Goal: Task Accomplishment & Management: Complete application form

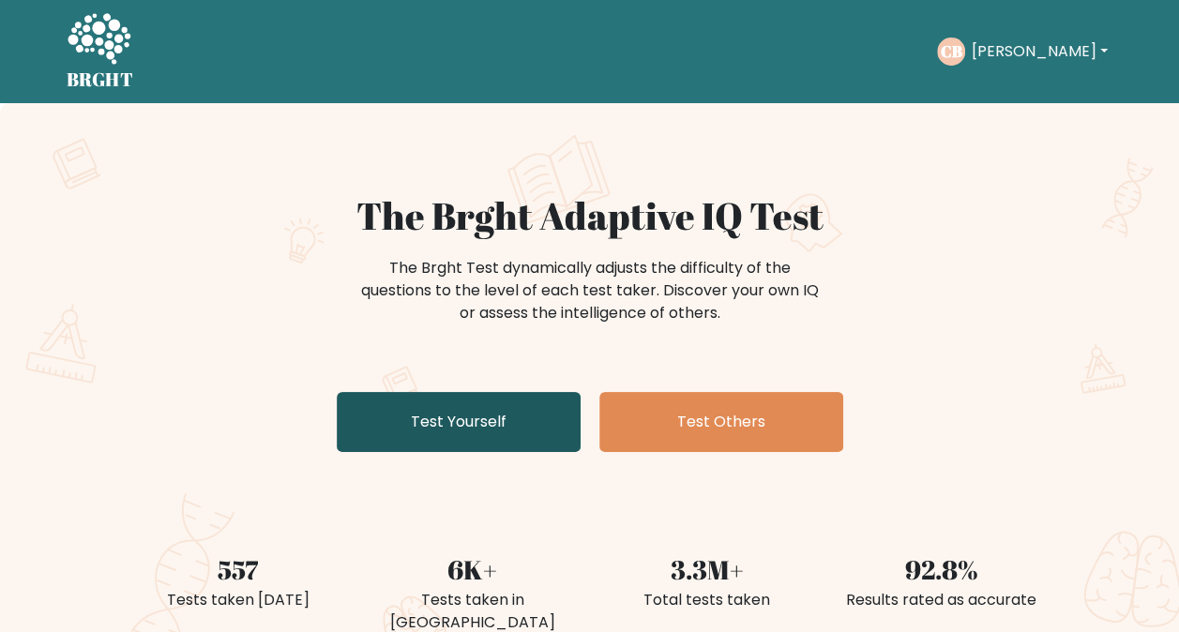
click at [509, 422] on link "Test Yourself" at bounding box center [459, 422] width 244 height 60
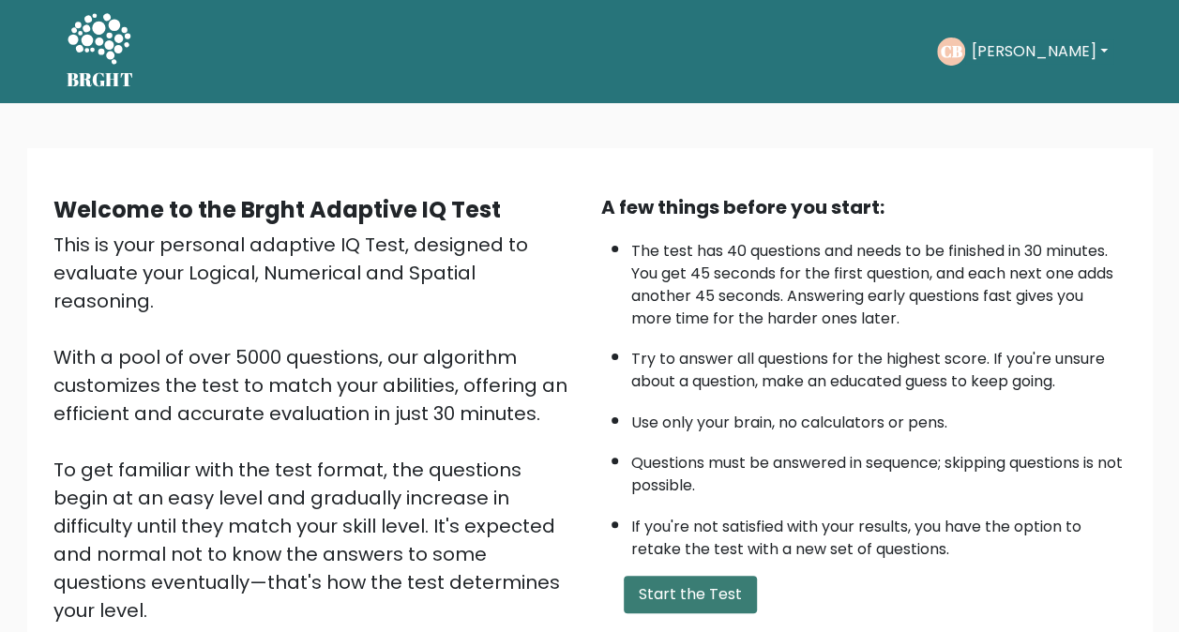
click at [672, 598] on button "Start the Test" at bounding box center [690, 595] width 133 height 38
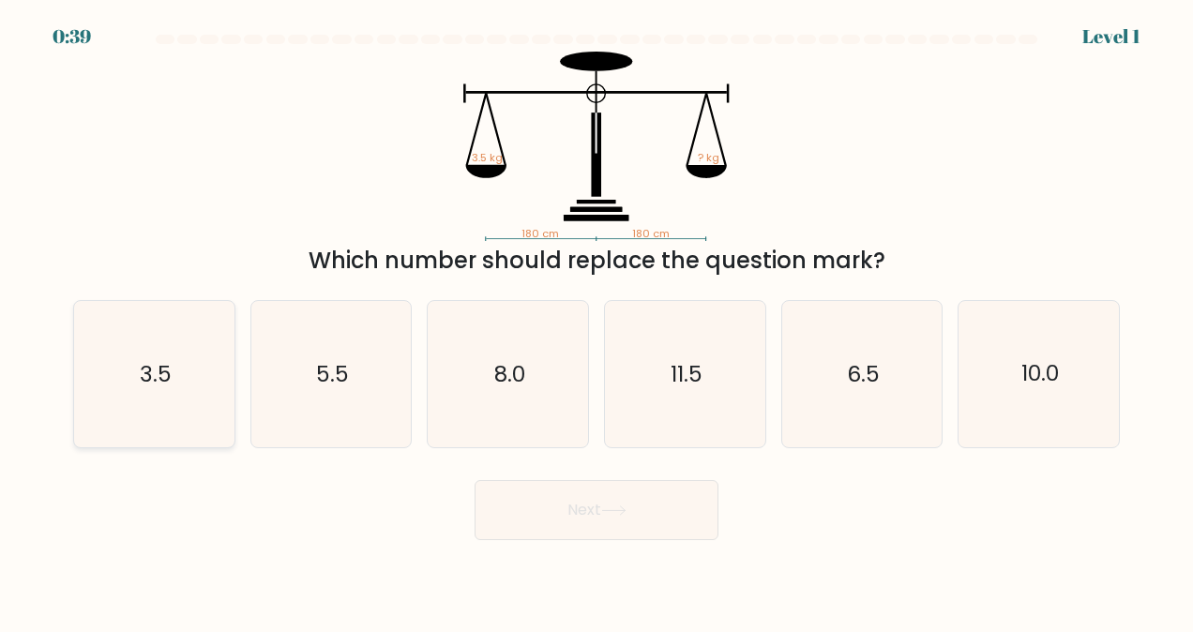
click at [190, 369] on icon "3.5" at bounding box center [154, 374] width 146 height 146
click at [597, 321] on input "a. 3.5" at bounding box center [597, 318] width 1 height 5
radio input "true"
click at [604, 504] on button "Next" at bounding box center [597, 510] width 244 height 60
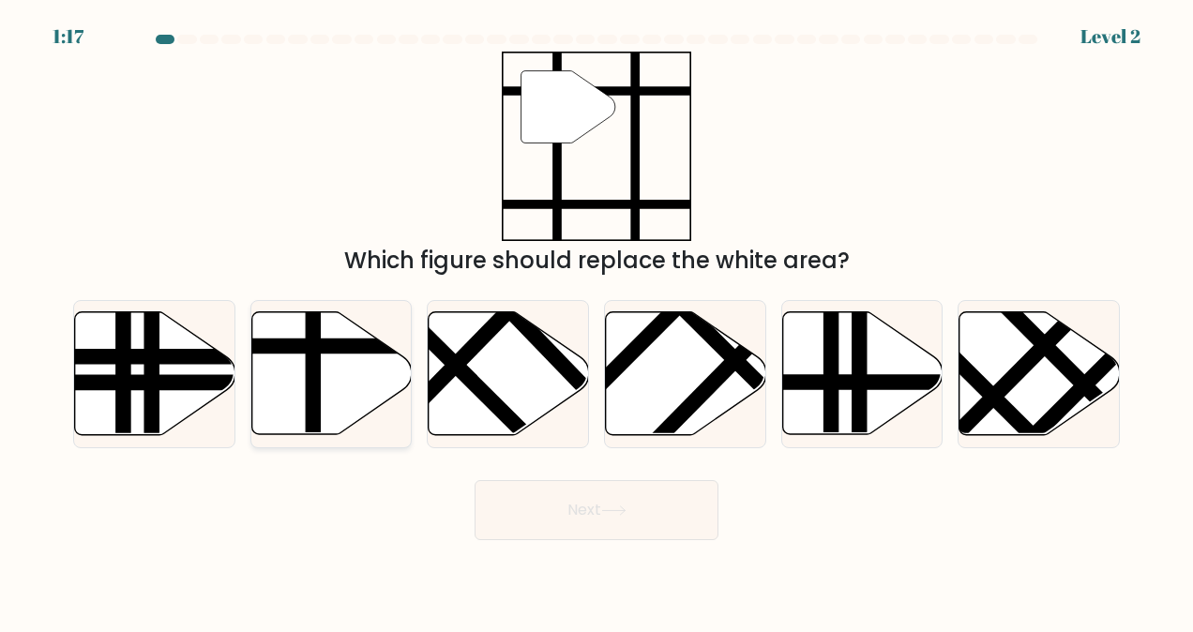
click at [353, 365] on icon at bounding box center [331, 373] width 160 height 123
click at [597, 321] on input "b." at bounding box center [597, 318] width 1 height 5
radio input "true"
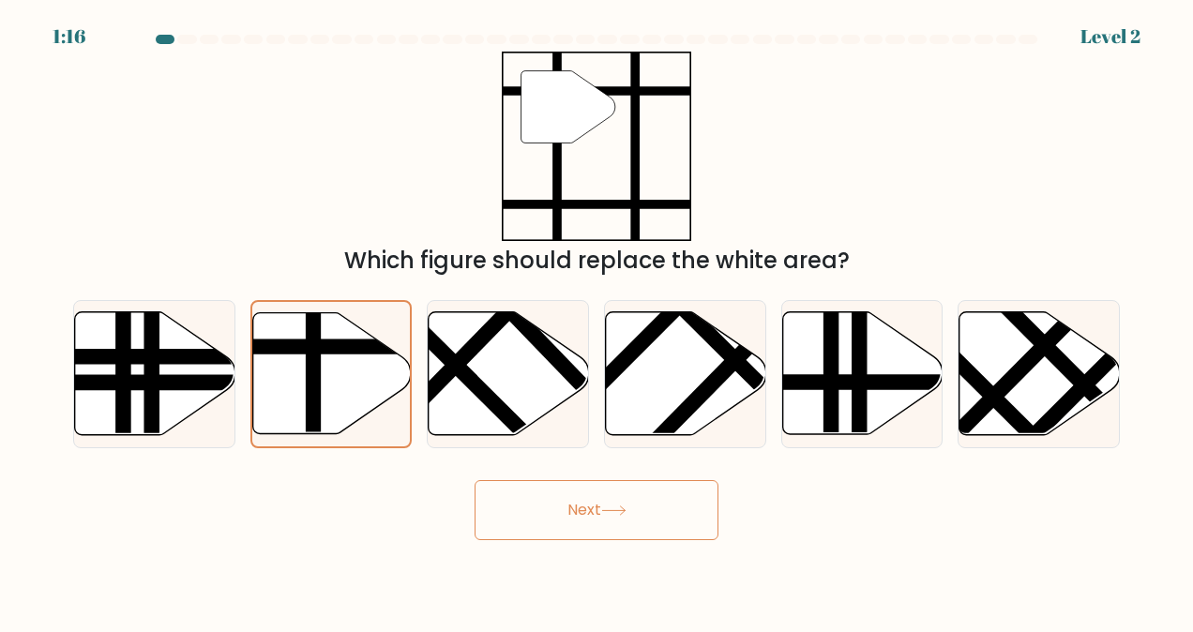
click at [629, 517] on button "Next" at bounding box center [597, 510] width 244 height 60
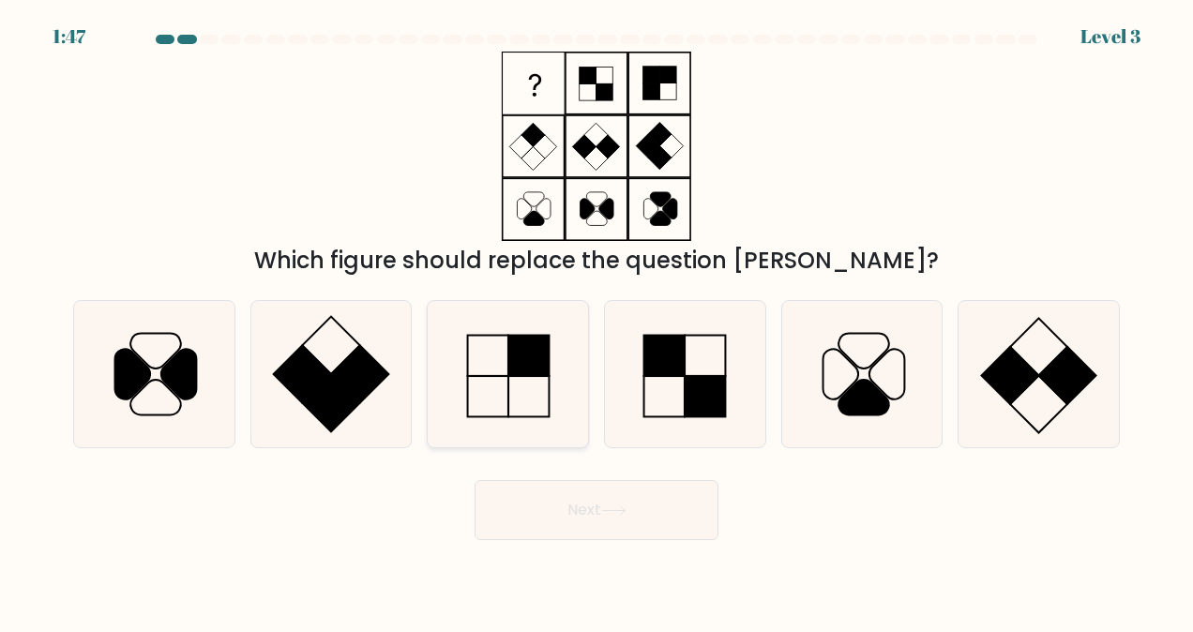
click at [509, 357] on rect at bounding box center [529, 356] width 40 height 40
click at [597, 321] on input "c." at bounding box center [597, 318] width 1 height 5
radio input "true"
click at [522, 498] on button "Next" at bounding box center [597, 510] width 244 height 60
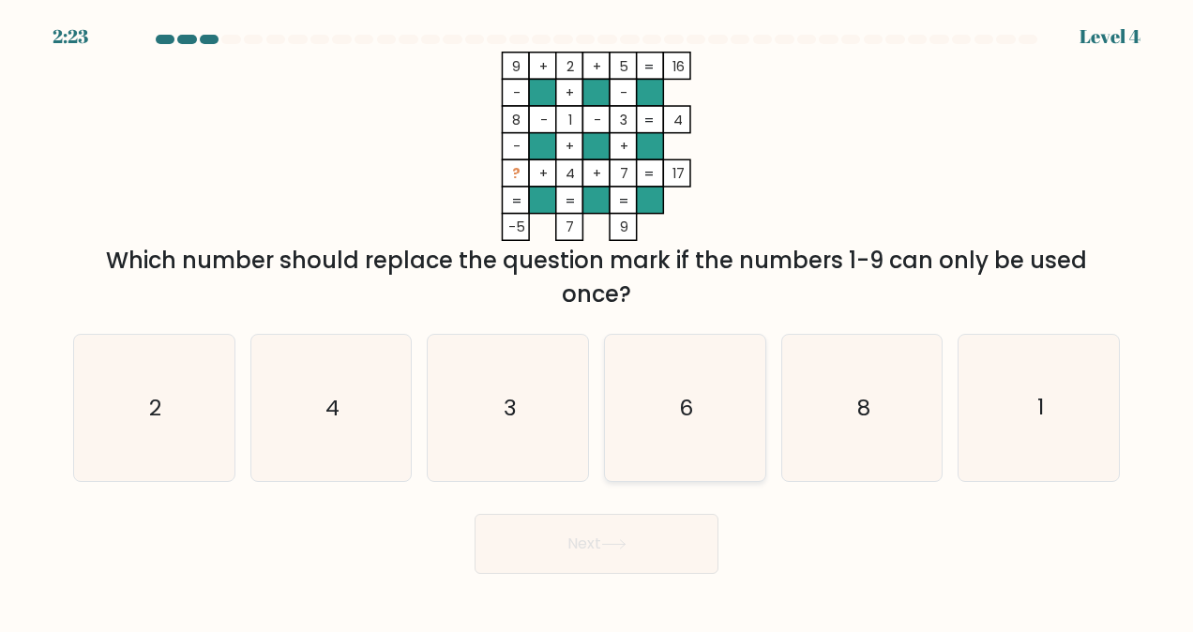
click at [666, 367] on icon "6" at bounding box center [685, 408] width 146 height 146
click at [598, 321] on input "d. 6" at bounding box center [597, 318] width 1 height 5
radio input "true"
click at [623, 554] on button "Next" at bounding box center [597, 544] width 244 height 60
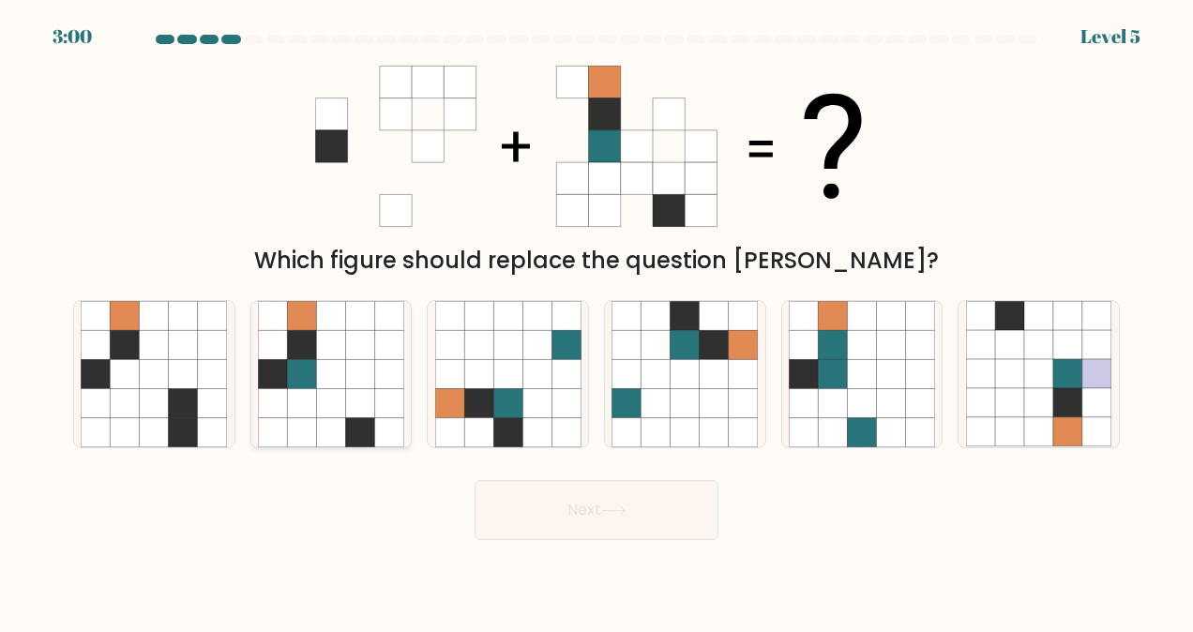
click at [365, 426] on icon at bounding box center [359, 432] width 29 height 29
click at [597, 321] on input "b." at bounding box center [597, 318] width 1 height 5
radio input "true"
click at [541, 518] on button "Next" at bounding box center [597, 510] width 244 height 60
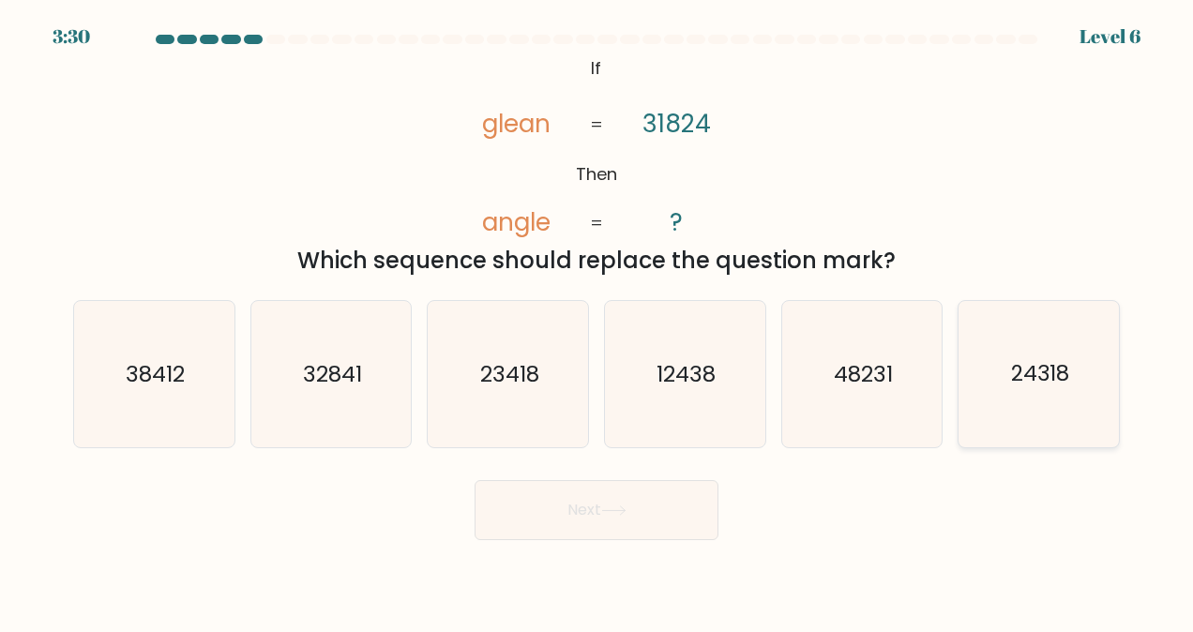
click at [1074, 389] on icon "24318" at bounding box center [1039, 374] width 146 height 146
click at [598, 321] on input "f. 24318" at bounding box center [597, 318] width 1 height 5
radio input "true"
click at [612, 505] on button "Next" at bounding box center [597, 510] width 244 height 60
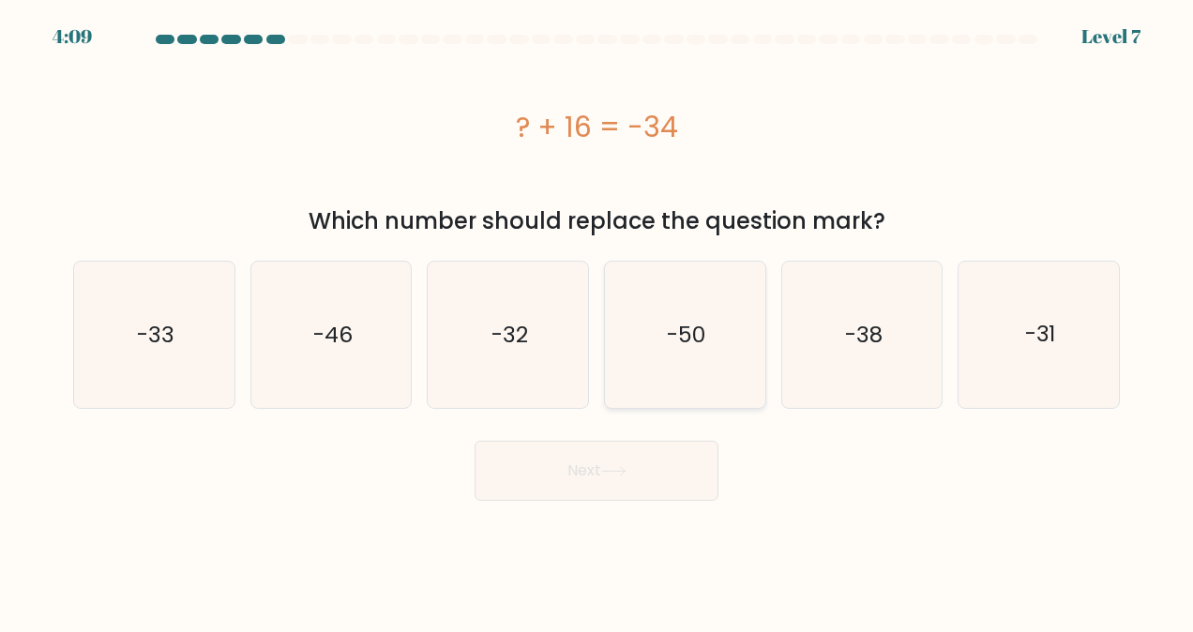
drag, startPoint x: 668, startPoint y: 306, endPoint x: 666, endPoint y: 296, distance: 9.6
click at [666, 296] on icon "-50" at bounding box center [685, 335] width 146 height 146
click at [598, 316] on input "d. -50" at bounding box center [597, 318] width 1 height 5
radio input "true"
click at [617, 463] on button "Next" at bounding box center [597, 471] width 244 height 60
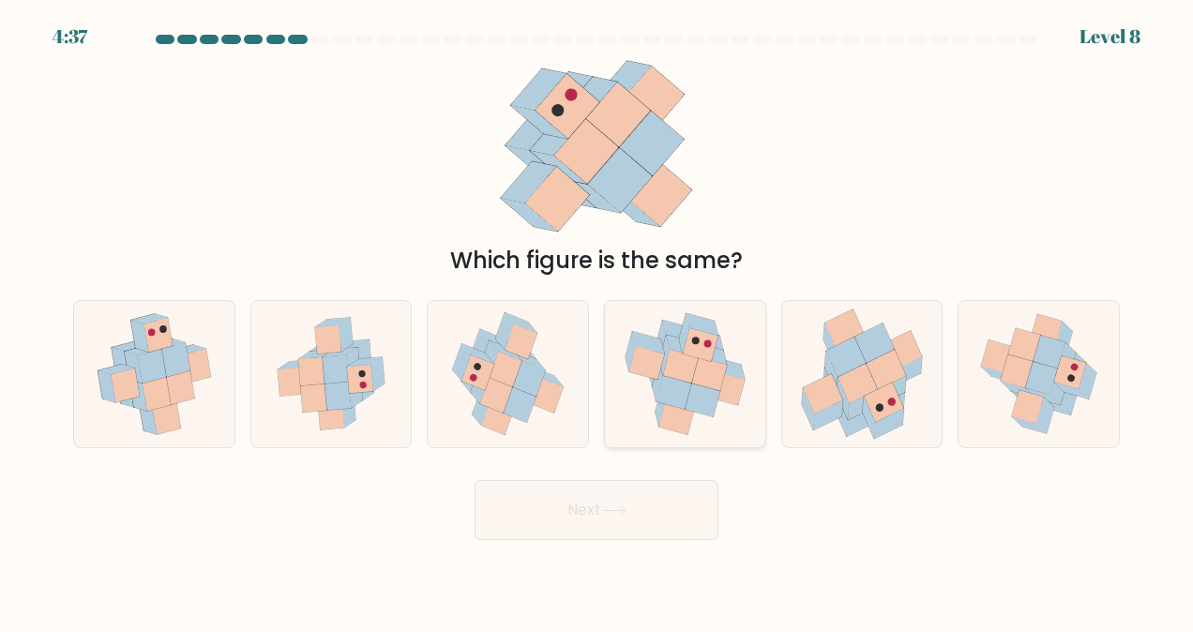
click at [729, 412] on icon at bounding box center [685, 374] width 153 height 146
click at [598, 321] on input "d." at bounding box center [597, 318] width 1 height 5
radio input "true"
click at [668, 501] on button "Next" at bounding box center [597, 510] width 244 height 60
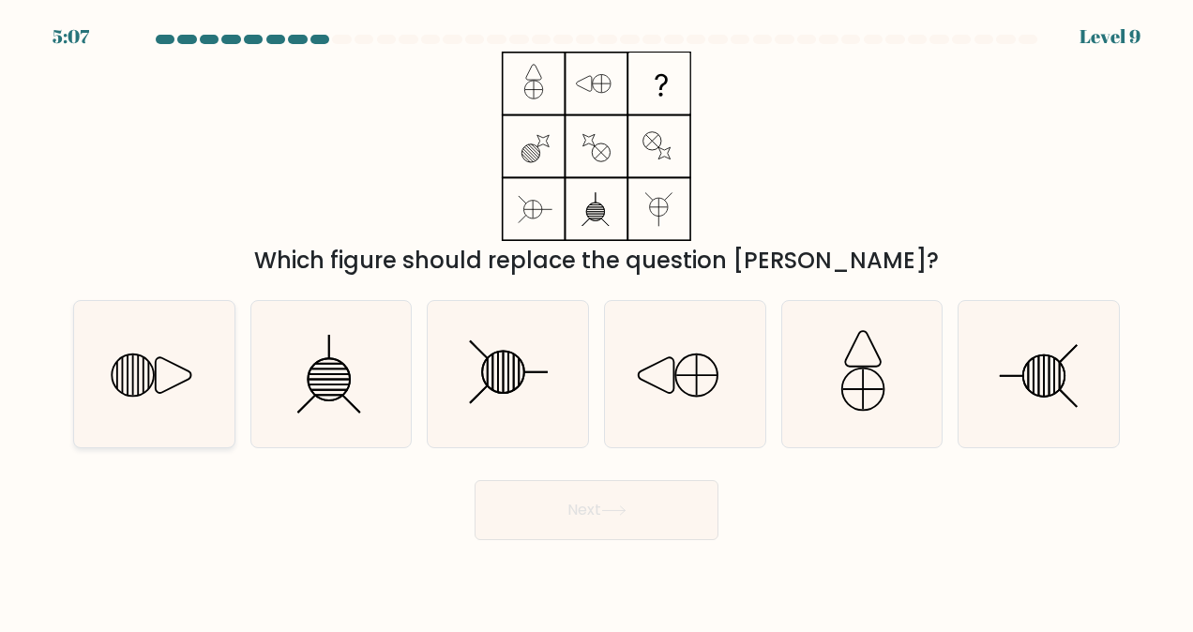
click at [117, 384] on line at bounding box center [117, 375] width 0 height 28
click at [597, 321] on input "a." at bounding box center [597, 318] width 1 height 5
radio input "true"
click at [566, 522] on button "Next" at bounding box center [597, 510] width 244 height 60
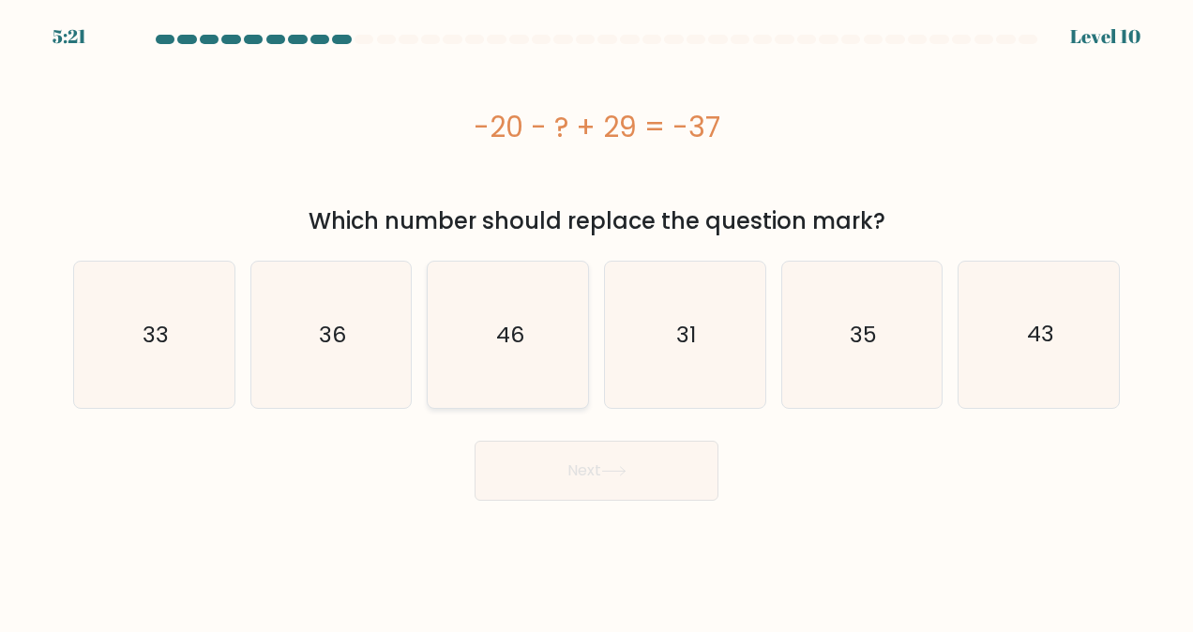
click at [547, 362] on icon "46" at bounding box center [508, 335] width 146 height 146
click at [597, 321] on input "c. 46" at bounding box center [597, 318] width 1 height 5
radio input "true"
click at [571, 473] on button "Next" at bounding box center [597, 471] width 244 height 60
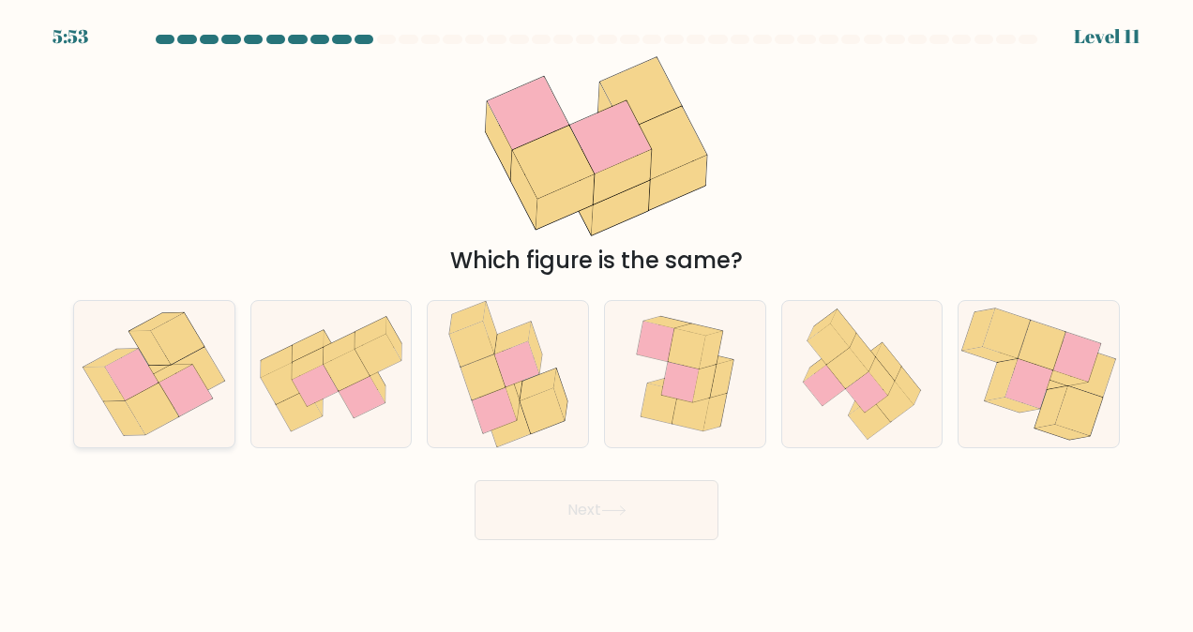
click at [167, 374] on icon at bounding box center [165, 374] width 53 height 18
click at [597, 321] on input "a." at bounding box center [597, 318] width 1 height 5
radio input "true"
click at [593, 522] on button "Next" at bounding box center [597, 510] width 244 height 60
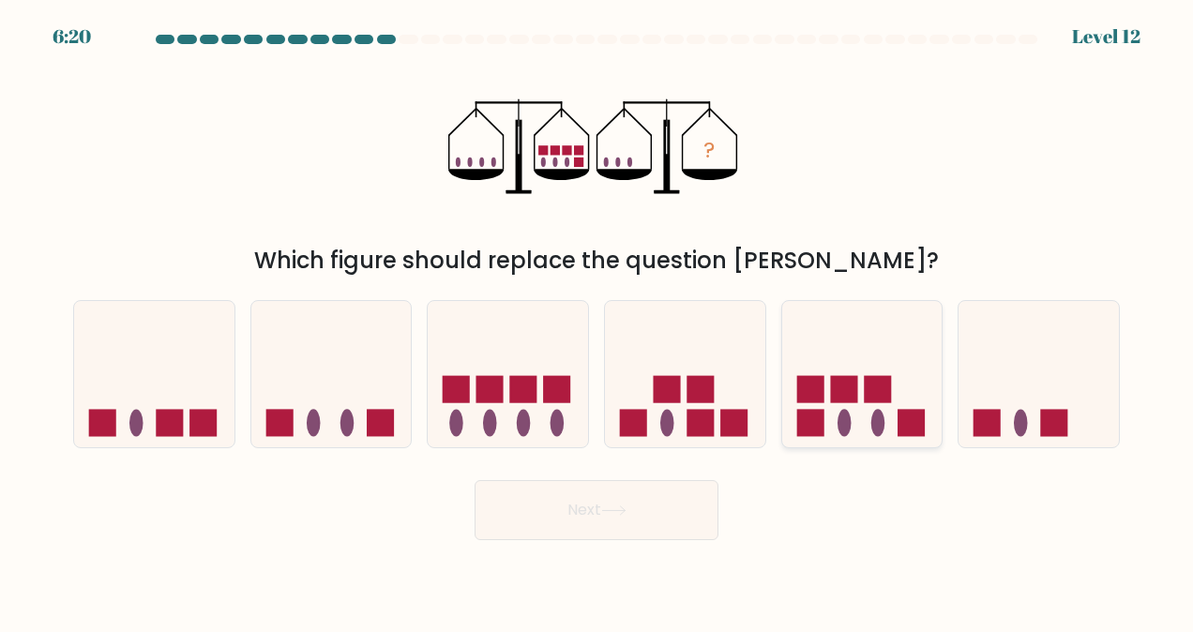
click at [836, 356] on icon at bounding box center [863, 375] width 160 height 132
click at [598, 321] on input "e." at bounding box center [597, 318] width 1 height 5
radio input "true"
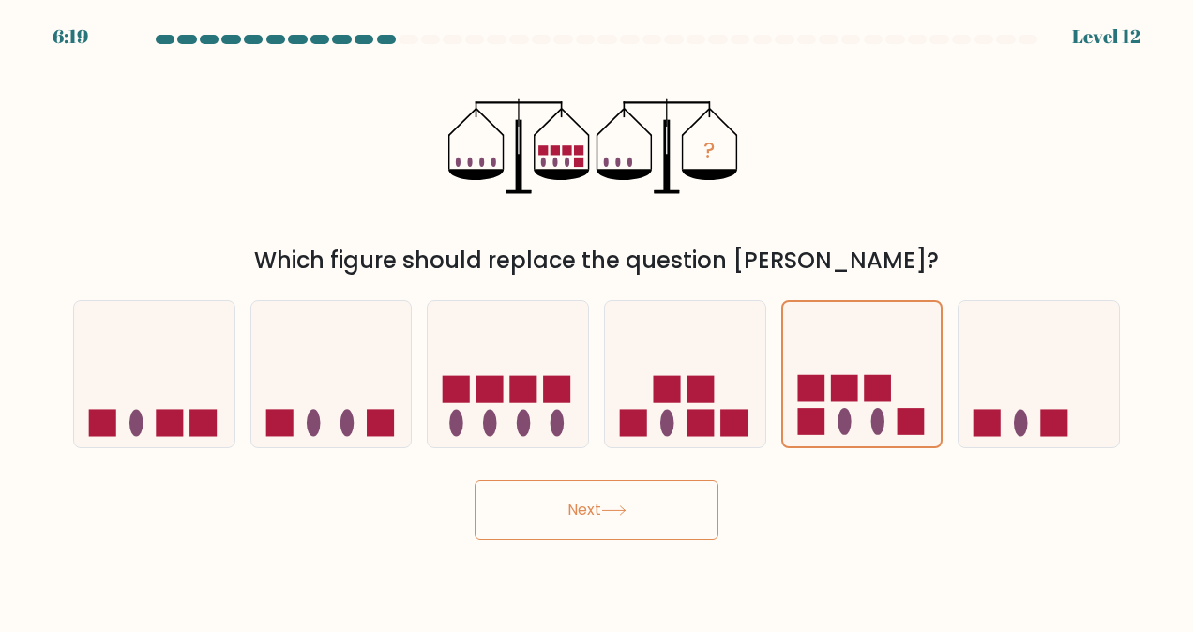
click at [691, 510] on button "Next" at bounding box center [597, 510] width 244 height 60
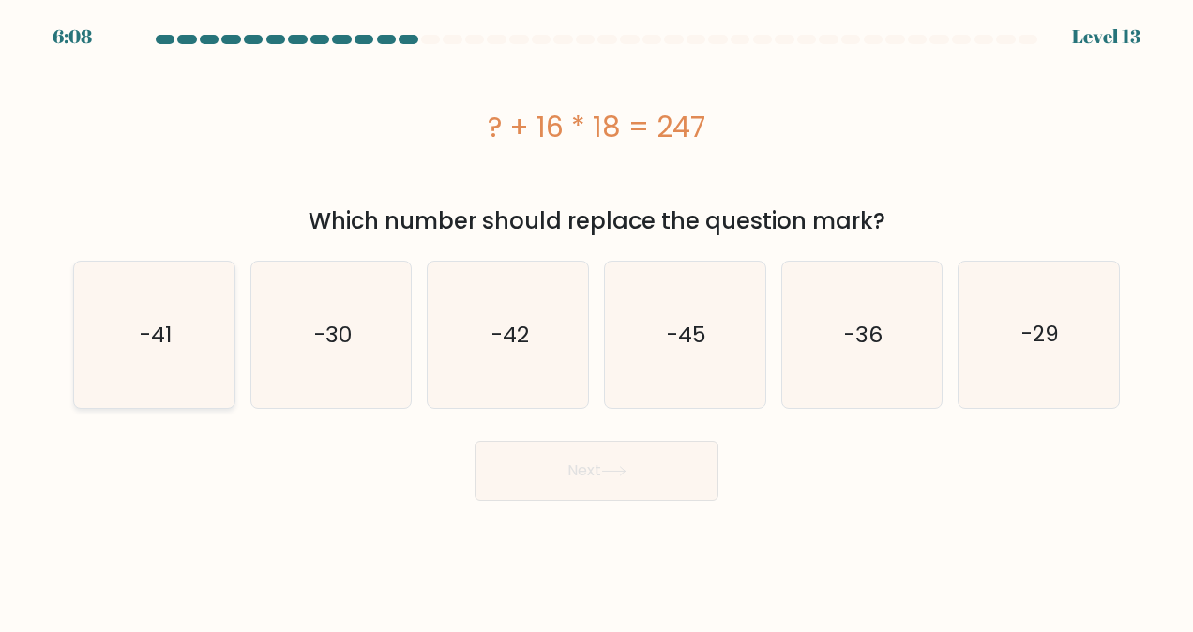
click at [187, 314] on icon "-41" at bounding box center [154, 335] width 146 height 146
click at [597, 316] on input "a. -41" at bounding box center [597, 318] width 1 height 5
radio input "true"
click at [541, 480] on button "Next" at bounding box center [597, 471] width 244 height 60
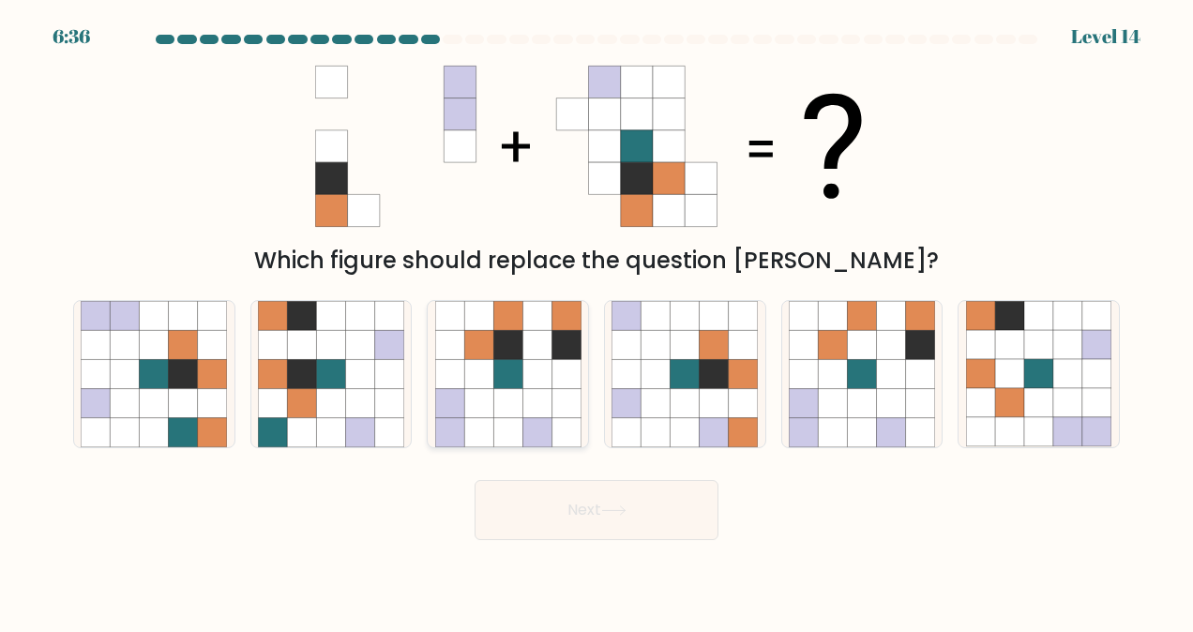
click at [563, 402] on icon at bounding box center [566, 403] width 29 height 29
click at [597, 321] on input "c." at bounding box center [597, 318] width 1 height 5
radio input "true"
click at [599, 516] on button "Next" at bounding box center [597, 510] width 244 height 60
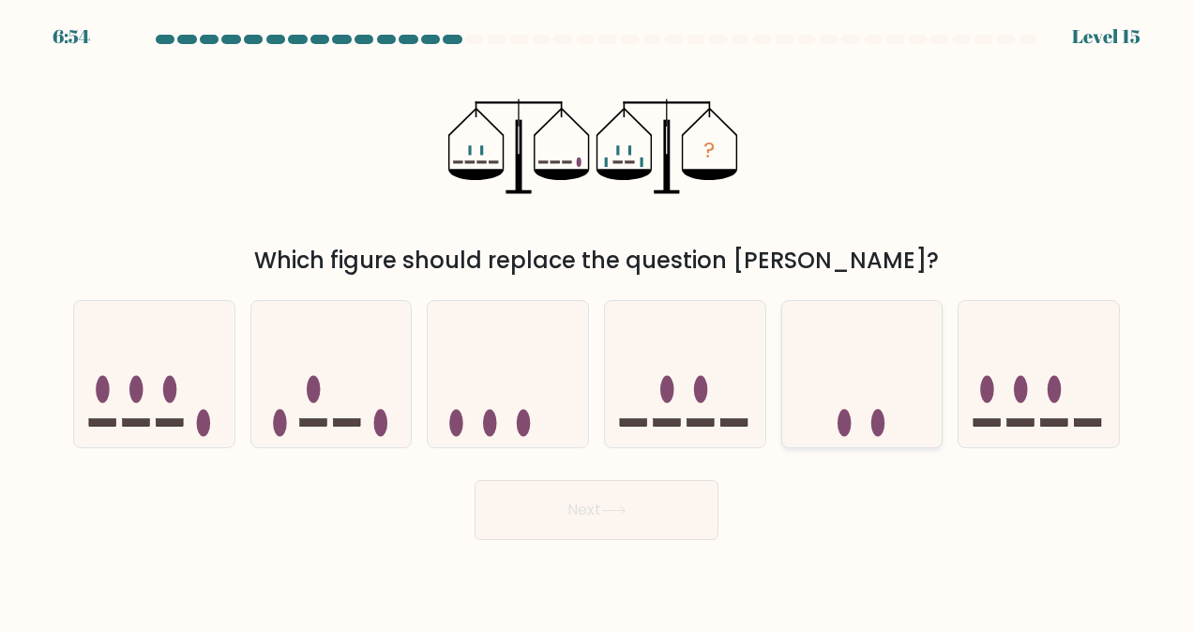
click at [829, 376] on icon at bounding box center [863, 375] width 160 height 132
click at [598, 321] on input "e." at bounding box center [597, 318] width 1 height 5
radio input "true"
click at [672, 532] on button "Next" at bounding box center [597, 510] width 244 height 60
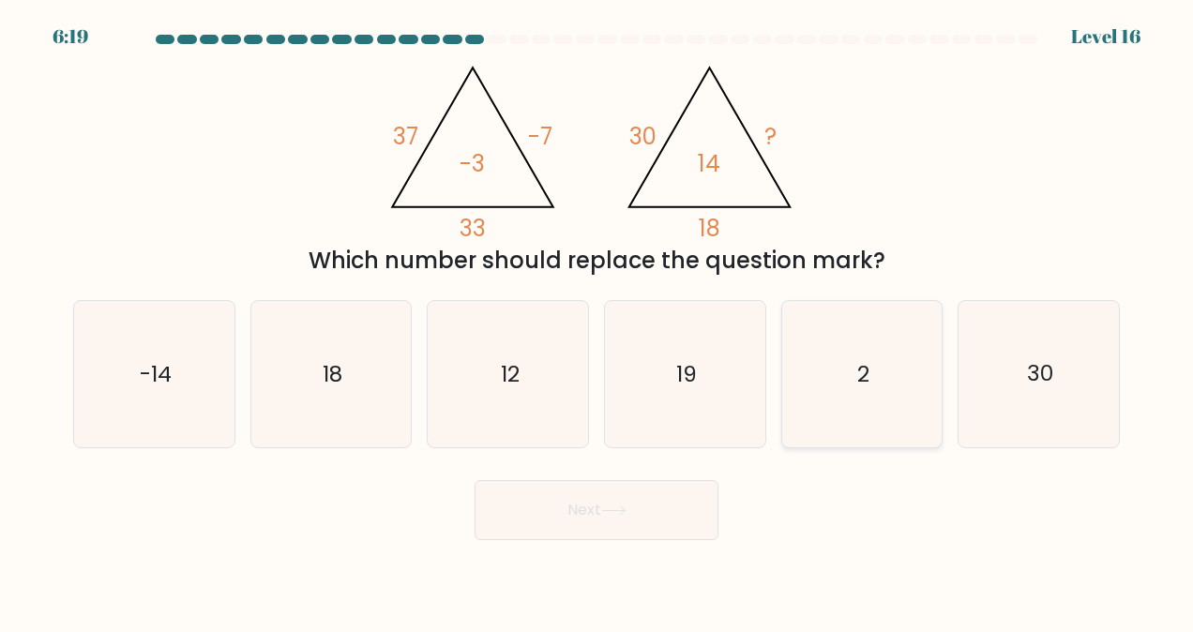
drag, startPoint x: 884, startPoint y: 320, endPoint x: 876, endPoint y: 340, distance: 21.1
click at [884, 321] on icon "2" at bounding box center [862, 374] width 146 height 146
click at [598, 321] on input "e. 2" at bounding box center [597, 318] width 1 height 5
radio input "true"
click at [643, 509] on button "Next" at bounding box center [597, 510] width 244 height 60
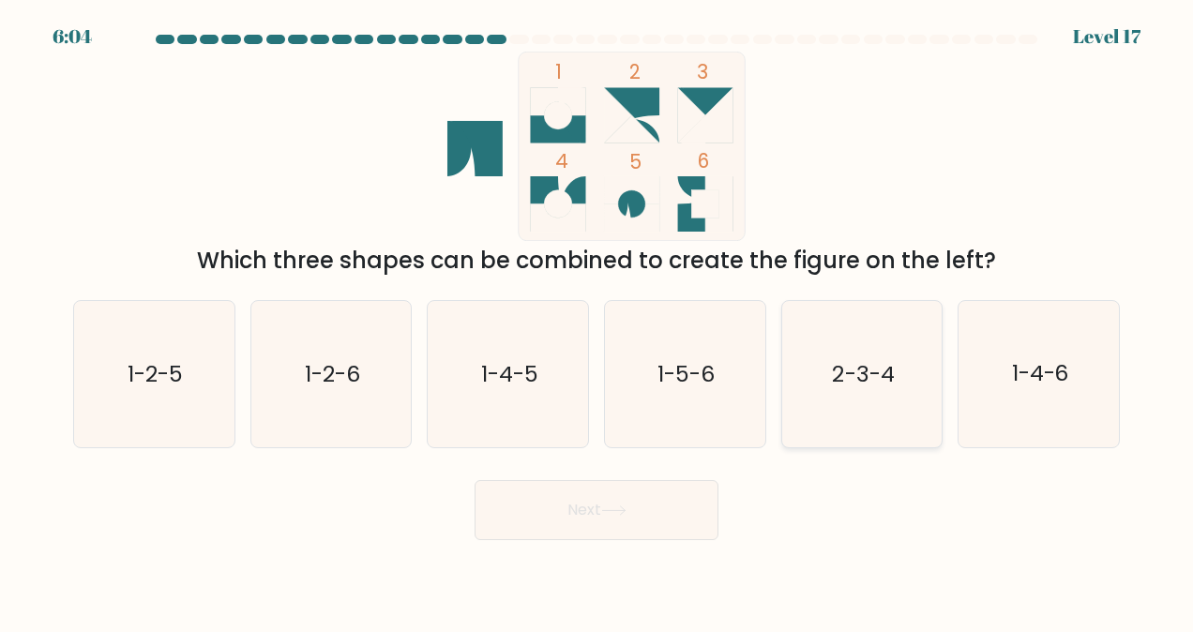
click at [833, 370] on text "2-3-4" at bounding box center [864, 374] width 62 height 30
click at [598, 321] on input "e. 2-3-4" at bounding box center [597, 318] width 1 height 5
radio input "true"
click at [608, 500] on button "Next" at bounding box center [597, 510] width 244 height 60
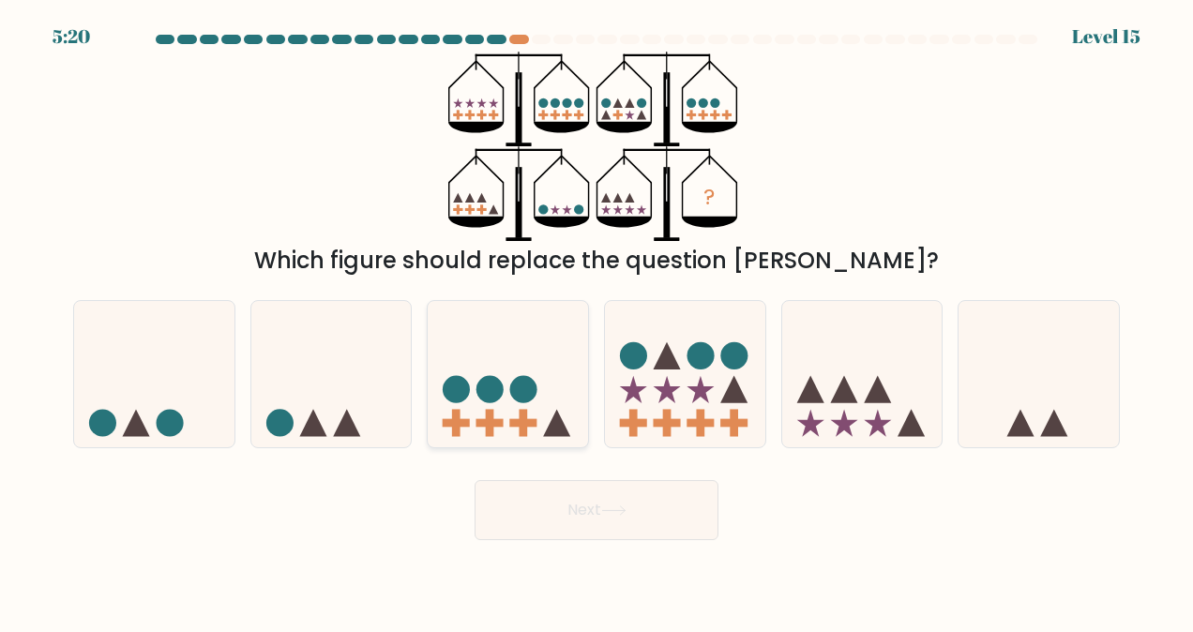
click at [503, 403] on icon at bounding box center [508, 375] width 160 height 132
click at [597, 321] on input "c." at bounding box center [597, 318] width 1 height 5
radio input "true"
click at [525, 514] on button "Next" at bounding box center [597, 510] width 244 height 60
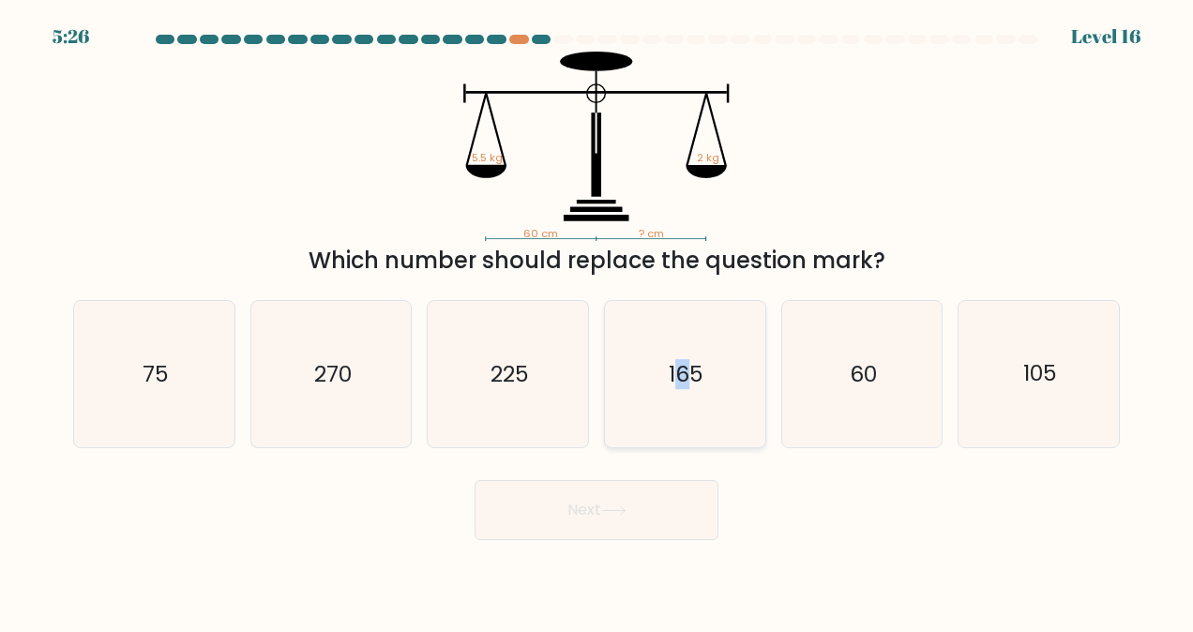
click at [684, 398] on icon "165" at bounding box center [685, 374] width 146 height 146
drag, startPoint x: 684, startPoint y: 398, endPoint x: 654, endPoint y: 399, distance: 30.0
click at [654, 399] on icon "165" at bounding box center [685, 374] width 146 height 146
click at [598, 321] on input "d. 165" at bounding box center [597, 318] width 1 height 5
radio input "true"
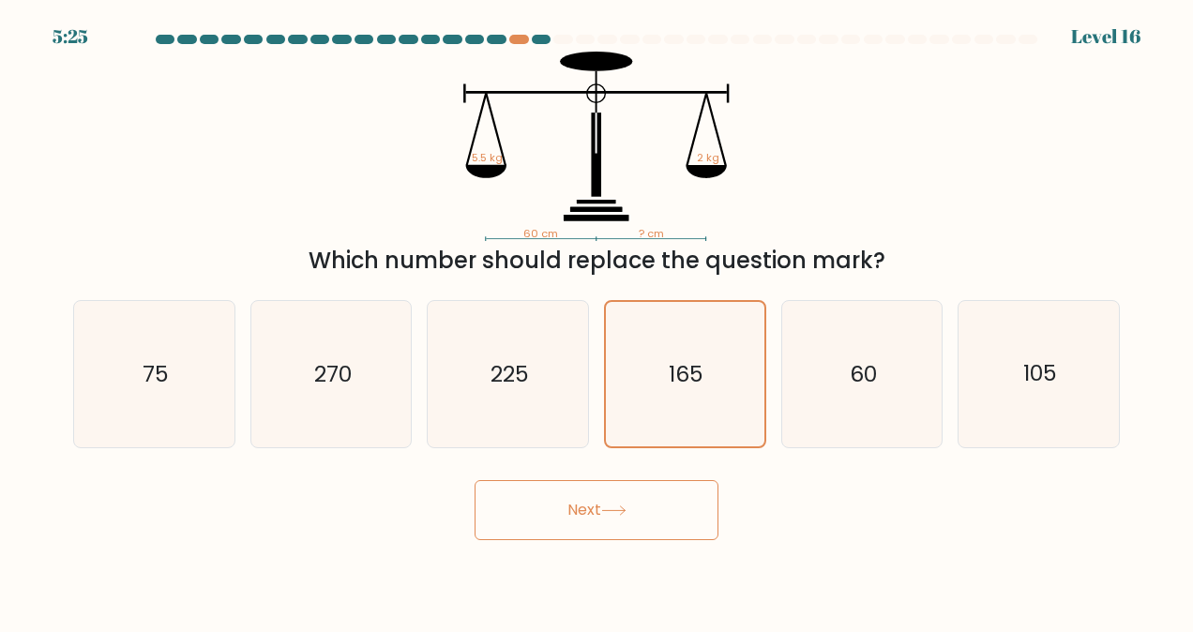
click at [642, 494] on button "Next" at bounding box center [597, 510] width 244 height 60
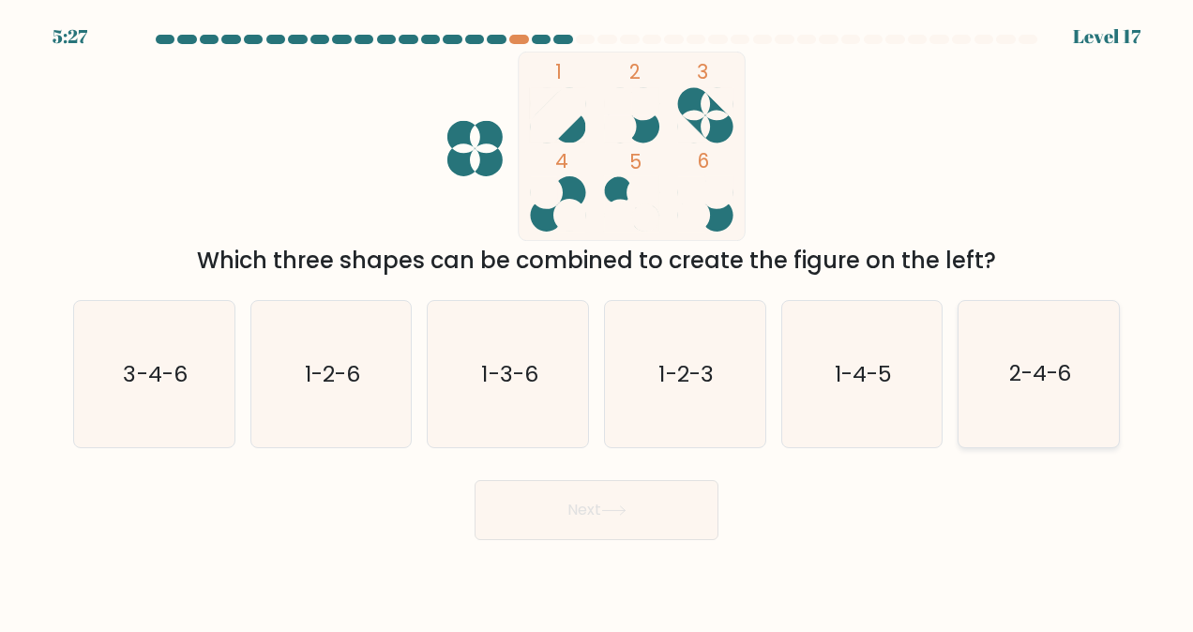
click at [1010, 388] on text "2-4-6" at bounding box center [1041, 374] width 63 height 30
click at [598, 321] on input "f. 2-4-6" at bounding box center [597, 318] width 1 height 5
radio input "true"
click at [692, 516] on button "Next" at bounding box center [597, 510] width 244 height 60
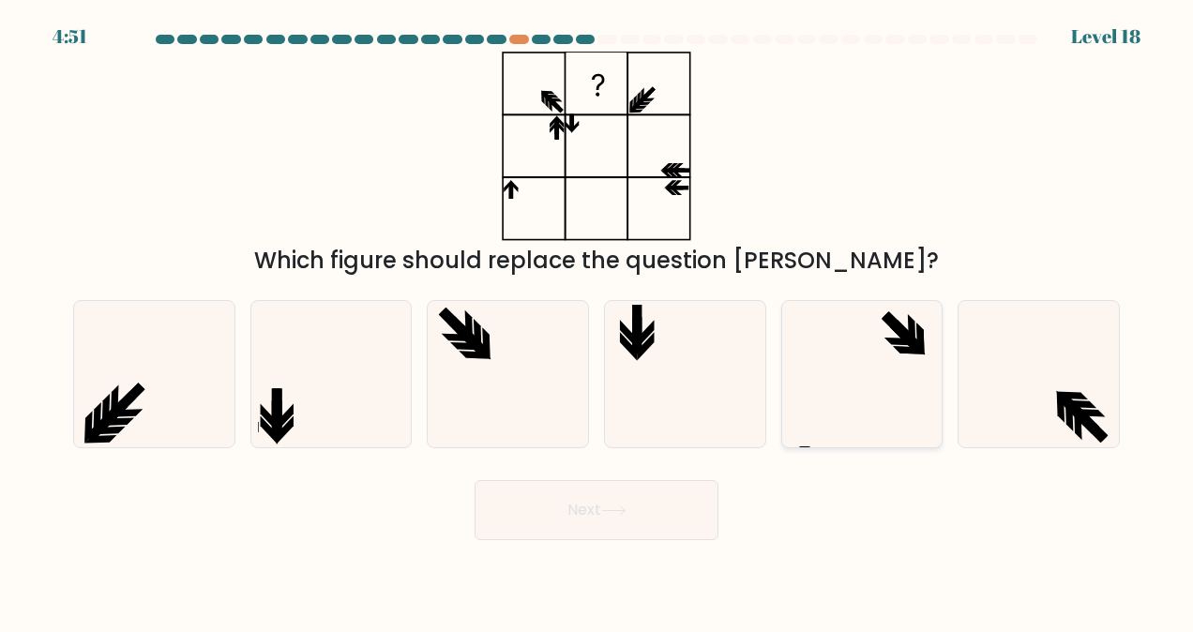
click at [813, 366] on icon at bounding box center [862, 374] width 146 height 146
click at [598, 321] on input "e." at bounding box center [597, 318] width 1 height 5
radio input "true"
click at [627, 506] on icon at bounding box center [613, 511] width 25 height 10
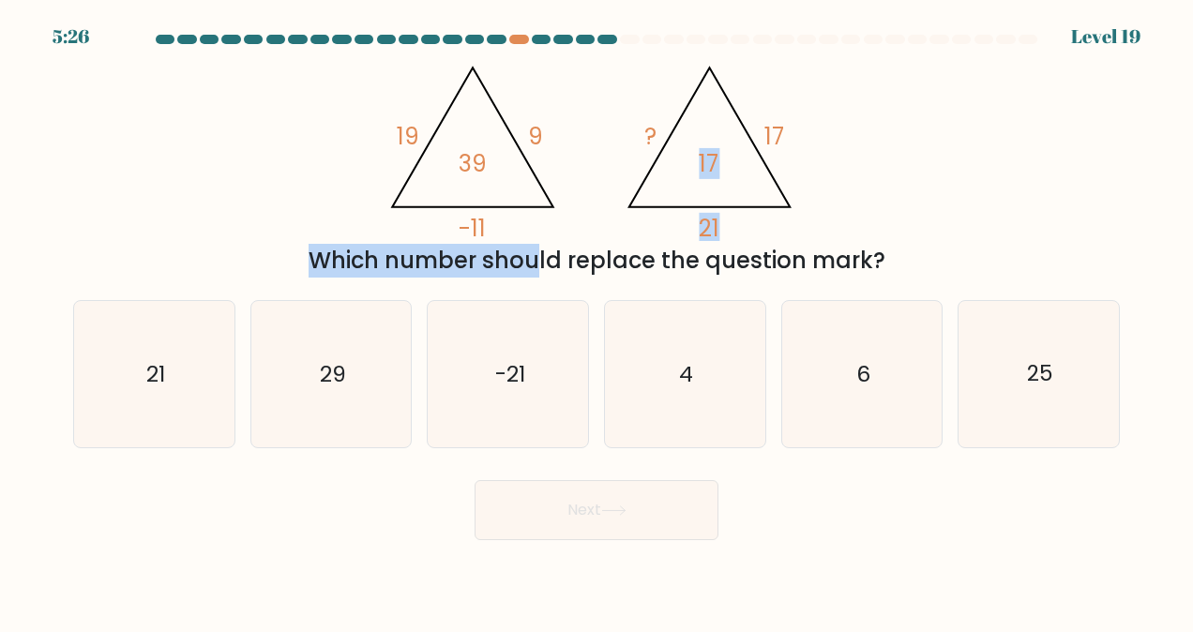
drag, startPoint x: 354, startPoint y: 259, endPoint x: 893, endPoint y: 223, distance: 540.7
click at [893, 223] on div "@import url('https://fonts.googleapis.com/css?family=Abril+Fatface:400,100,100i…" at bounding box center [597, 165] width 1070 height 226
drag, startPoint x: 893, startPoint y: 223, endPoint x: 963, endPoint y: 229, distance: 69.7
click at [963, 229] on div "@import url('https://fonts.googleapis.com/css?family=Abril+Fatface:400,100,100i…" at bounding box center [597, 165] width 1070 height 226
click at [958, 236] on div "@import url('https://fonts.googleapis.com/css?family=Abril+Fatface:400,100,100i…" at bounding box center [597, 165] width 1070 height 226
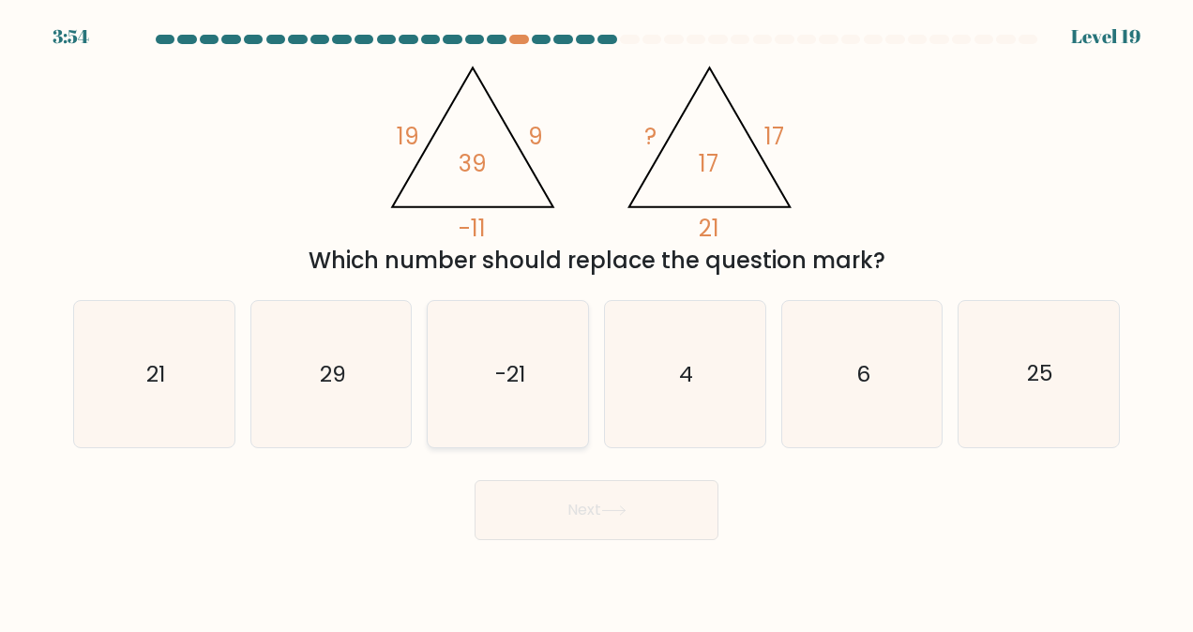
click at [453, 403] on icon "-21" at bounding box center [508, 374] width 146 height 146
click at [597, 321] on input "c. -21" at bounding box center [597, 318] width 1 height 5
radio input "true"
click at [569, 498] on button "Next" at bounding box center [597, 510] width 244 height 60
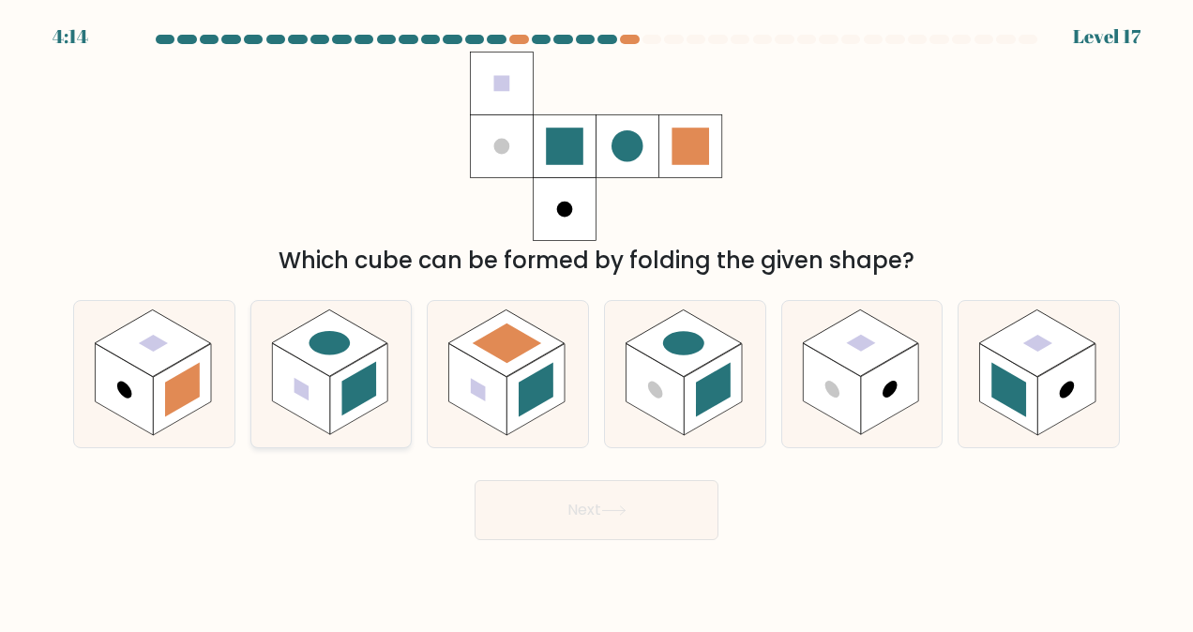
click at [366, 355] on rect at bounding box center [329, 344] width 115 height 67
click at [597, 321] on input "b." at bounding box center [597, 318] width 1 height 5
radio input "true"
click at [592, 511] on button "Next" at bounding box center [597, 510] width 244 height 60
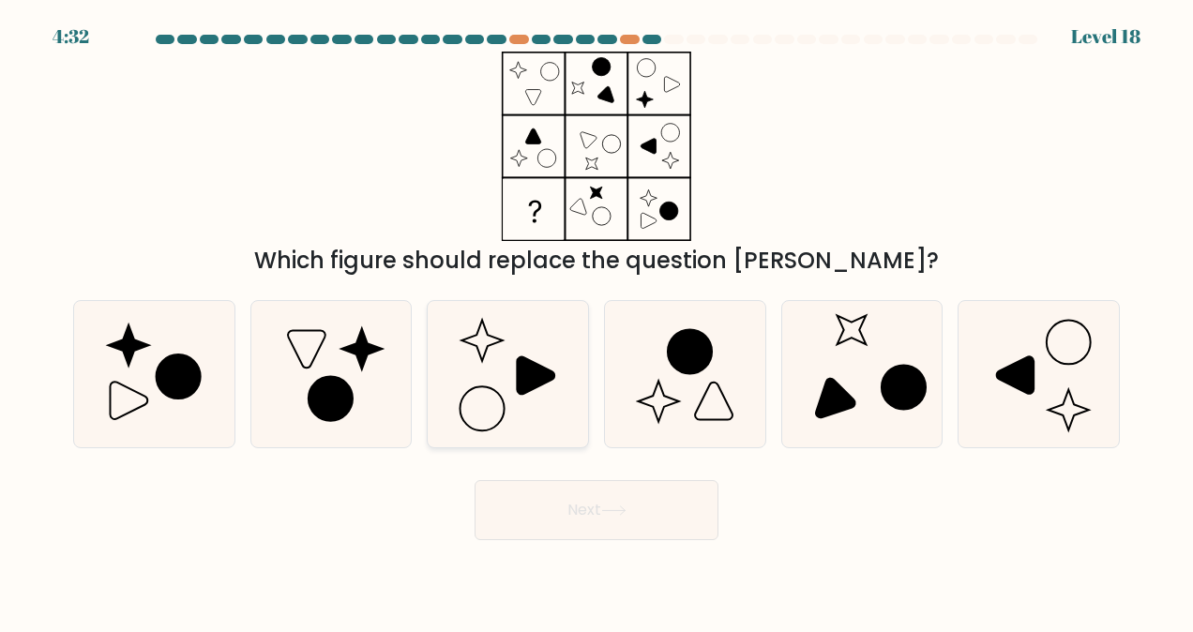
drag, startPoint x: 479, startPoint y: 399, endPoint x: 478, endPoint y: 409, distance: 10.4
click at [479, 400] on icon at bounding box center [508, 374] width 146 height 146
click at [597, 321] on input "c." at bounding box center [597, 318] width 1 height 5
radio input "true"
click at [300, 409] on icon at bounding box center [331, 374] width 146 height 146
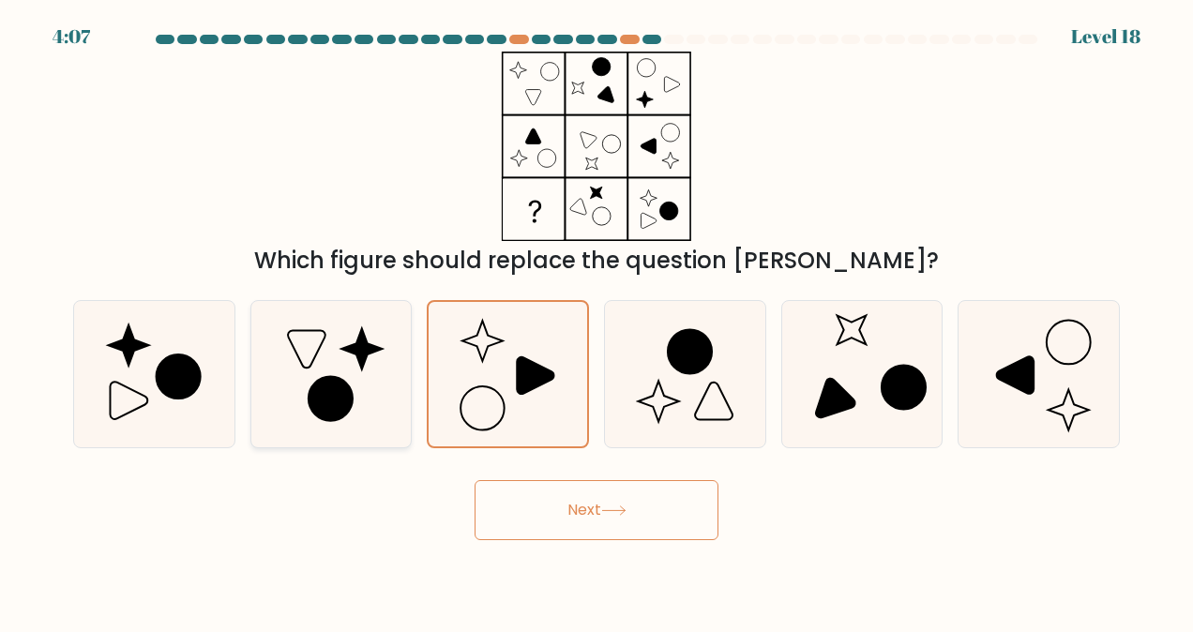
click at [597, 321] on input "b." at bounding box center [597, 318] width 1 height 5
radio input "true"
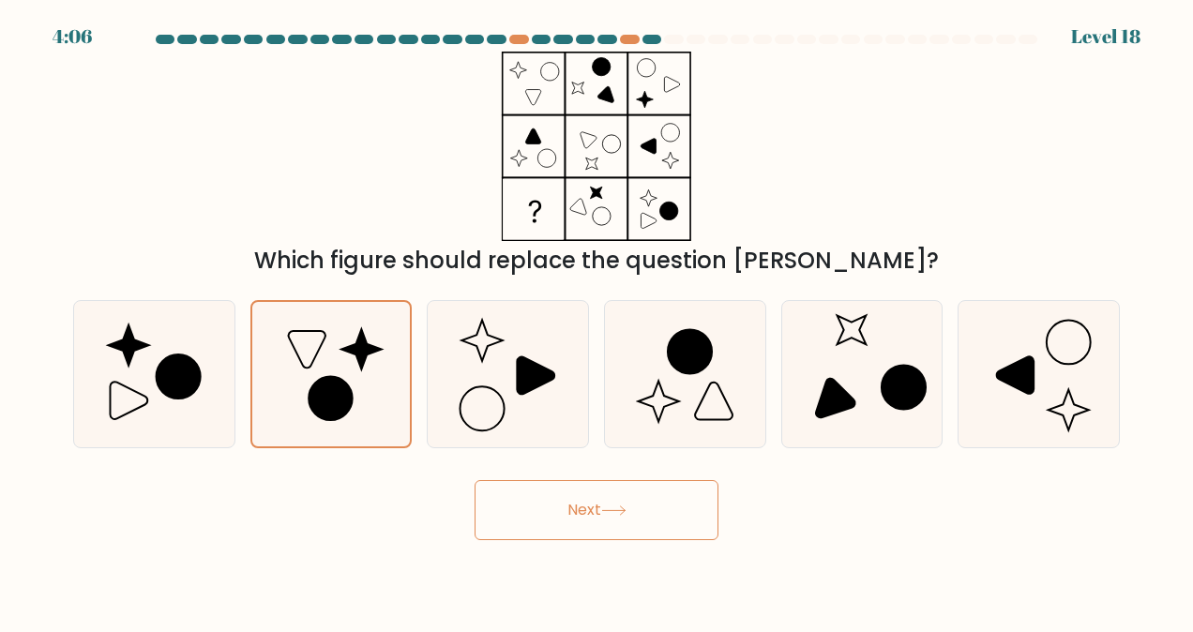
click at [584, 497] on button "Next" at bounding box center [597, 510] width 244 height 60
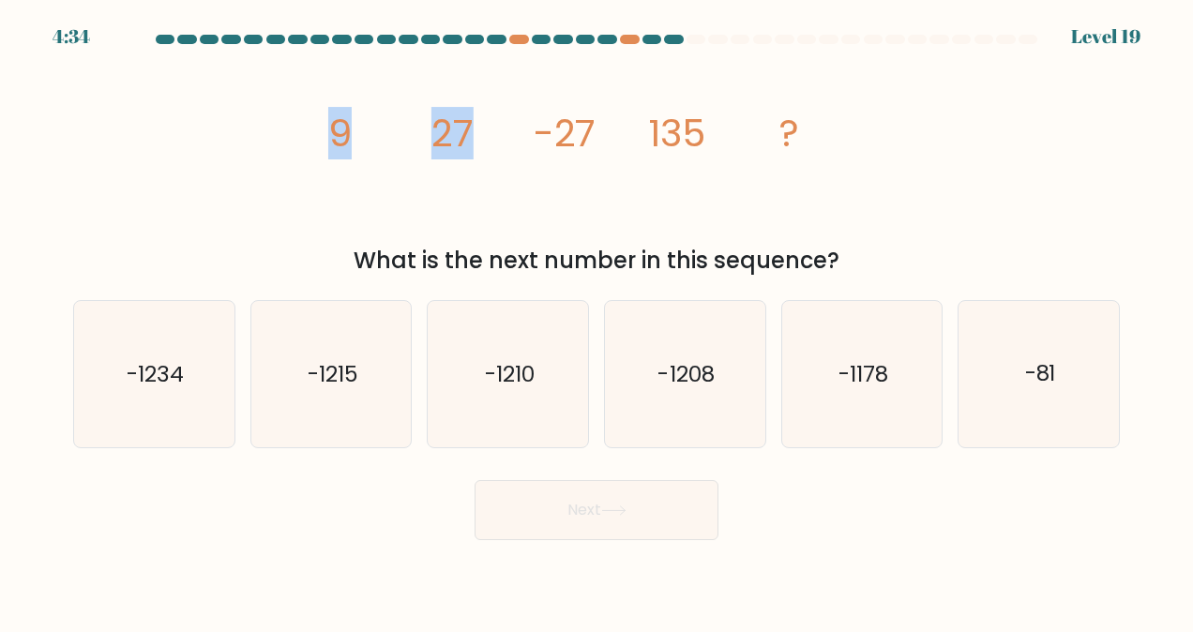
drag, startPoint x: 330, startPoint y: 129, endPoint x: 485, endPoint y: 133, distance: 154.9
click at [485, 133] on icon "image/svg+xml 9 27 -27 135 ?" at bounding box center [596, 147] width 563 height 190
drag, startPoint x: 485, startPoint y: 133, endPoint x: 506, endPoint y: 199, distance: 68.8
click at [506, 199] on icon "image/svg+xml 9 27 -27 135 ?" at bounding box center [596, 147] width 563 height 190
drag, startPoint x: 441, startPoint y: 143, endPoint x: 644, endPoint y: 137, distance: 202.7
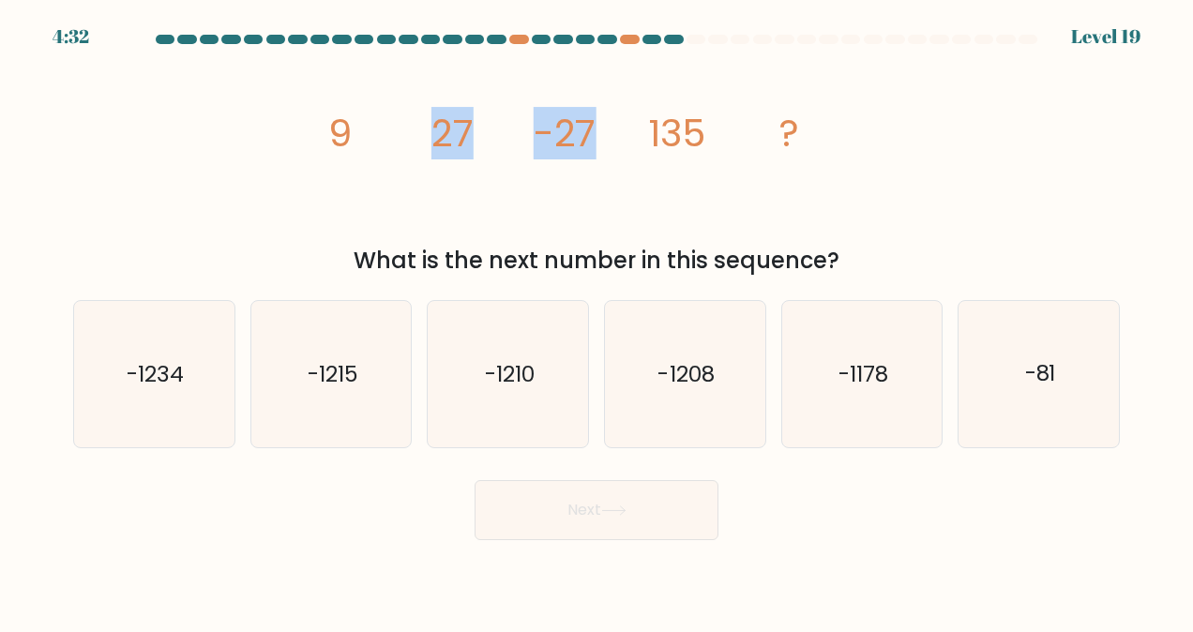
click at [644, 137] on icon "image/svg+xml 9 27 -27 135 ?" at bounding box center [596, 147] width 563 height 190
drag, startPoint x: 644, startPoint y: 137, endPoint x: 638, endPoint y: 178, distance: 41.7
click at [638, 178] on icon "image/svg+xml 9 27 -27 135 ?" at bounding box center [596, 147] width 563 height 190
click at [567, 187] on icon "image/svg+xml 9 27 -27 135 ?" at bounding box center [596, 147] width 563 height 190
drag, startPoint x: 739, startPoint y: 175, endPoint x: 1035, endPoint y: 119, distance: 300.7
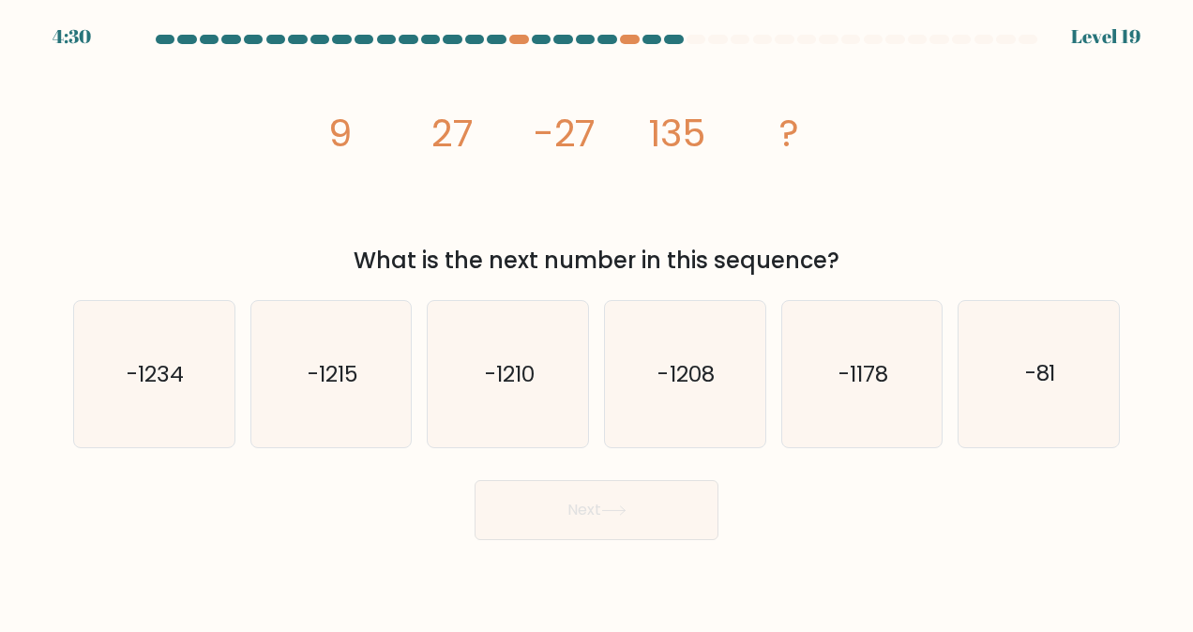
click at [1037, 119] on div "image/svg+xml 9 27 -27 135 ? What is the next number in this sequence?" at bounding box center [597, 165] width 1070 height 226
click at [133, 402] on icon "-1234" at bounding box center [154, 374] width 146 height 146
click at [597, 321] on input "a. -1234" at bounding box center [597, 318] width 1 height 5
radio input "true"
click at [553, 527] on button "Next" at bounding box center [597, 510] width 244 height 60
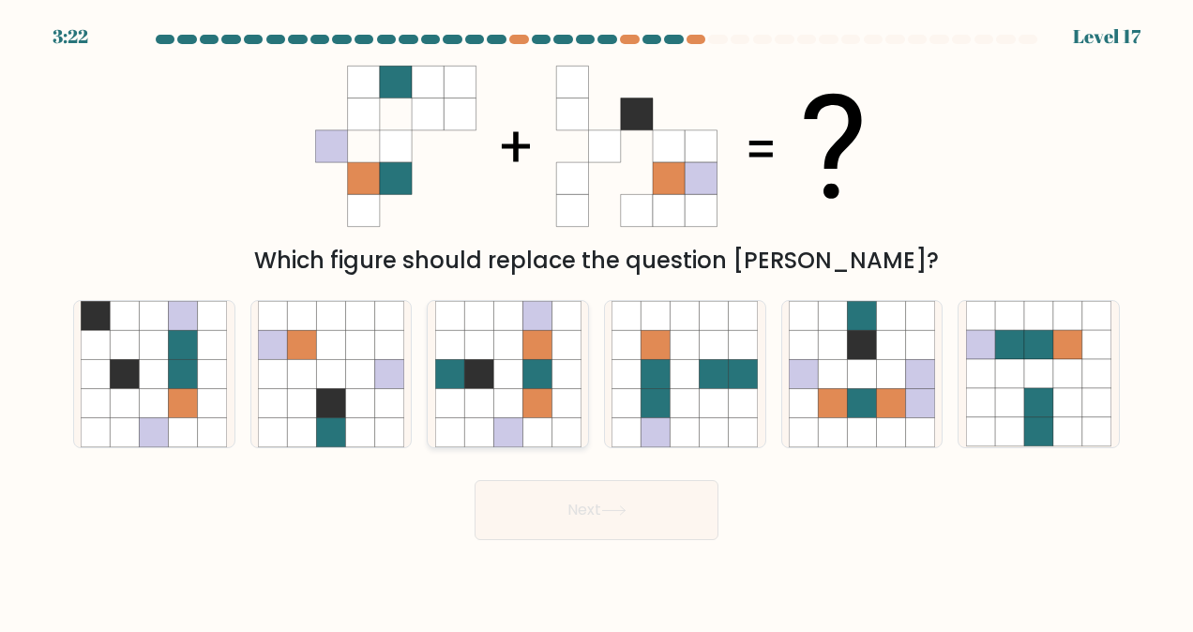
click at [518, 428] on icon at bounding box center [508, 432] width 29 height 29
click at [597, 321] on input "c." at bounding box center [597, 318] width 1 height 5
radio input "true"
click at [557, 494] on button "Next" at bounding box center [597, 510] width 244 height 60
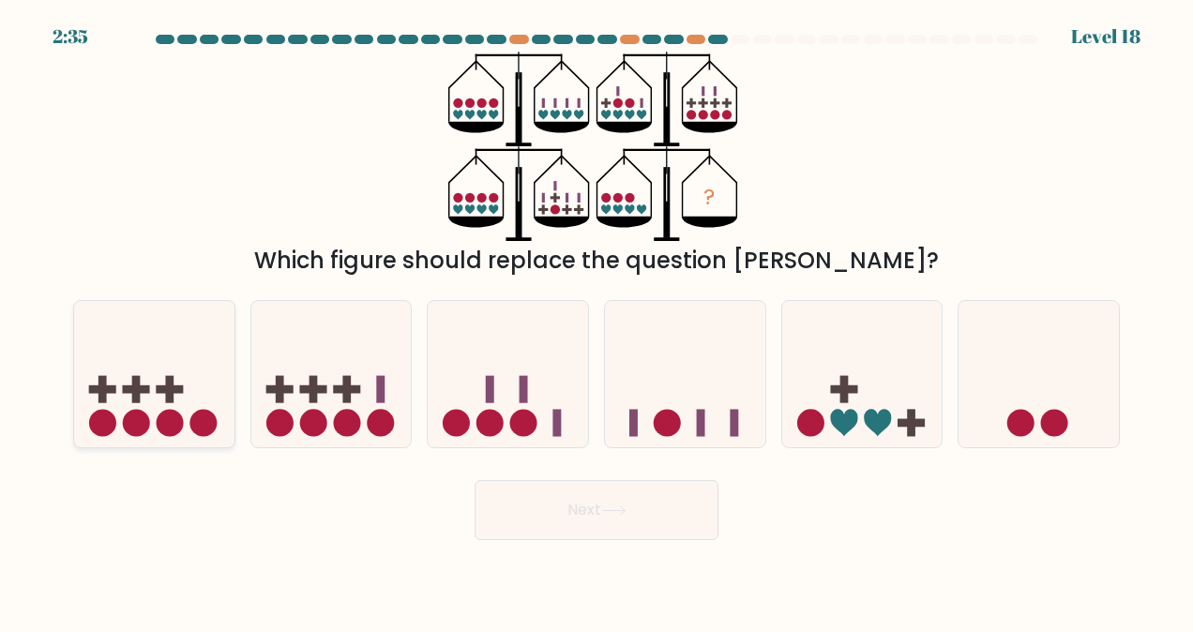
click at [190, 373] on icon at bounding box center [154, 375] width 160 height 132
click at [597, 321] on input "a." at bounding box center [597, 318] width 1 height 5
radio input "true"
click at [552, 501] on button "Next" at bounding box center [597, 510] width 244 height 60
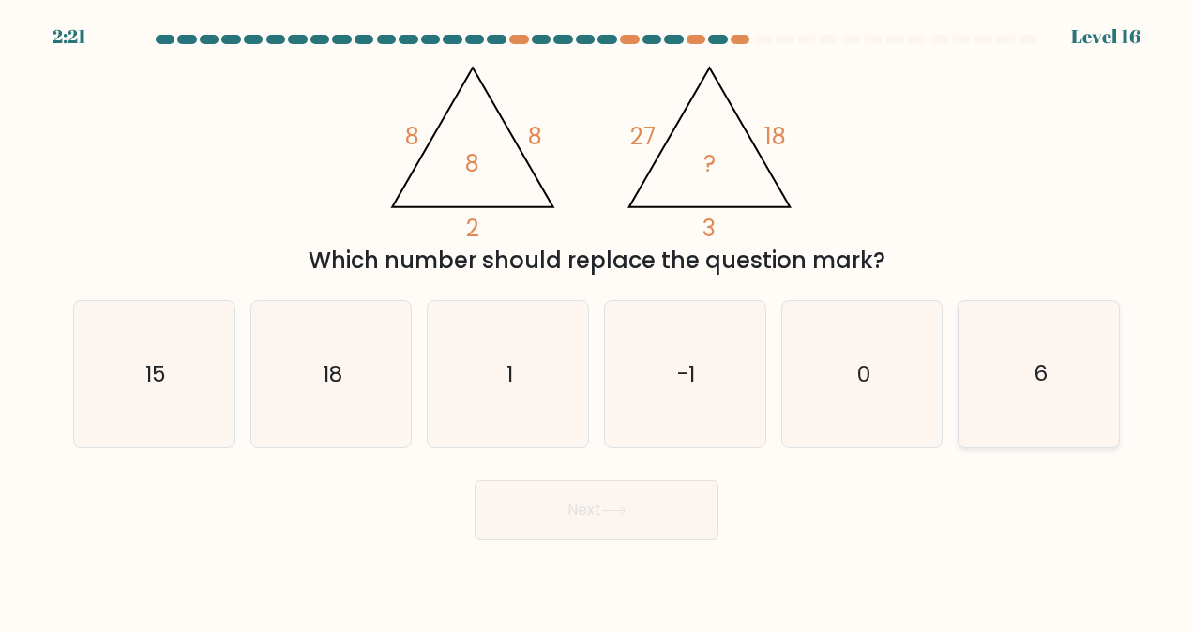
click at [1031, 361] on icon "6" at bounding box center [1039, 374] width 146 height 146
click at [598, 321] on input "f. 6" at bounding box center [597, 318] width 1 height 5
radio input "true"
click at [666, 518] on button "Next" at bounding box center [597, 510] width 244 height 60
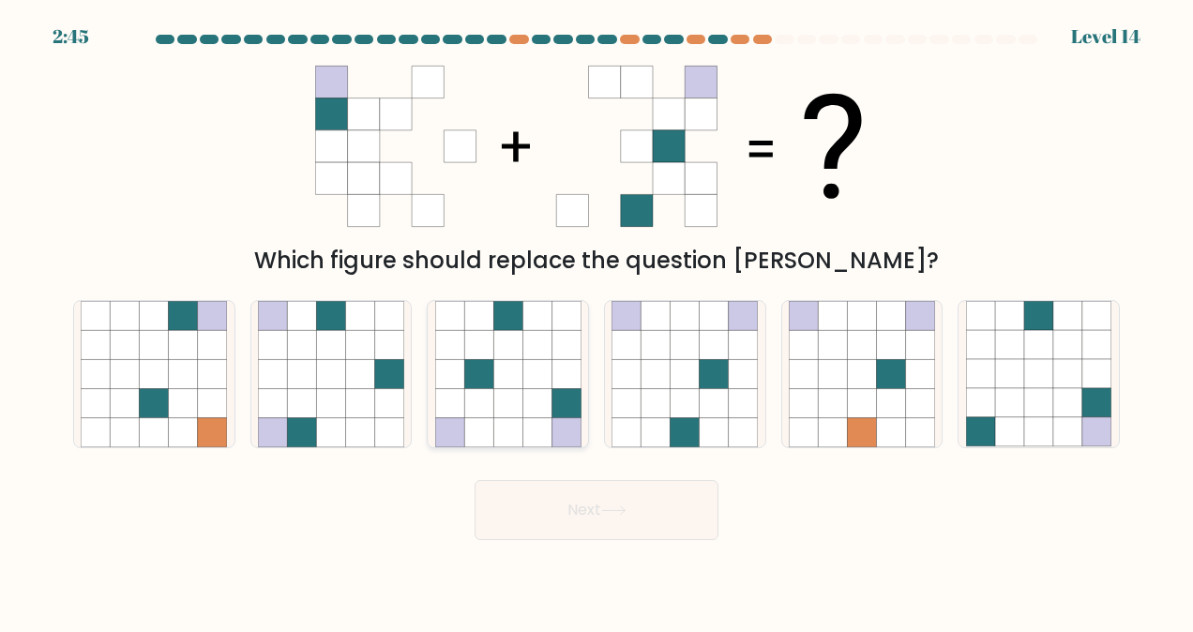
click at [531, 418] on icon at bounding box center [537, 432] width 29 height 29
click at [597, 321] on input "c." at bounding box center [597, 318] width 1 height 5
radio input "true"
click at [551, 509] on button "Next" at bounding box center [597, 510] width 244 height 60
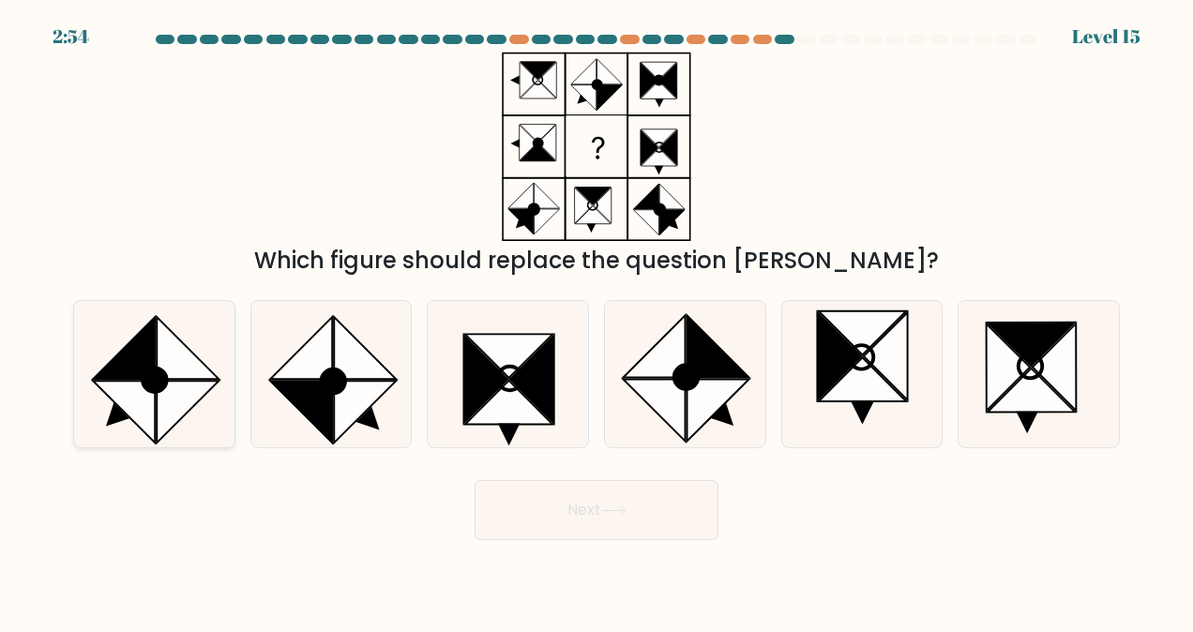
click at [179, 378] on icon at bounding box center [189, 348] width 62 height 62
click at [597, 321] on input "a." at bounding box center [597, 318] width 1 height 5
radio input "true"
click at [528, 510] on button "Next" at bounding box center [597, 510] width 244 height 60
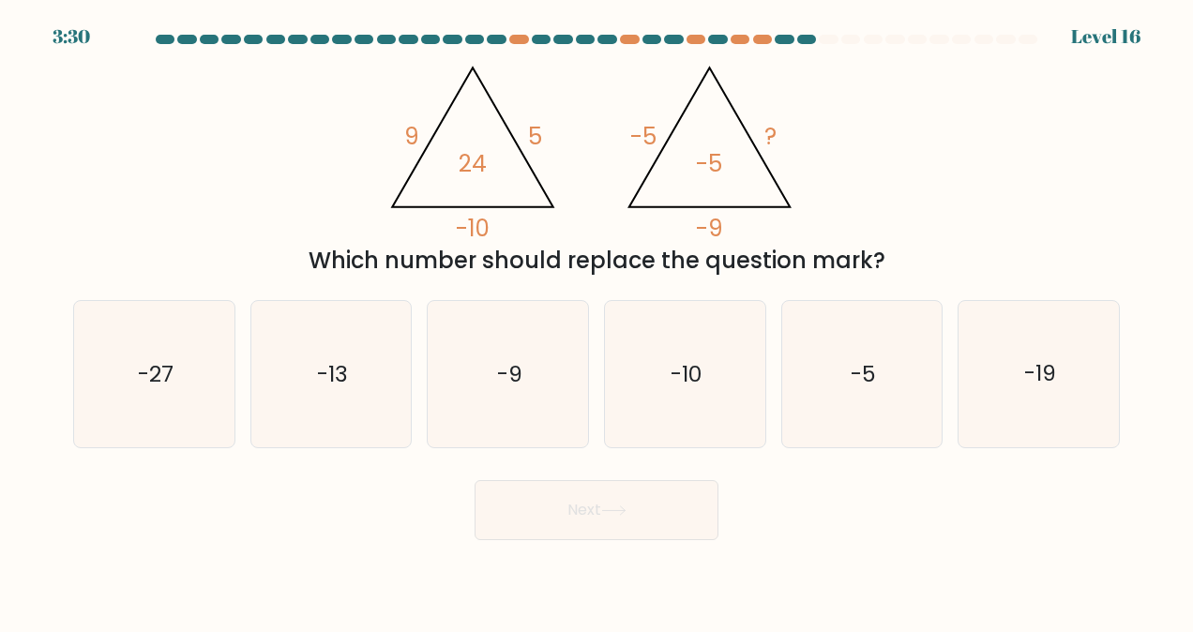
drag, startPoint x: 622, startPoint y: 236, endPoint x: 555, endPoint y: 230, distance: 66.9
click at [555, 230] on icon "@import url('https://fonts.googleapis.com/css?family=Abril+Fatface:400,100,100i…" at bounding box center [596, 147] width 436 height 190
click at [674, 347] on icon "-10" at bounding box center [685, 374] width 146 height 146
click at [598, 321] on input "d. -10" at bounding box center [597, 318] width 1 height 5
radio input "true"
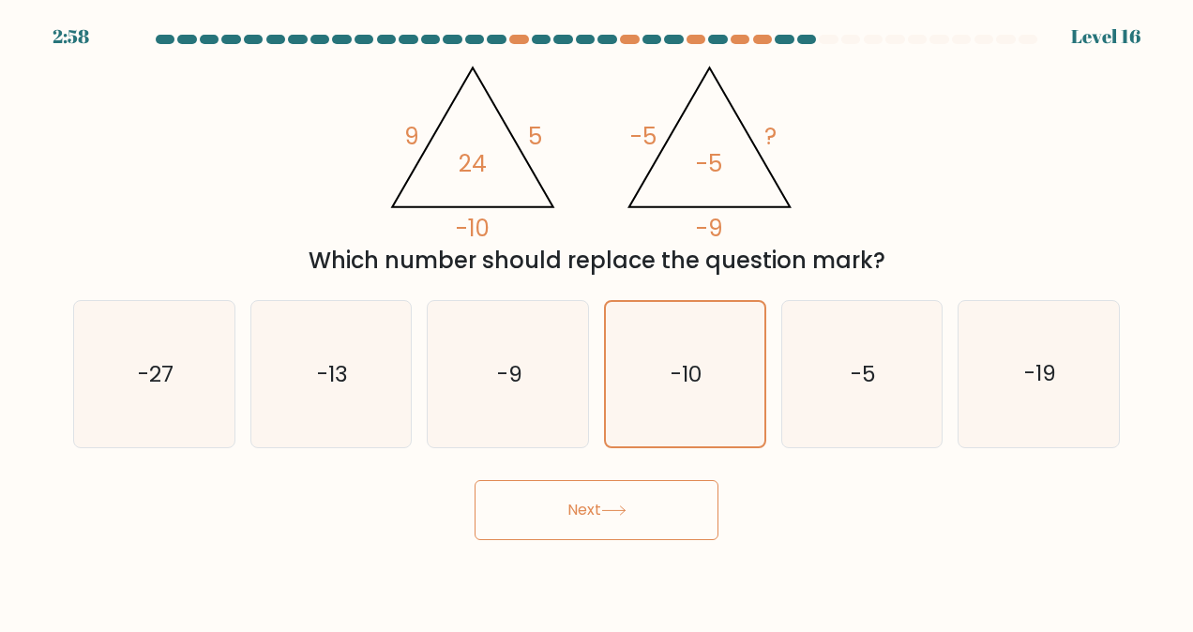
click at [576, 519] on button "Next" at bounding box center [597, 510] width 244 height 60
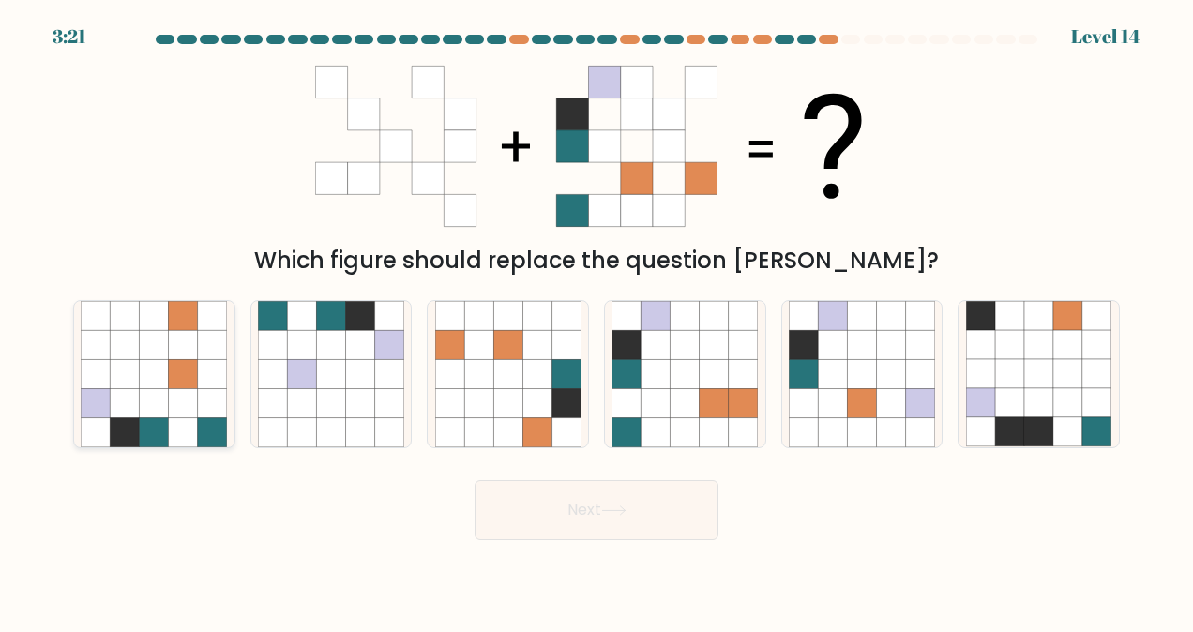
click at [165, 338] on icon at bounding box center [154, 345] width 29 height 29
click at [597, 321] on input "a." at bounding box center [597, 318] width 1 height 5
radio input "true"
click at [618, 539] on button "Next" at bounding box center [597, 510] width 244 height 60
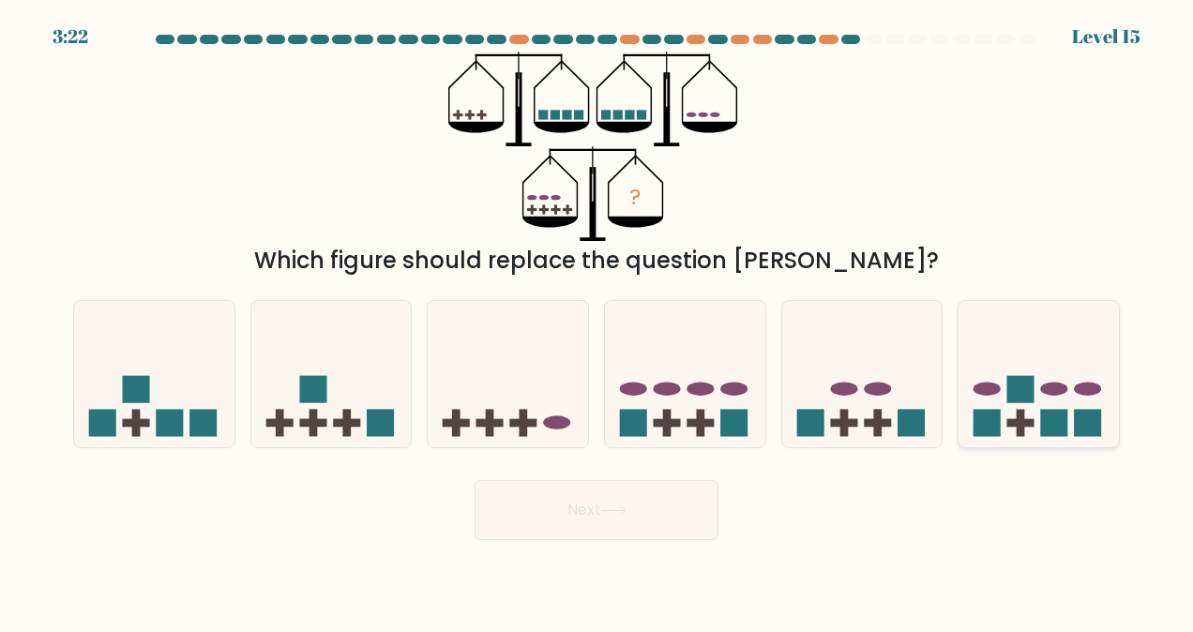
click at [1006, 384] on icon at bounding box center [1039, 375] width 160 height 132
click at [598, 321] on input "f." at bounding box center [597, 318] width 1 height 5
radio input "true"
click at [627, 512] on icon at bounding box center [613, 511] width 25 height 10
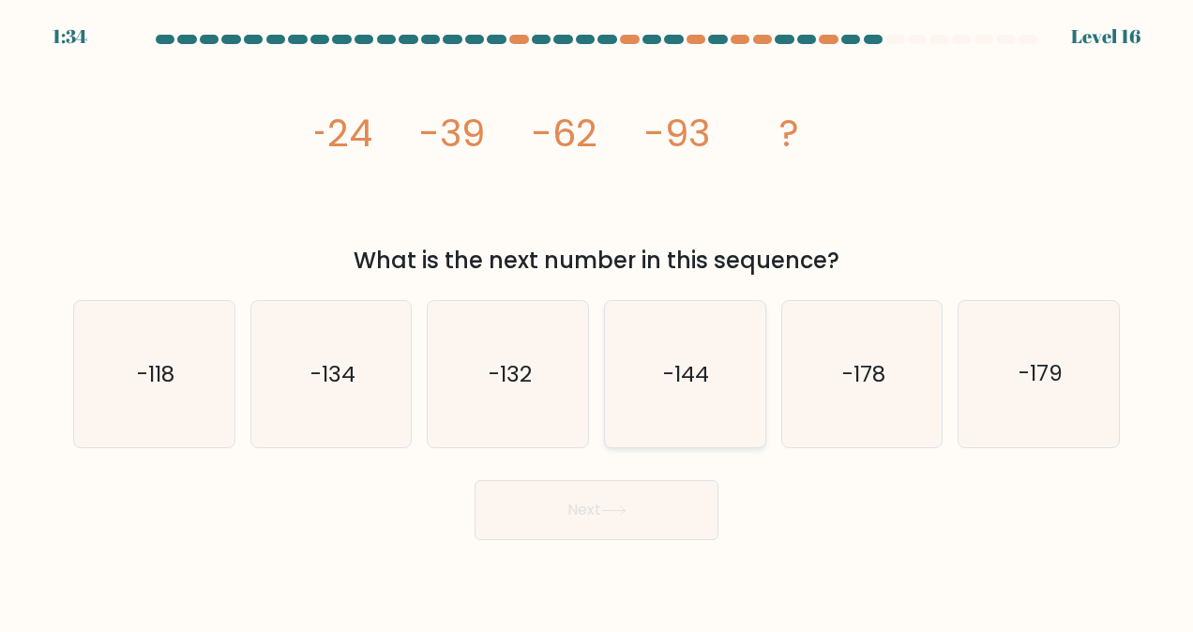
click at [701, 374] on text "-144" at bounding box center [686, 374] width 46 height 30
click at [598, 321] on input "d. -144" at bounding box center [597, 318] width 1 height 5
radio input "true"
click at [614, 491] on button "Next" at bounding box center [597, 510] width 244 height 60
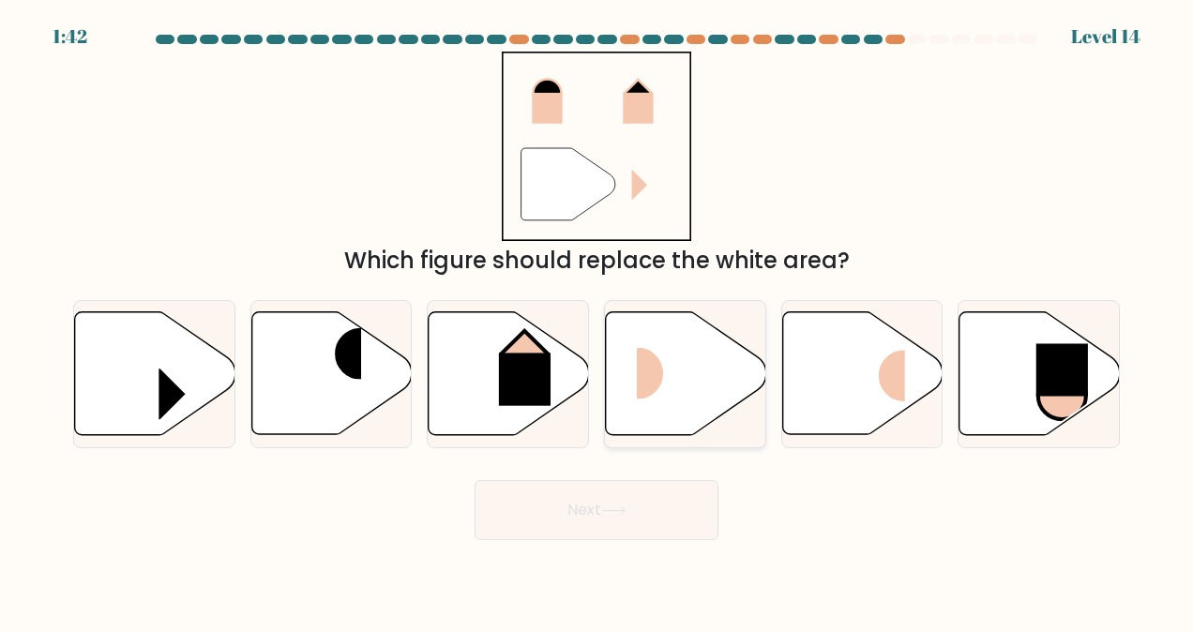
click at [676, 388] on rect at bounding box center [663, 374] width 53 height 52
click at [598, 321] on input "d." at bounding box center [597, 318] width 1 height 5
radio input "true"
click at [627, 501] on button "Next" at bounding box center [597, 510] width 244 height 60
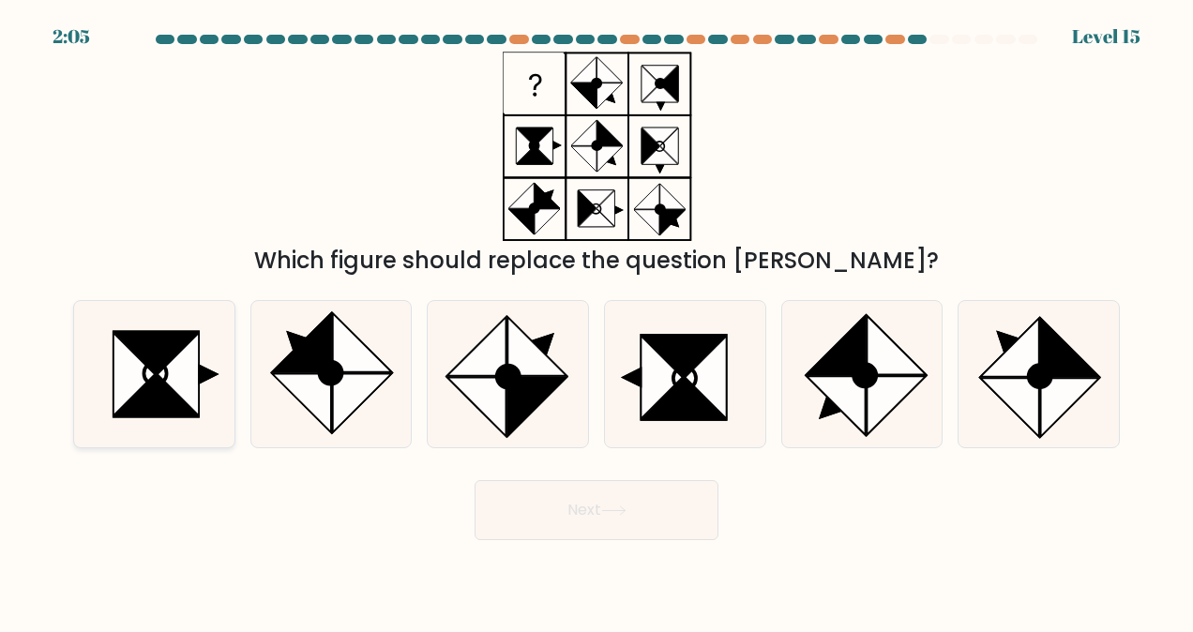
click at [183, 374] on icon at bounding box center [178, 374] width 41 height 83
click at [597, 321] on input "a." at bounding box center [597, 318] width 1 height 5
radio input "true"
click at [600, 529] on button "Next" at bounding box center [597, 510] width 244 height 60
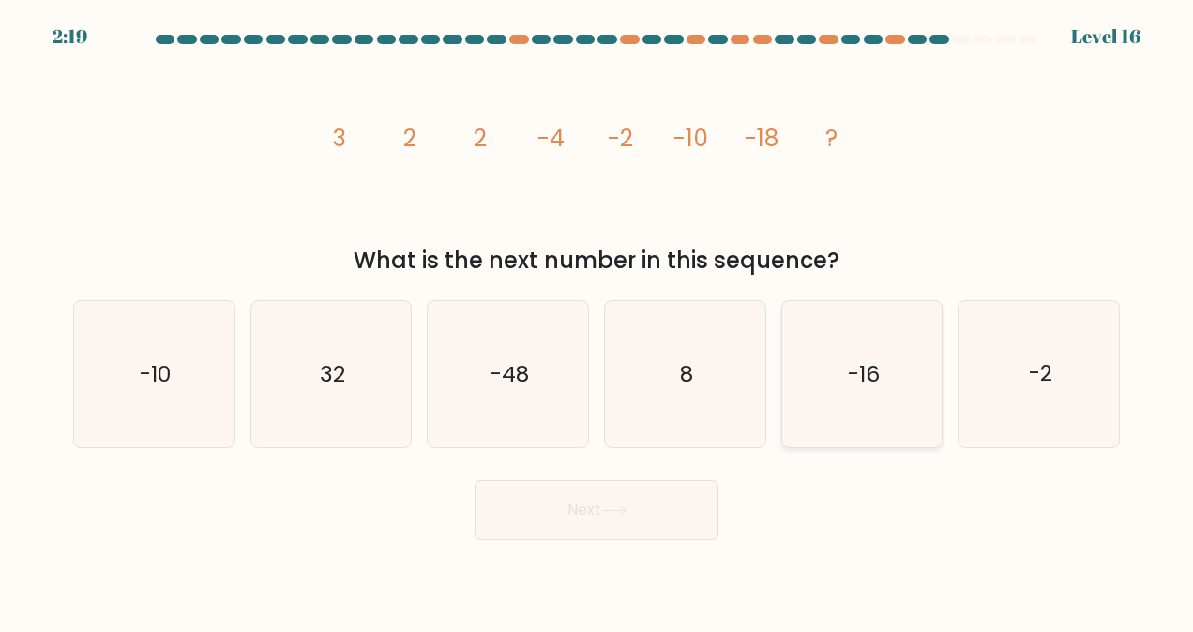
click at [869, 415] on icon "-16" at bounding box center [862, 374] width 146 height 146
click at [598, 321] on input "e. -16" at bounding box center [597, 318] width 1 height 5
radio input "true"
click at [612, 517] on button "Next" at bounding box center [597, 510] width 244 height 60
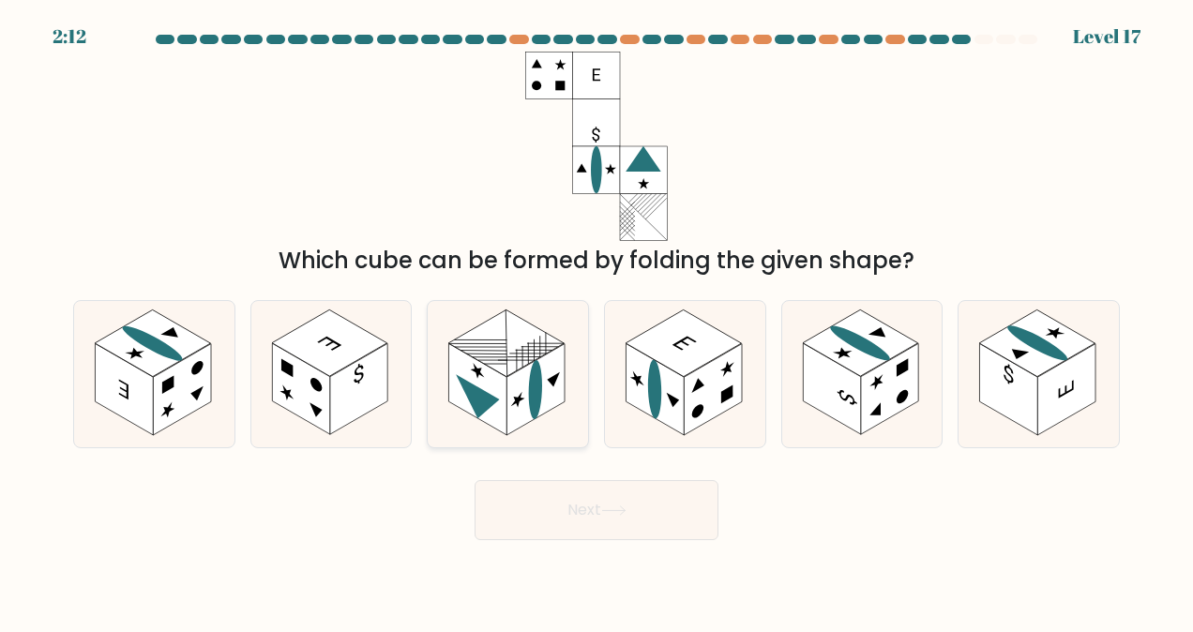
click at [473, 403] on icon at bounding box center [477, 402] width 43 height 56
click at [597, 321] on input "c." at bounding box center [597, 318] width 1 height 5
radio input "true"
click at [641, 512] on button "Next" at bounding box center [597, 510] width 244 height 60
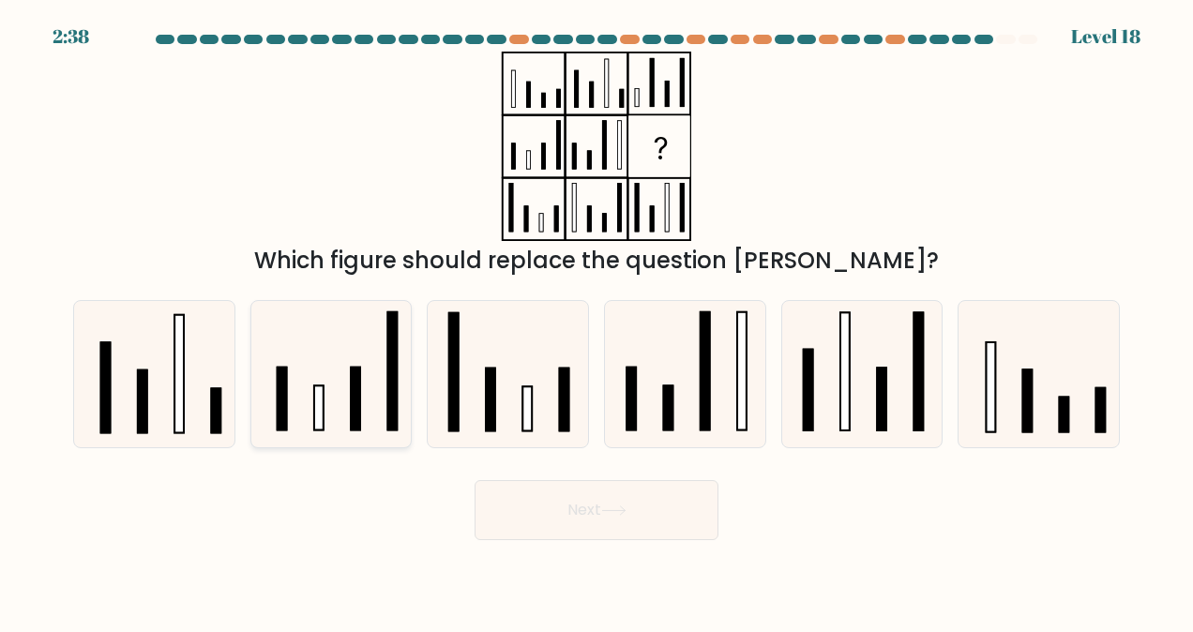
click at [328, 407] on icon at bounding box center [331, 374] width 146 height 146
click at [597, 321] on input "b." at bounding box center [597, 318] width 1 height 5
radio input "true"
click at [328, 407] on icon at bounding box center [331, 374] width 144 height 144
click at [597, 321] on input "b." at bounding box center [597, 318] width 1 height 5
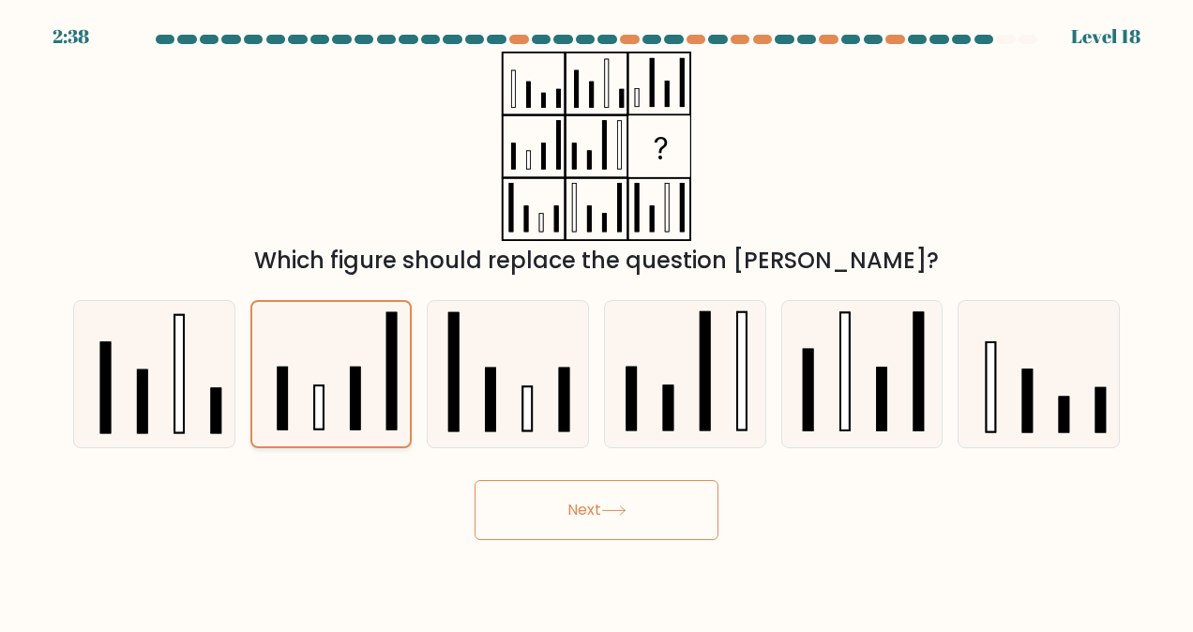
click at [328, 407] on icon at bounding box center [331, 374] width 144 height 144
click at [597, 321] on input "b." at bounding box center [597, 318] width 1 height 5
click at [630, 503] on button "Next" at bounding box center [597, 510] width 244 height 60
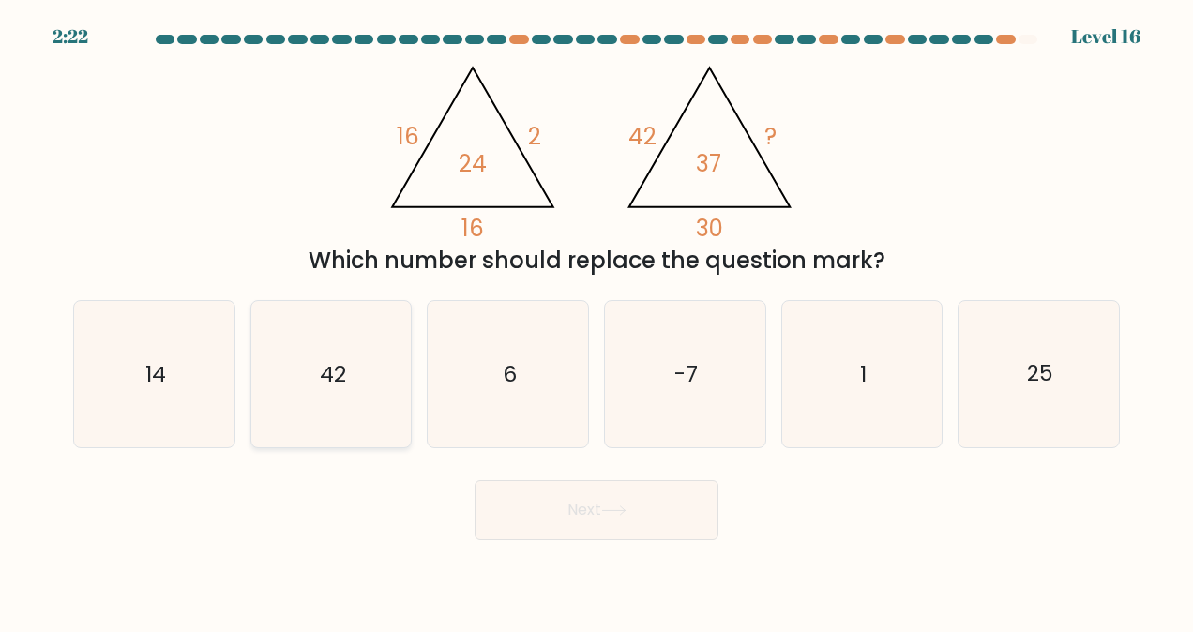
click at [298, 353] on icon "42" at bounding box center [331, 374] width 146 height 146
click at [597, 321] on input "b. 42" at bounding box center [597, 318] width 1 height 5
radio input "true"
click at [646, 509] on button "Next" at bounding box center [597, 510] width 244 height 60
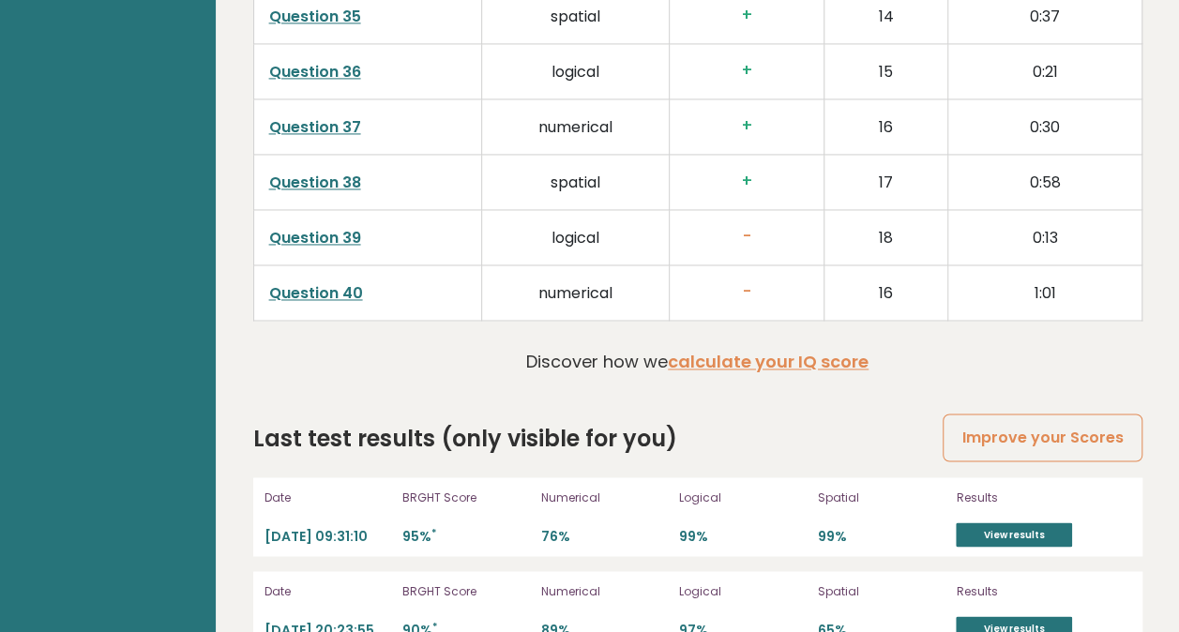
scroll to position [4982, 0]
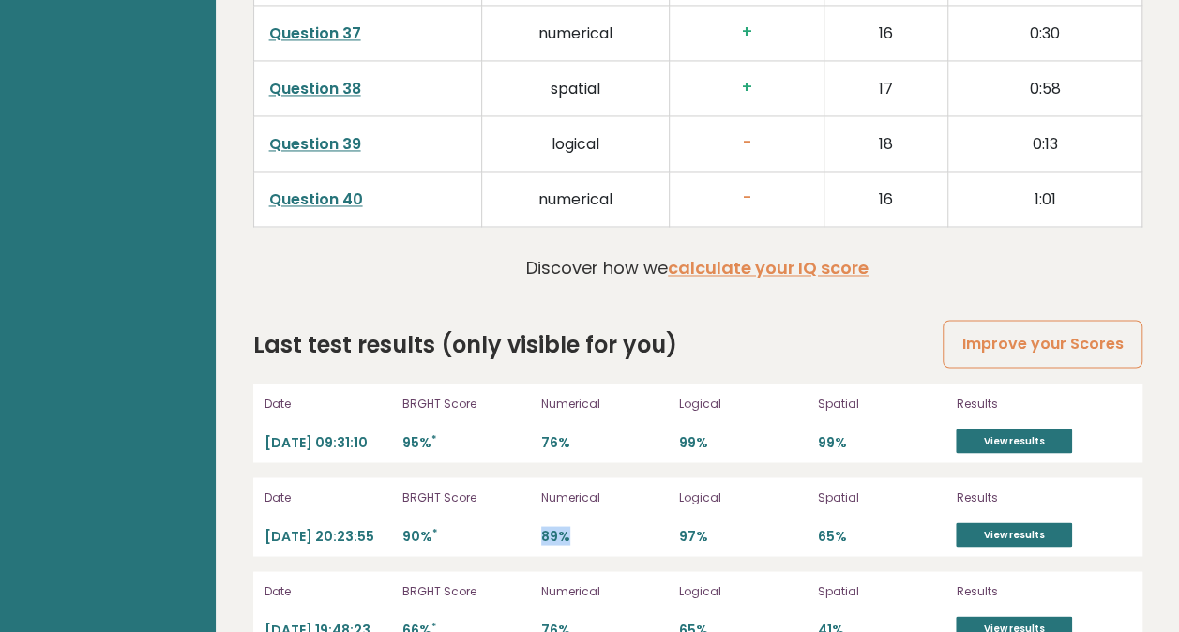
drag, startPoint x: 540, startPoint y: 488, endPoint x: 578, endPoint y: 488, distance: 37.5
click at [578, 527] on p "89%" at bounding box center [605, 536] width 128 height 18
drag, startPoint x: 578, startPoint y: 488, endPoint x: 786, endPoint y: 581, distance: 228.1
click at [786, 621] on p "65%" at bounding box center [743, 630] width 128 height 18
drag, startPoint x: 544, startPoint y: 494, endPoint x: 574, endPoint y: 498, distance: 30.4
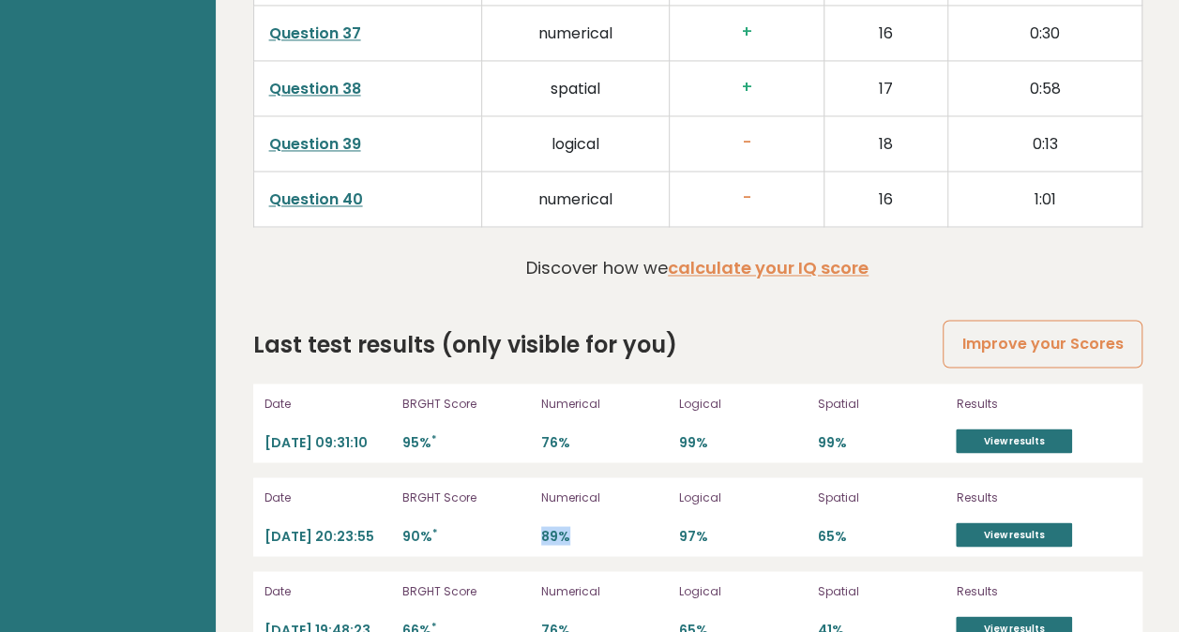
click at [574, 498] on div "Date 2025-10-11 20:23:55 BRGHT Score 90% * Numerical 89% Logical 97% Spatial 65…" at bounding box center [697, 517] width 889 height 79
drag, startPoint x: 574, startPoint y: 498, endPoint x: 707, endPoint y: 385, distance: 174.3
click at [706, 433] on p "99%" at bounding box center [743, 442] width 128 height 18
drag, startPoint x: 707, startPoint y: 385, endPoint x: 833, endPoint y: 388, distance: 126.7
click at [833, 388] on div "Date 2025-10-12 09:31:10 BRGHT Score 95% * Numerical 76% Logical 99% Spatial 99…" at bounding box center [697, 423] width 889 height 79
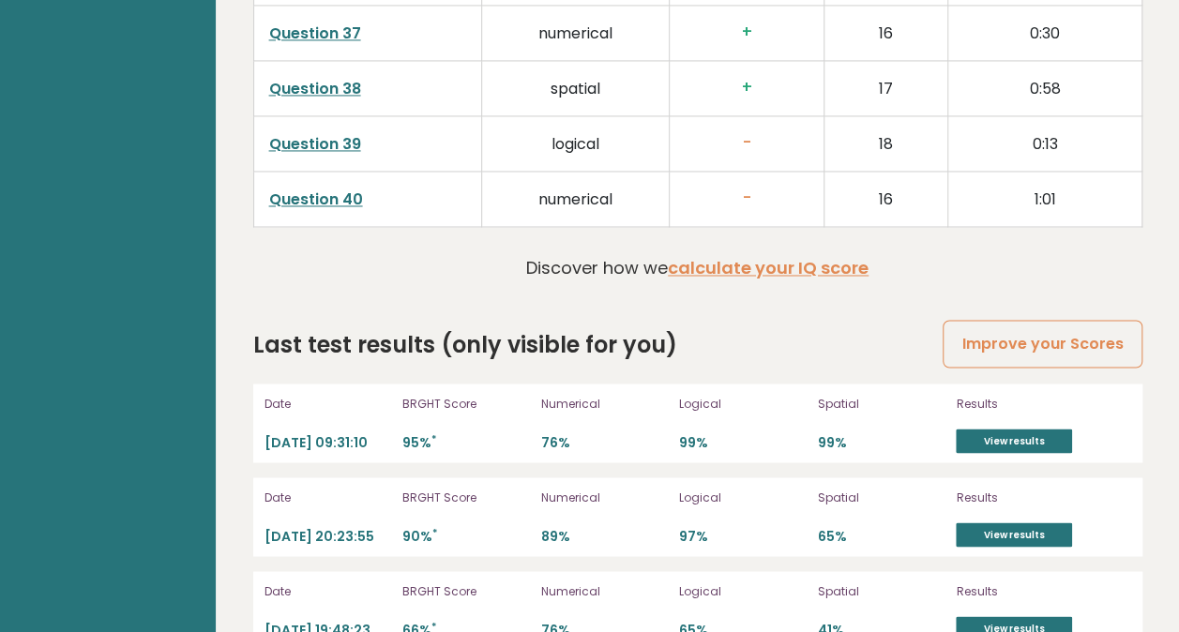
drag, startPoint x: 833, startPoint y: 388, endPoint x: 722, endPoint y: 473, distance: 140.0
click at [721, 487] on div "Logical 97%" at bounding box center [743, 517] width 128 height 60
drag, startPoint x: 560, startPoint y: 444, endPoint x: 642, endPoint y: 456, distance: 82.5
click at [640, 478] on div "Date 2025-10-11 20:23:55 BRGHT Score 90% * Numerical 89% Logical 97% Spatial 65…" at bounding box center [697, 517] width 889 height 79
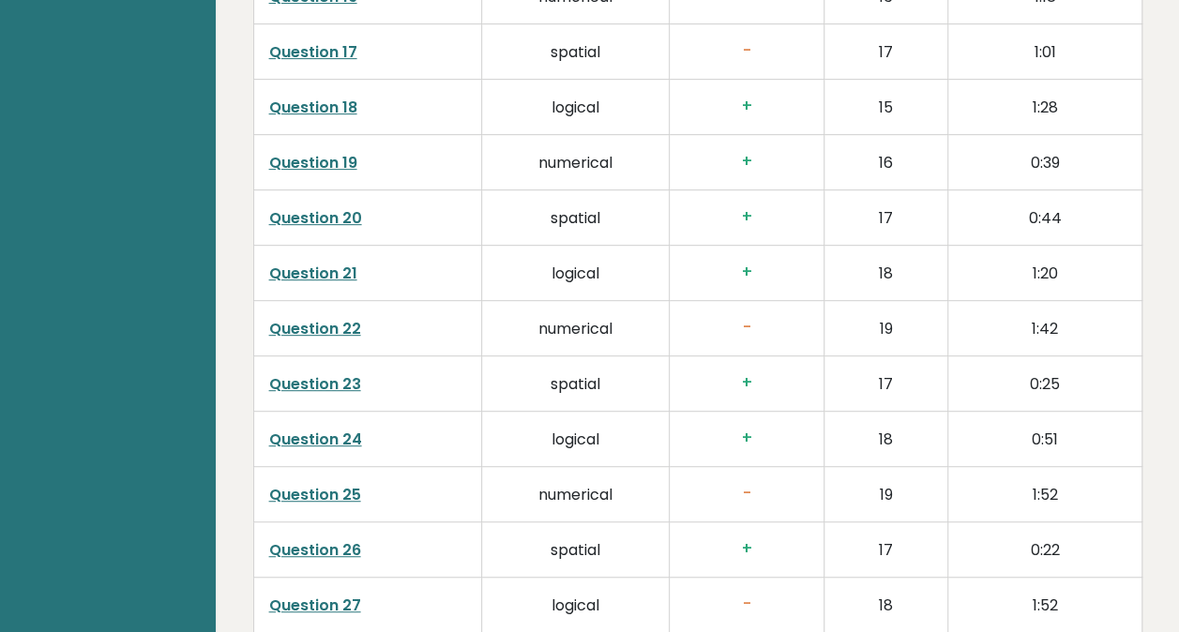
scroll to position [4232, 0]
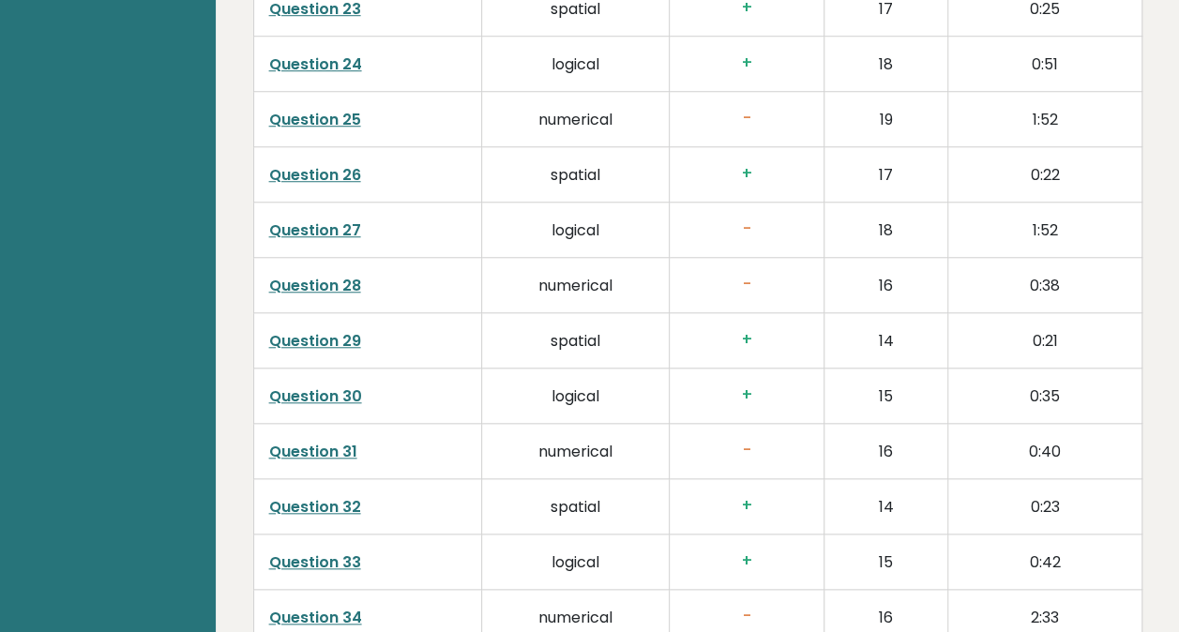
click at [323, 275] on link "Question 28" at bounding box center [315, 286] width 92 height 22
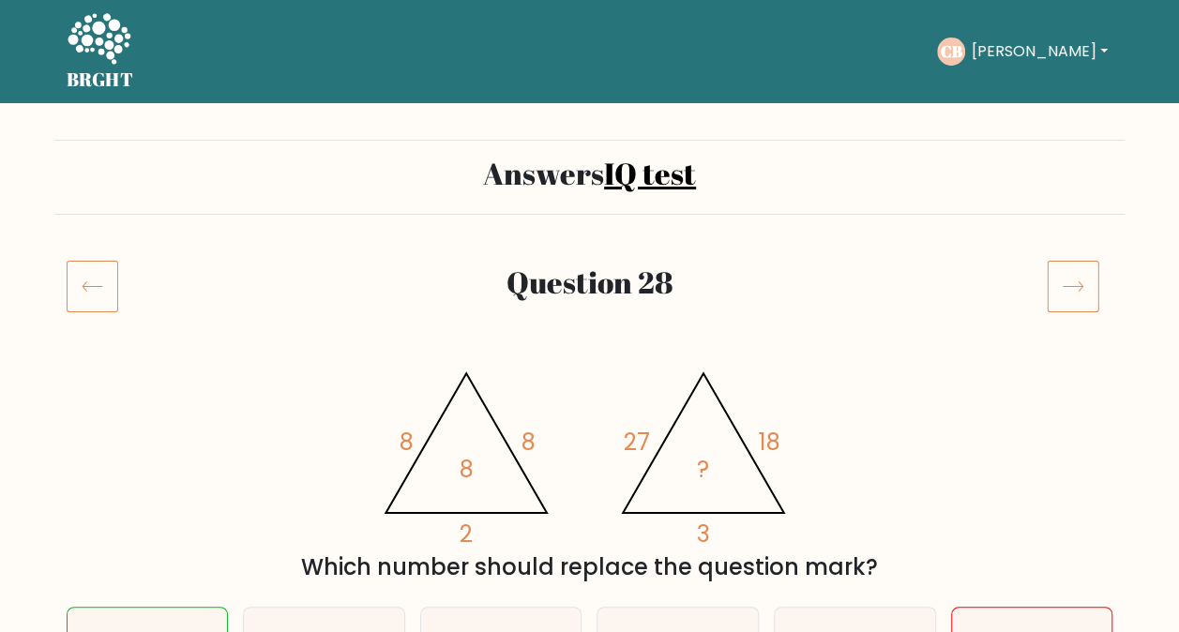
click at [1075, 289] on icon at bounding box center [1073, 286] width 53 height 53
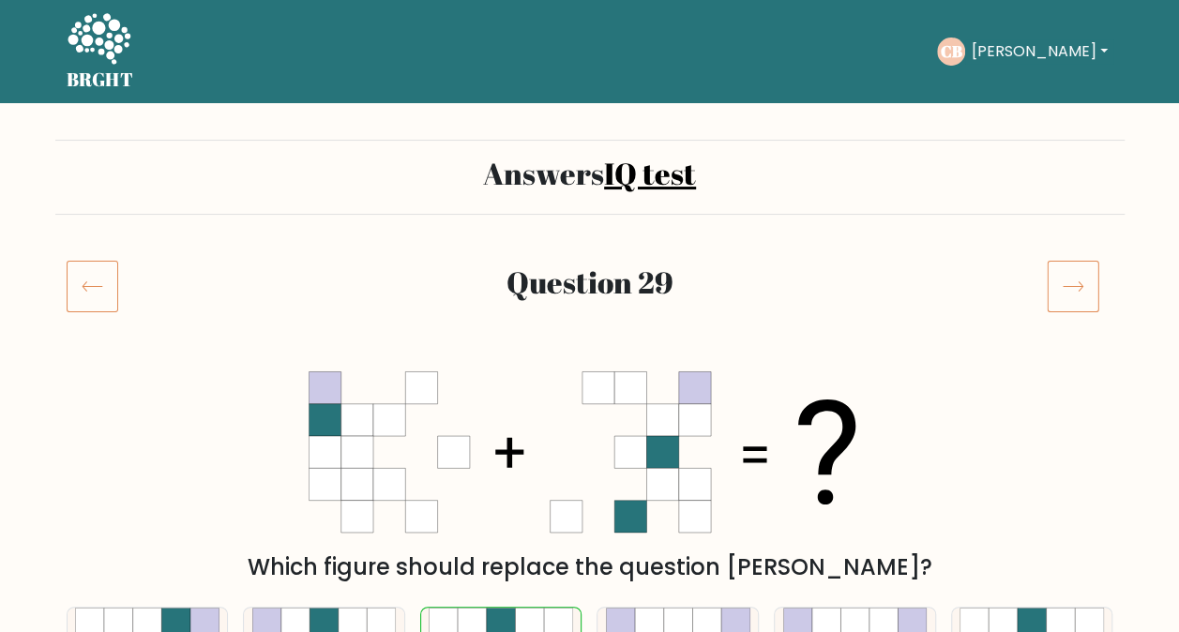
click at [1075, 289] on icon at bounding box center [1073, 286] width 53 height 53
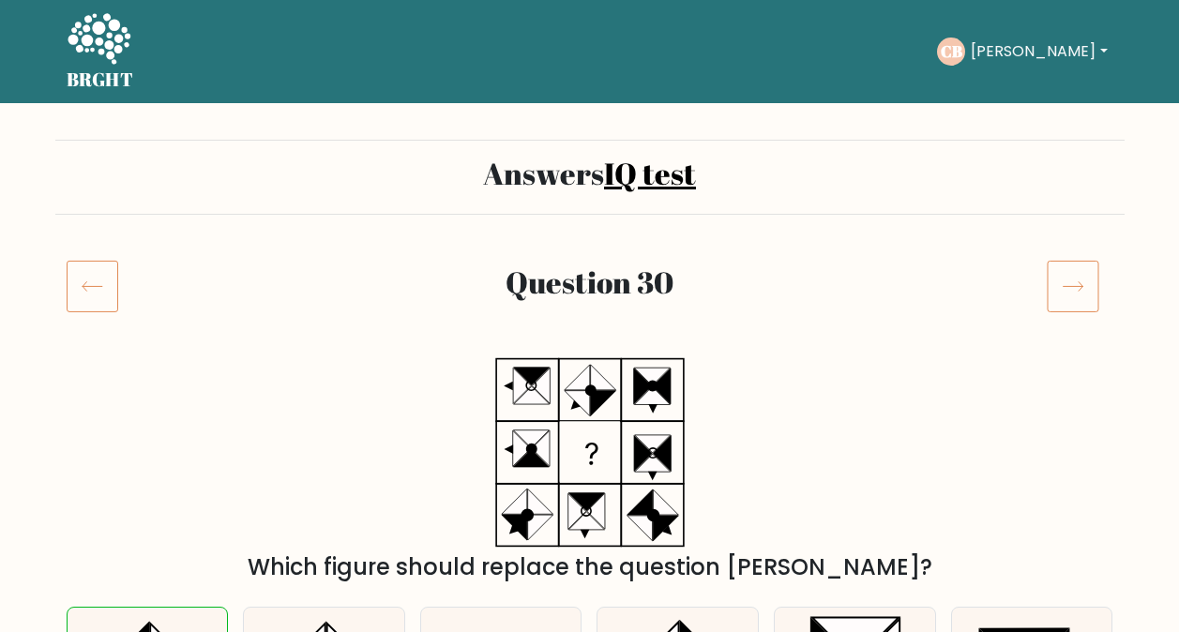
click at [1075, 289] on icon at bounding box center [1073, 286] width 53 height 53
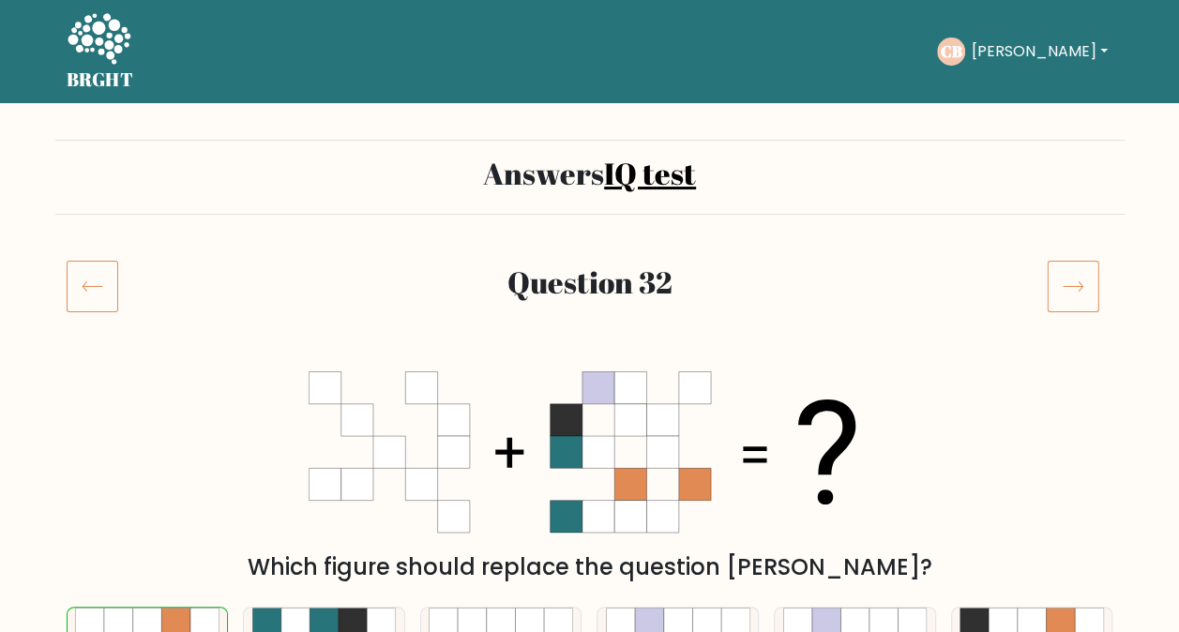
click at [100, 297] on icon at bounding box center [93, 286] width 52 height 53
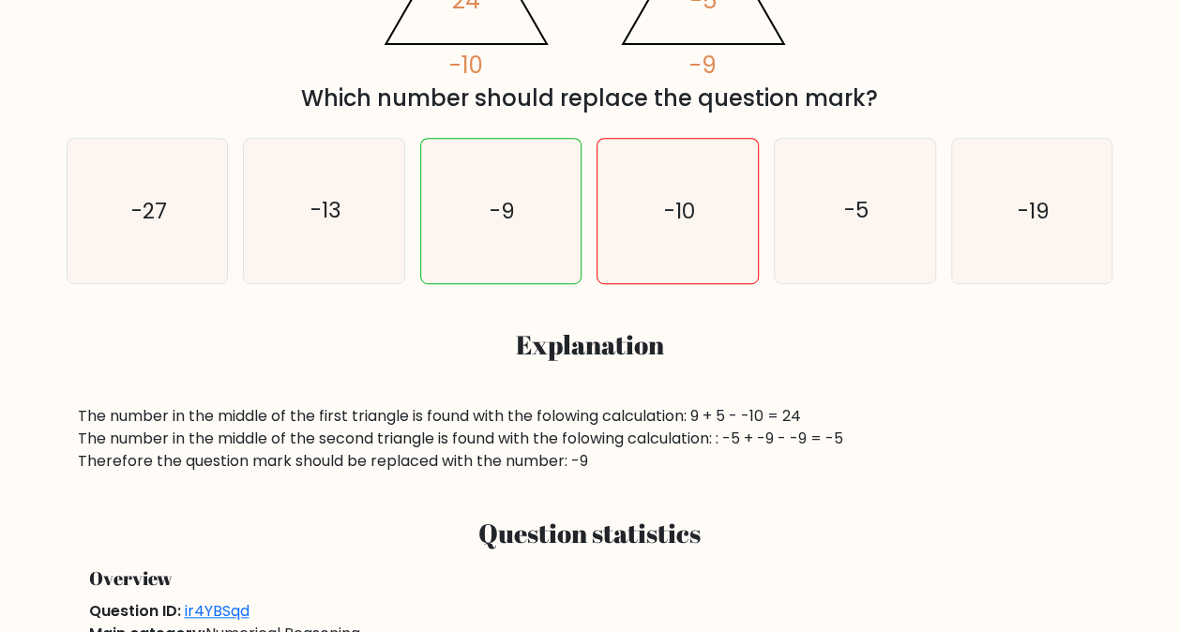
scroll to position [94, 0]
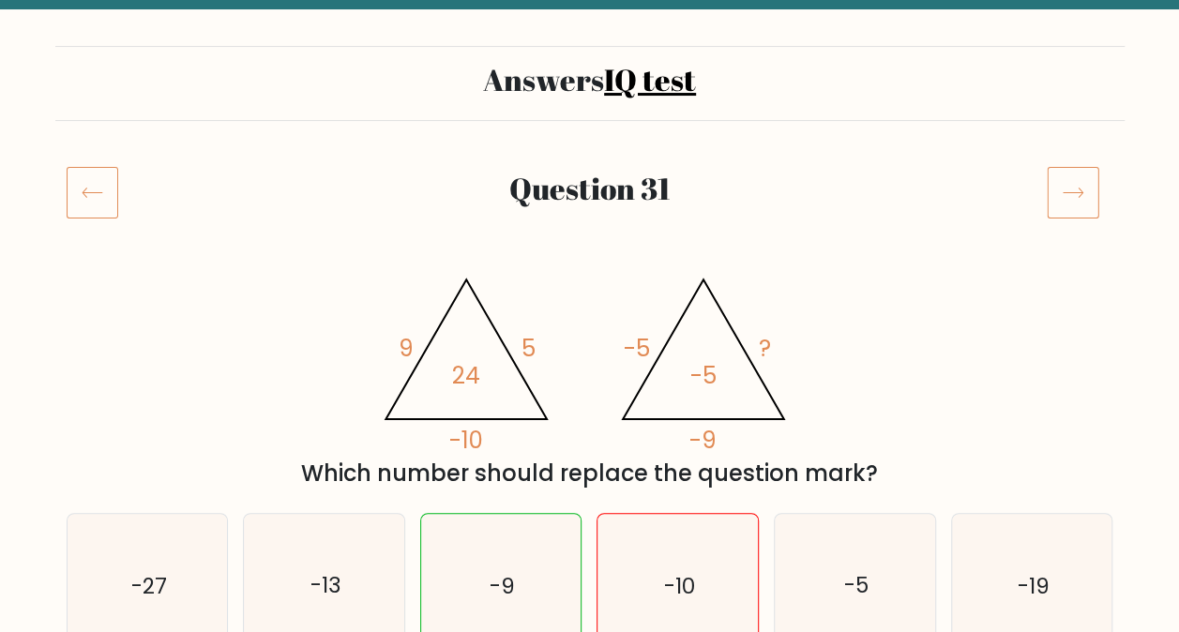
click at [1066, 192] on icon at bounding box center [1073, 193] width 20 height 9
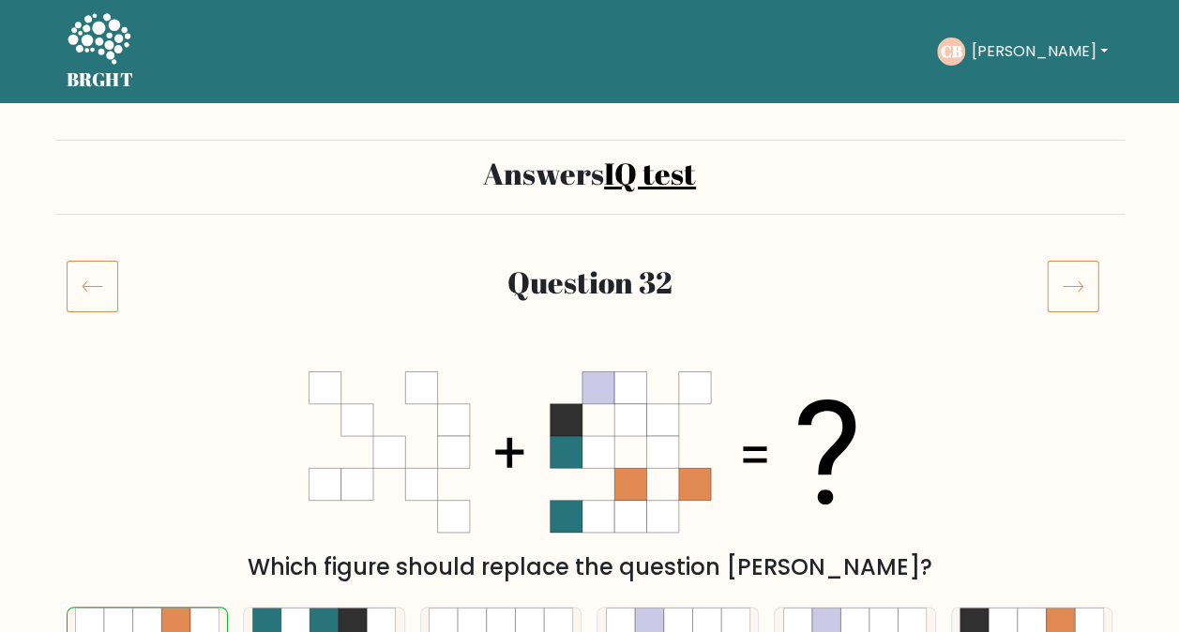
drag, startPoint x: 1075, startPoint y: 198, endPoint x: 1087, endPoint y: 268, distance: 71.4
click at [1080, 213] on div "Answers IQ test" at bounding box center [590, 177] width 1070 height 75
click at [1092, 281] on icon at bounding box center [1073, 286] width 53 height 53
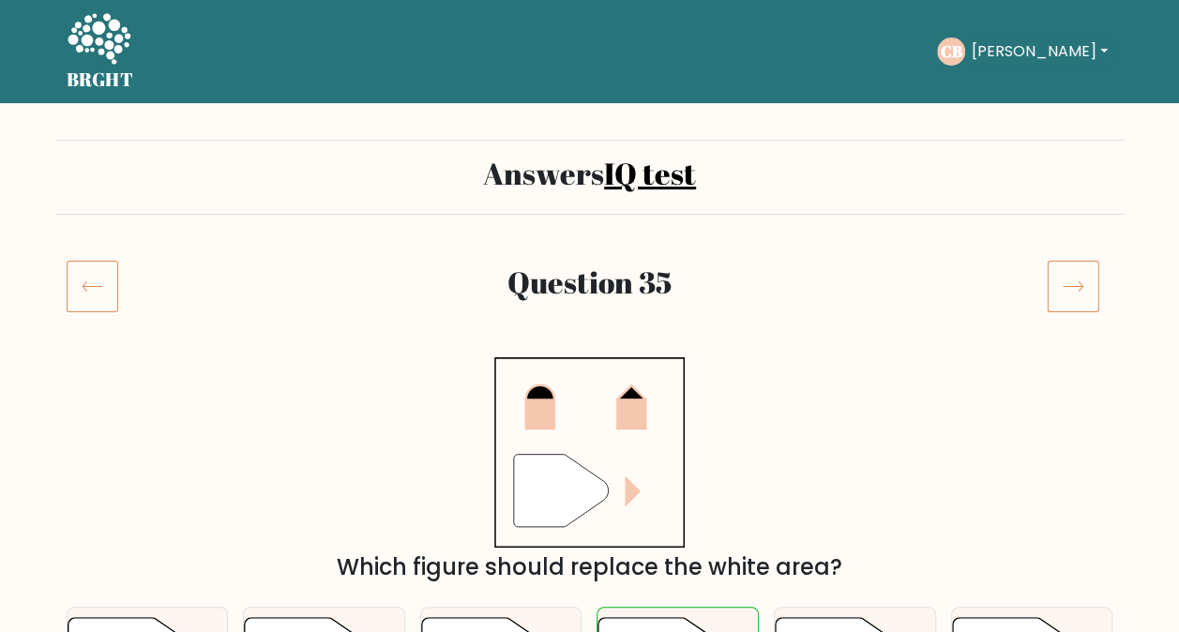
click at [1078, 304] on icon at bounding box center [1073, 286] width 53 height 53
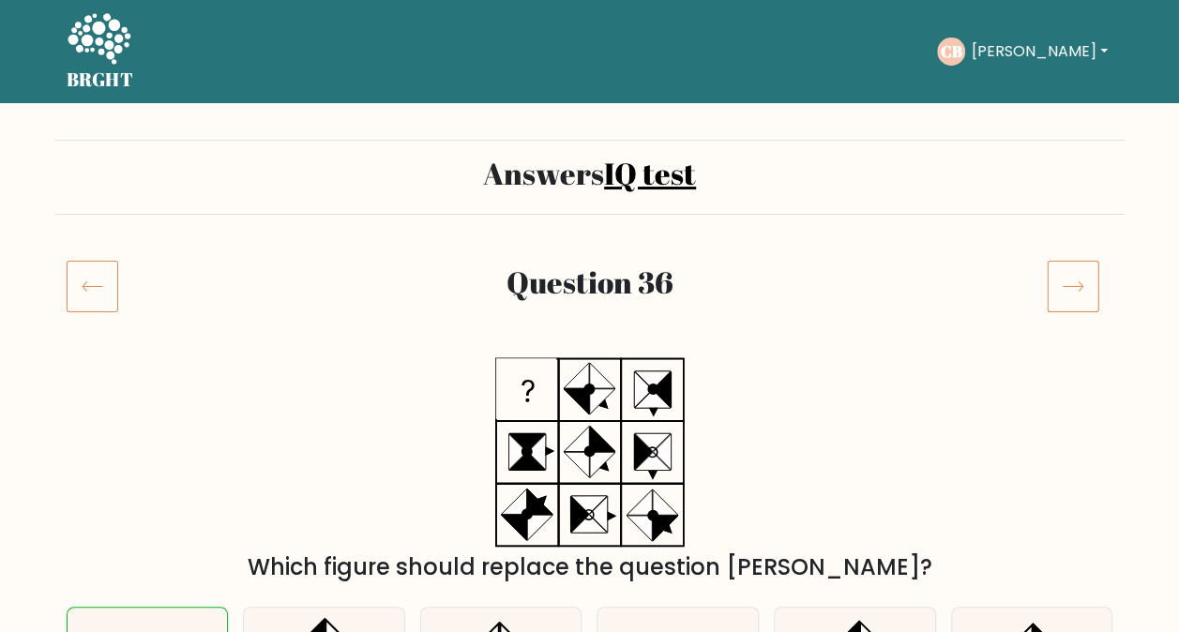
click at [1078, 304] on icon at bounding box center [1073, 286] width 53 height 53
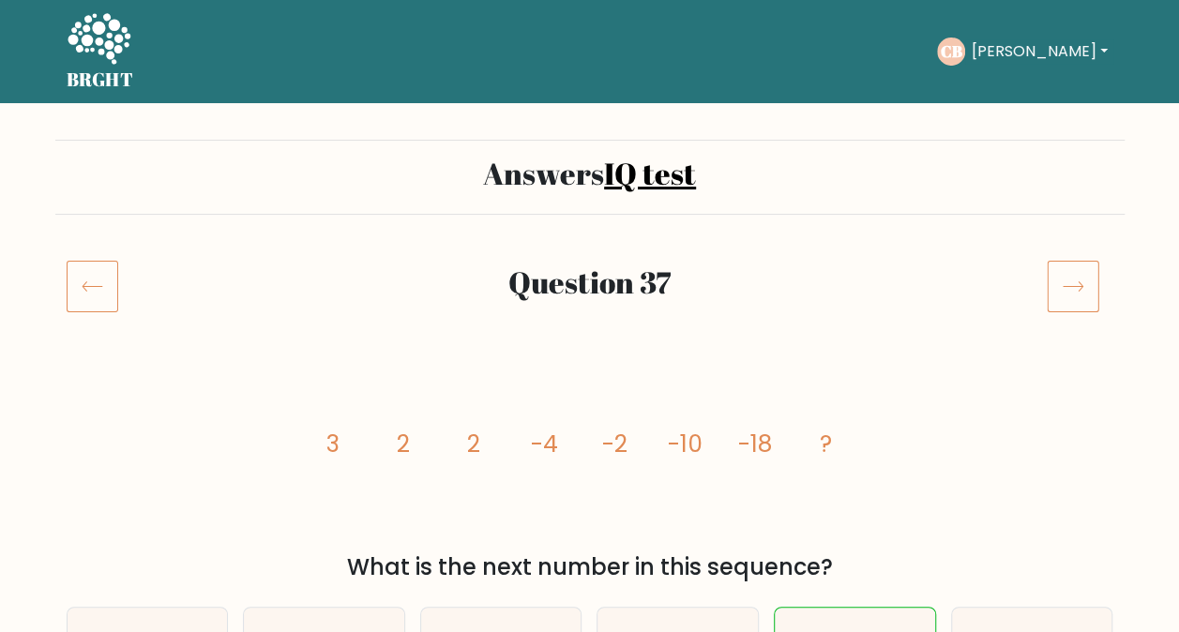
click at [109, 287] on icon at bounding box center [93, 286] width 52 height 53
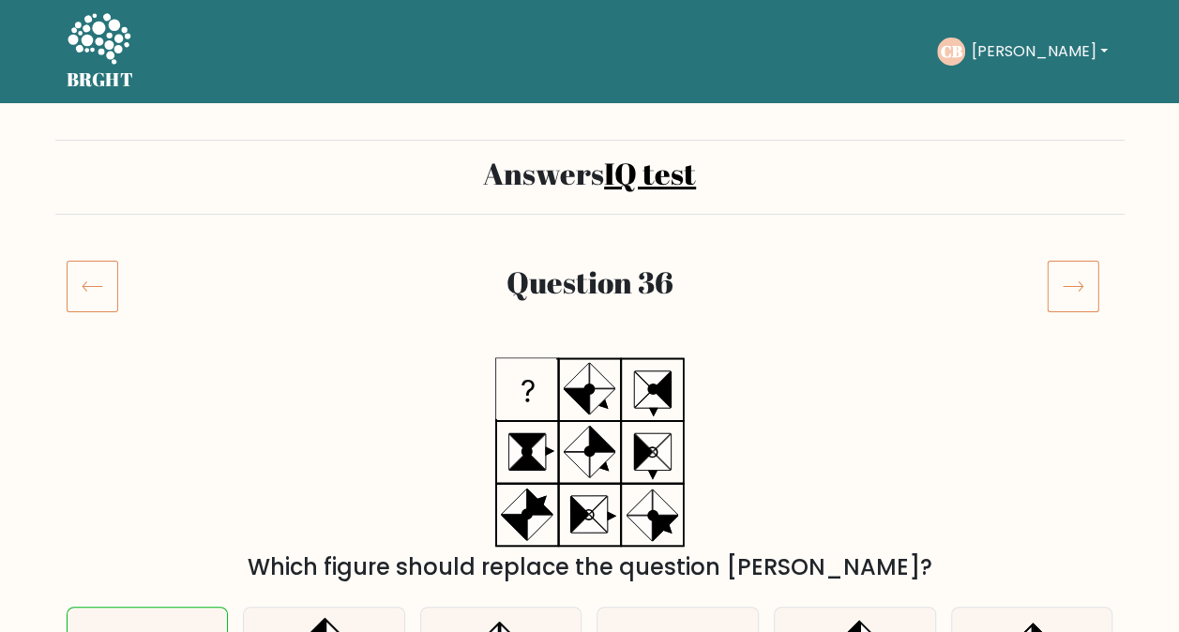
click at [99, 291] on icon at bounding box center [93, 286] width 52 height 53
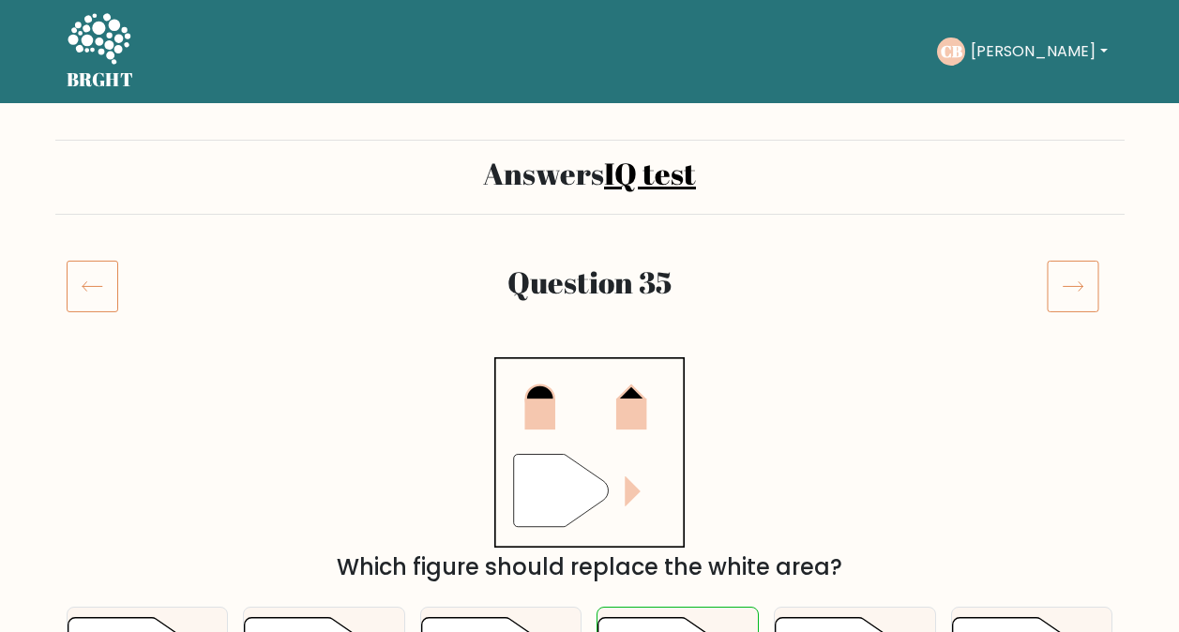
scroll to position [188, 0]
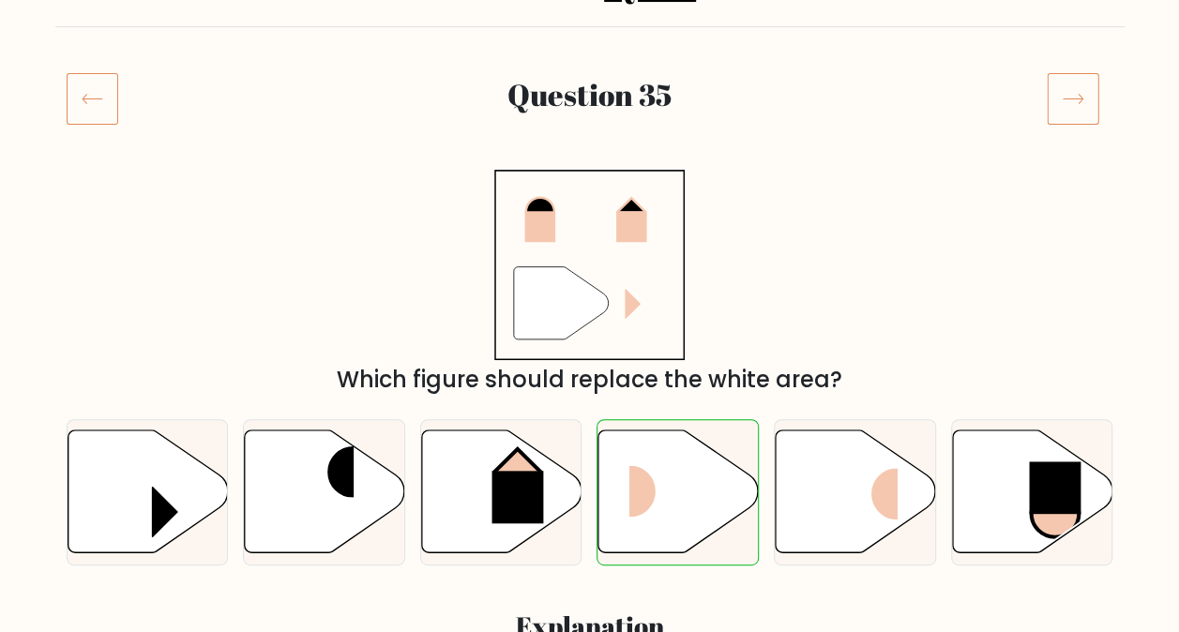
click at [99, 111] on icon at bounding box center [93, 98] width 52 height 53
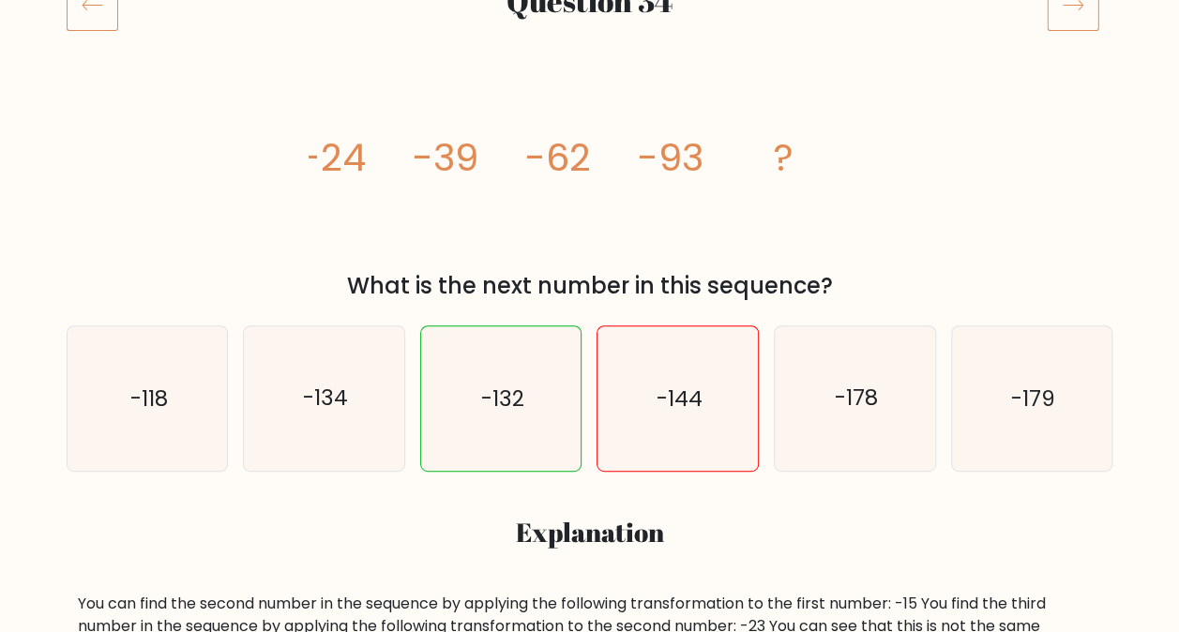
scroll to position [375, 0]
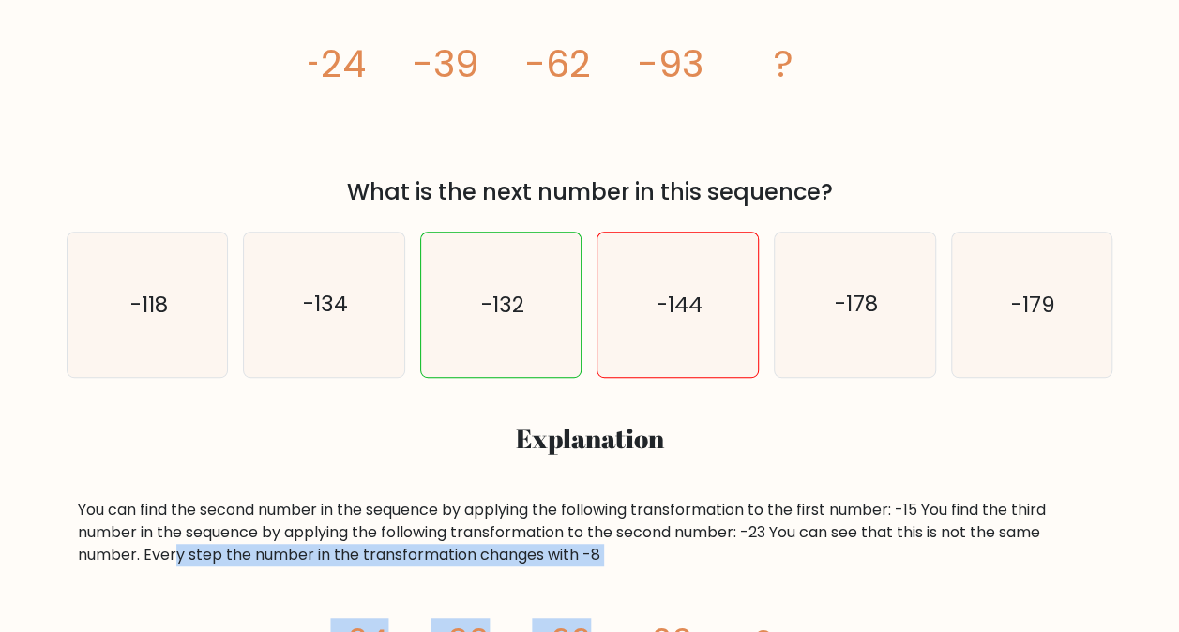
drag, startPoint x: 175, startPoint y: 555, endPoint x: 632, endPoint y: 569, distance: 458.1
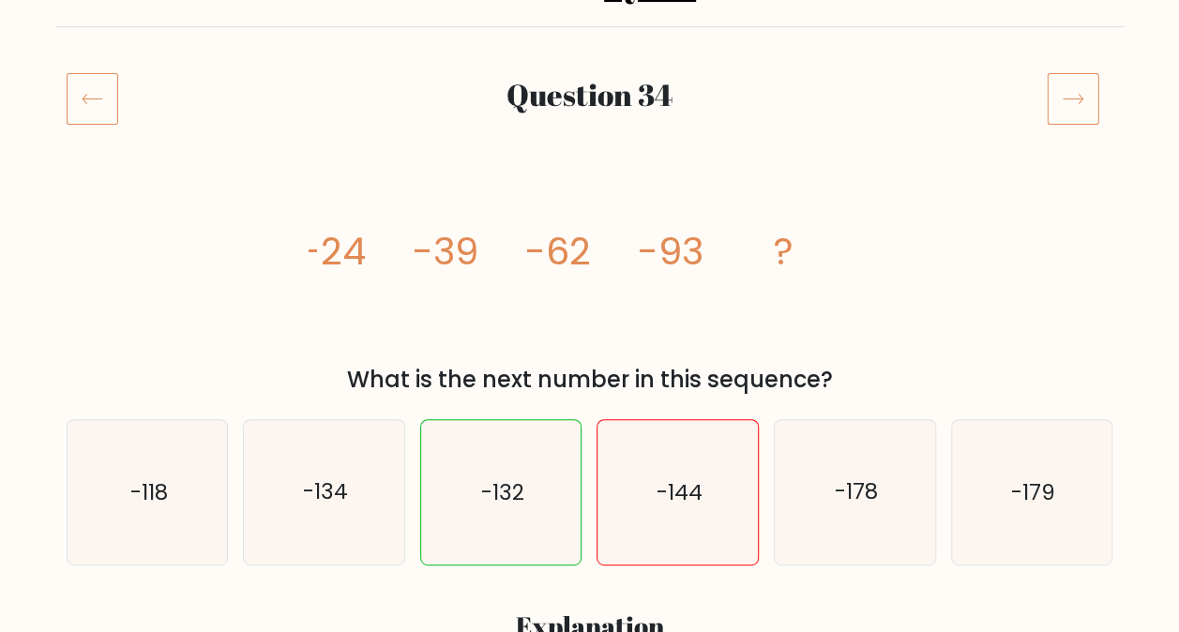
scroll to position [0, 0]
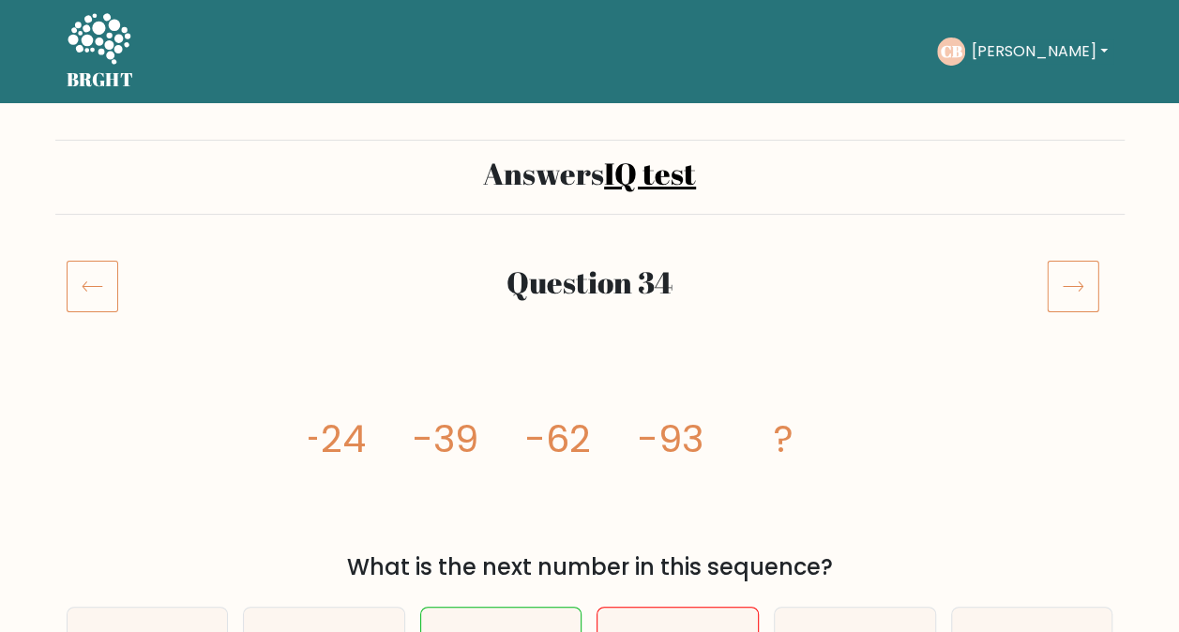
click at [1090, 289] on icon at bounding box center [1073, 286] width 53 height 53
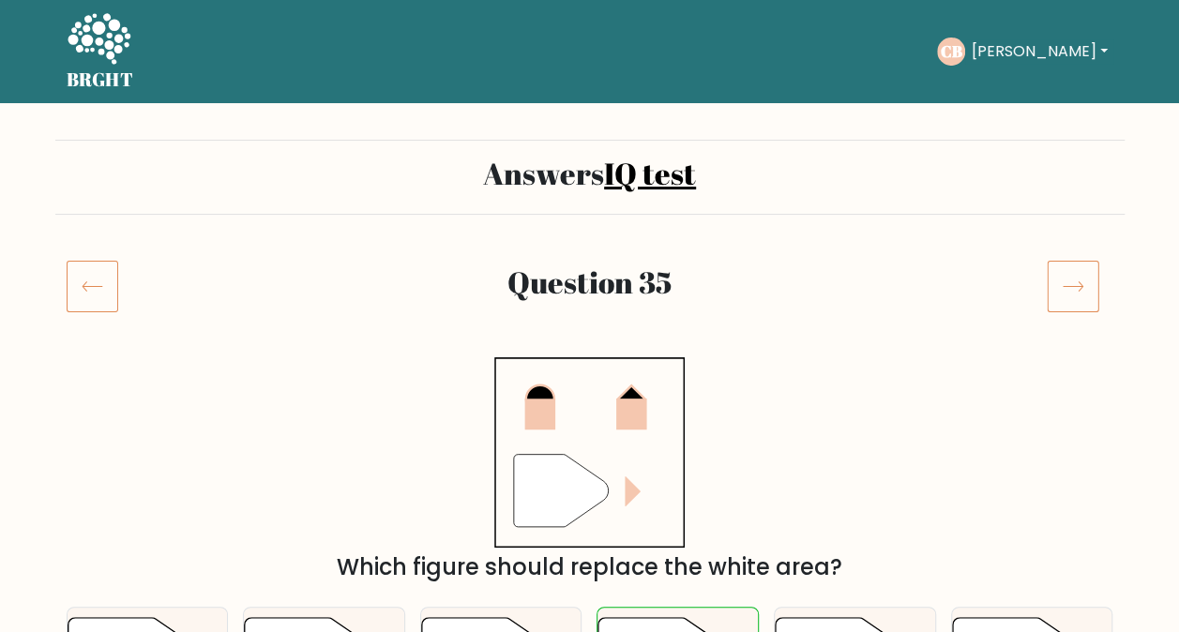
click at [1090, 289] on icon at bounding box center [1073, 286] width 53 height 53
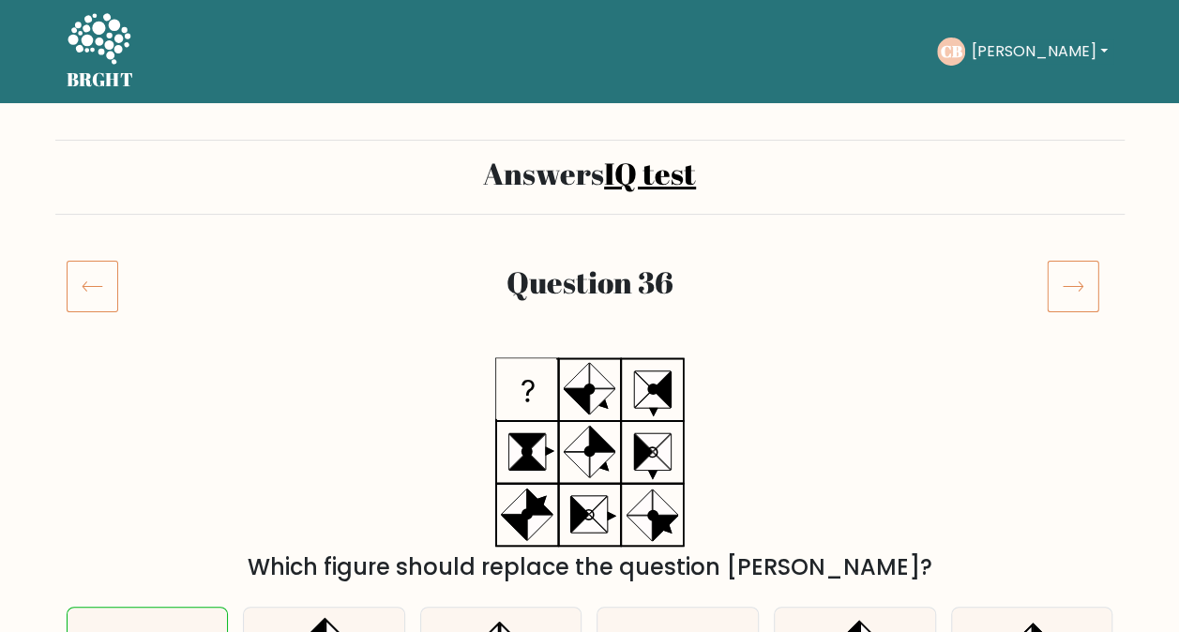
click at [1090, 289] on icon at bounding box center [1073, 286] width 53 height 53
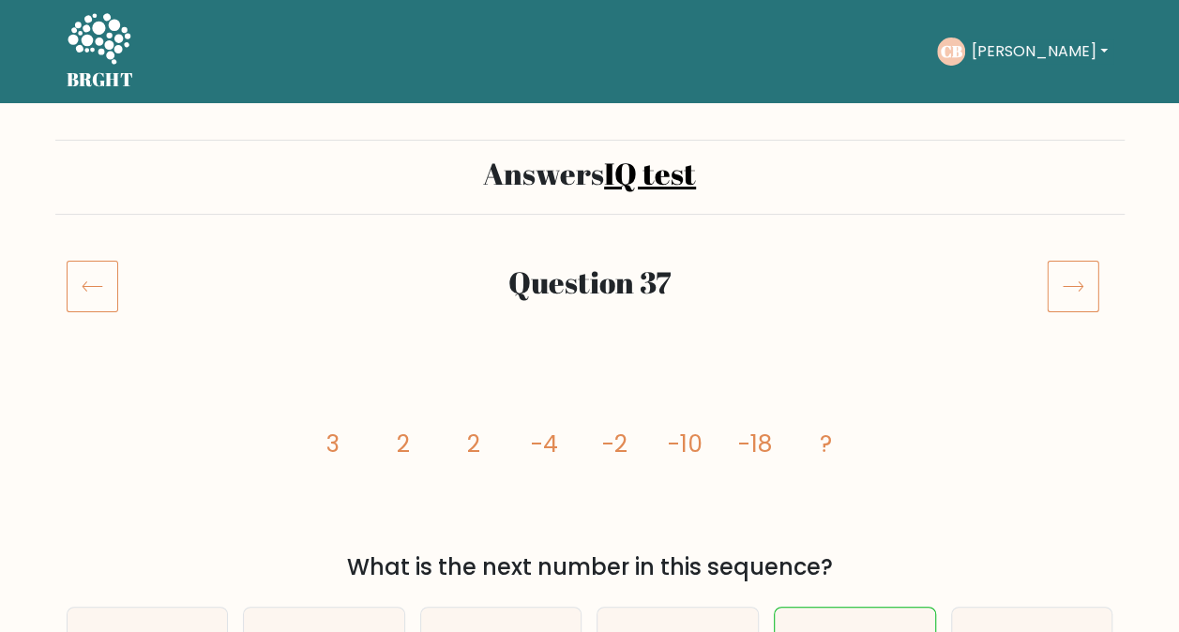
click at [1080, 296] on icon at bounding box center [1073, 286] width 53 height 53
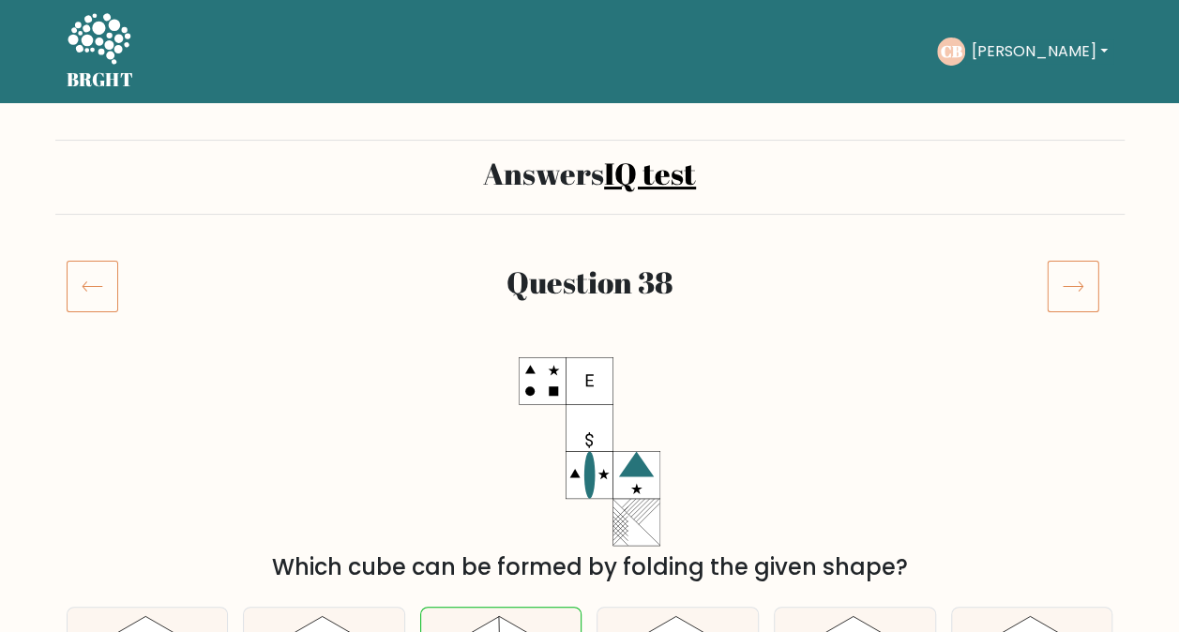
click at [1081, 293] on icon at bounding box center [1073, 286] width 53 height 53
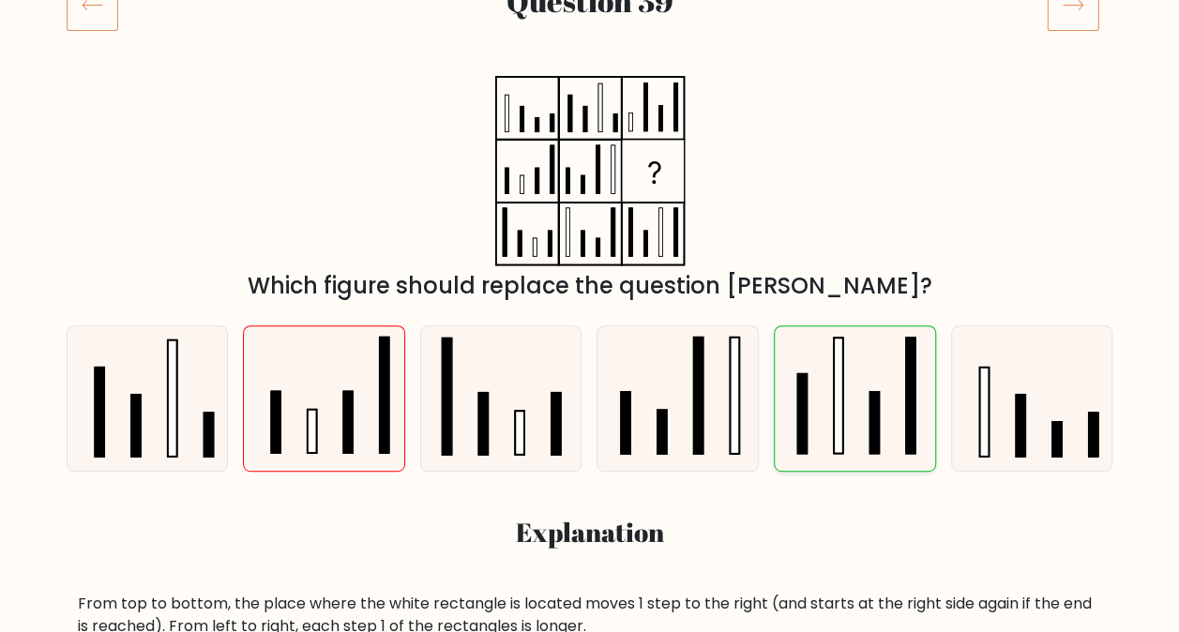
scroll to position [563, 0]
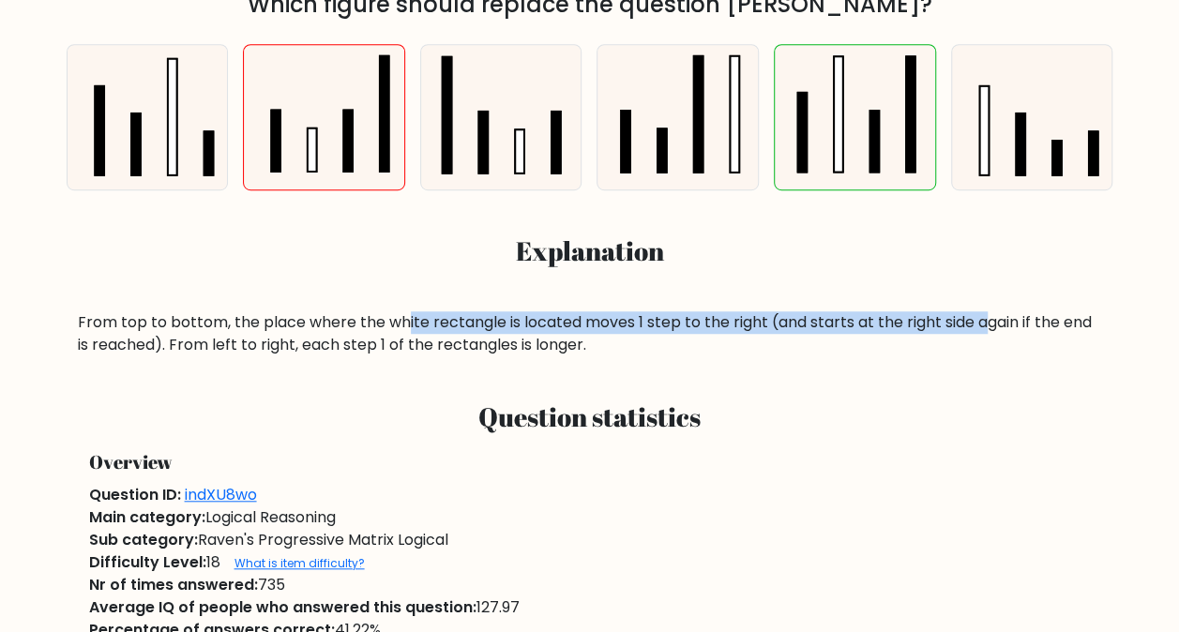
drag, startPoint x: 403, startPoint y: 327, endPoint x: 981, endPoint y: 307, distance: 578.3
click at [981, 307] on div "a. b. c." at bounding box center [590, 192] width 1070 height 327
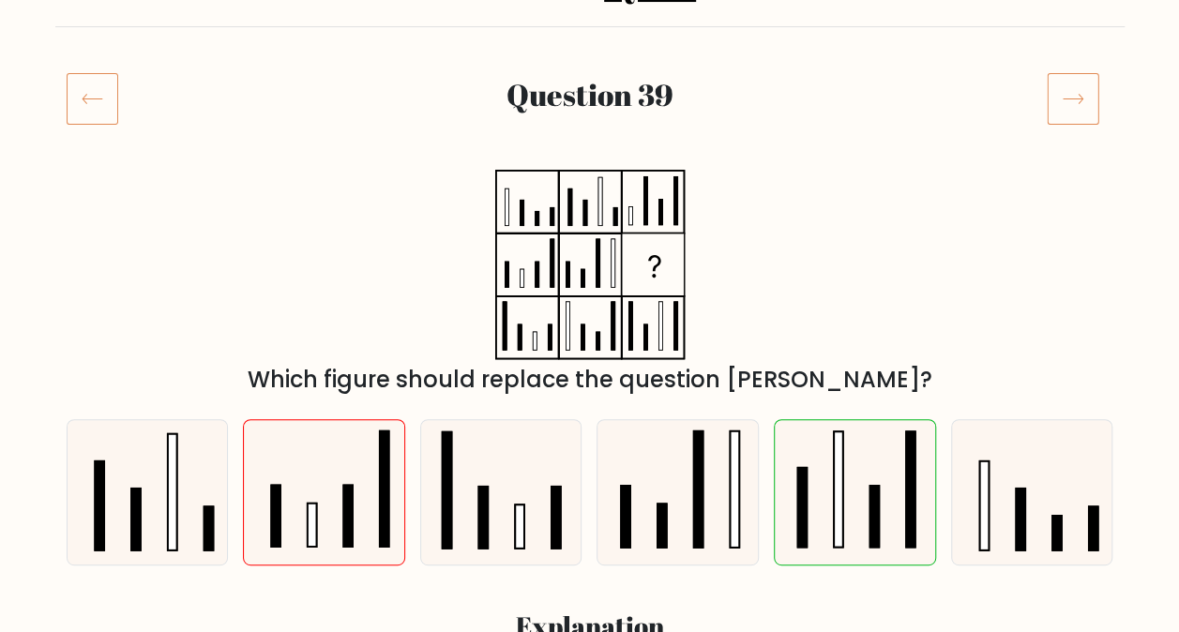
scroll to position [0, 0]
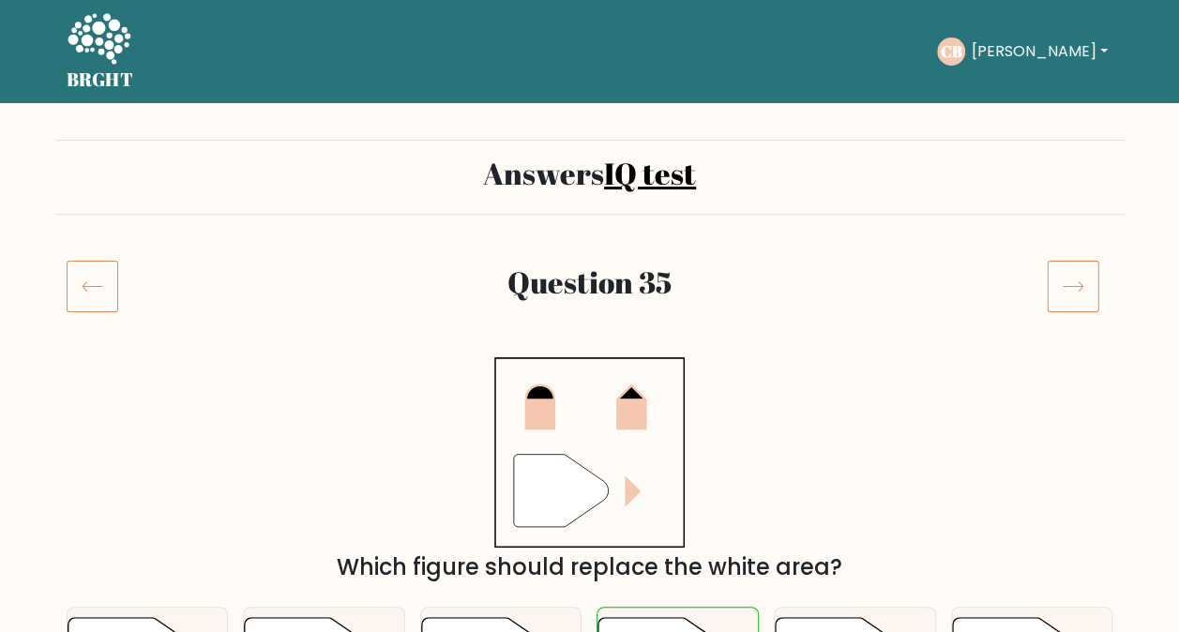
click at [991, 52] on button "[PERSON_NAME]" at bounding box center [1038, 51] width 147 height 24
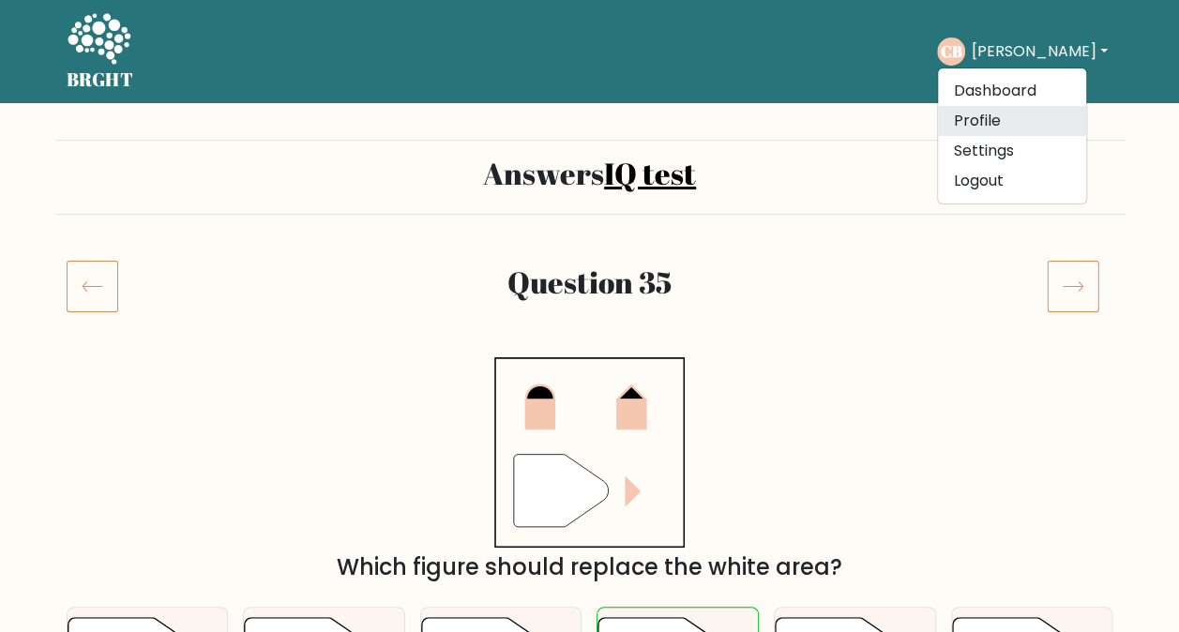
click at [1013, 114] on link "Profile" at bounding box center [1012, 121] width 148 height 30
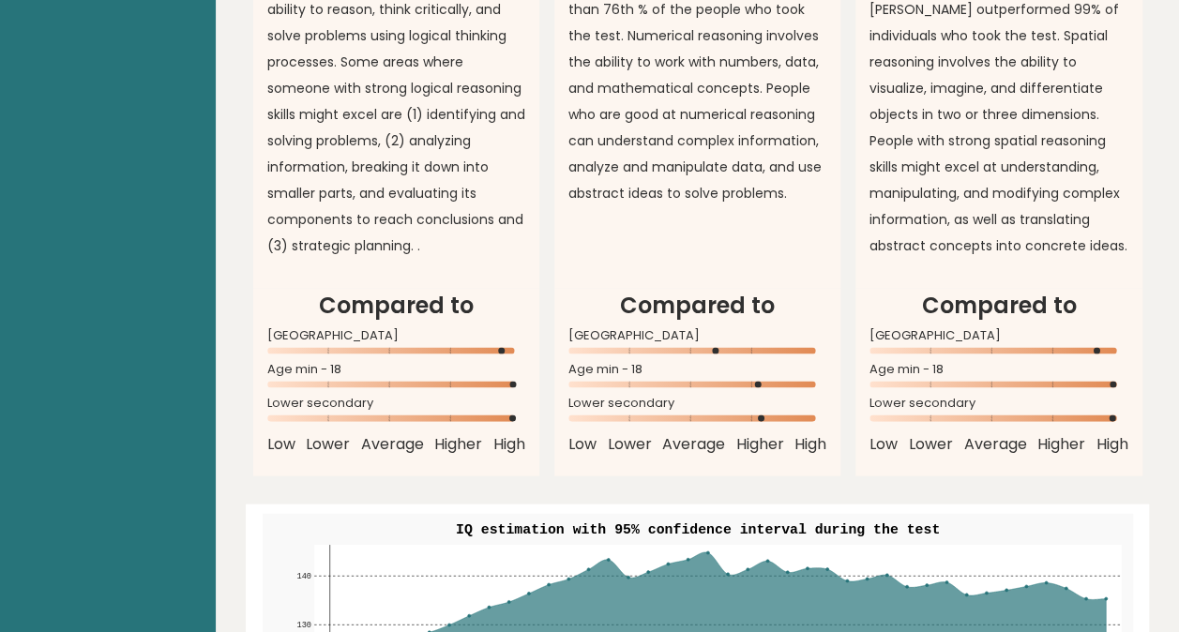
scroll to position [1886, 0]
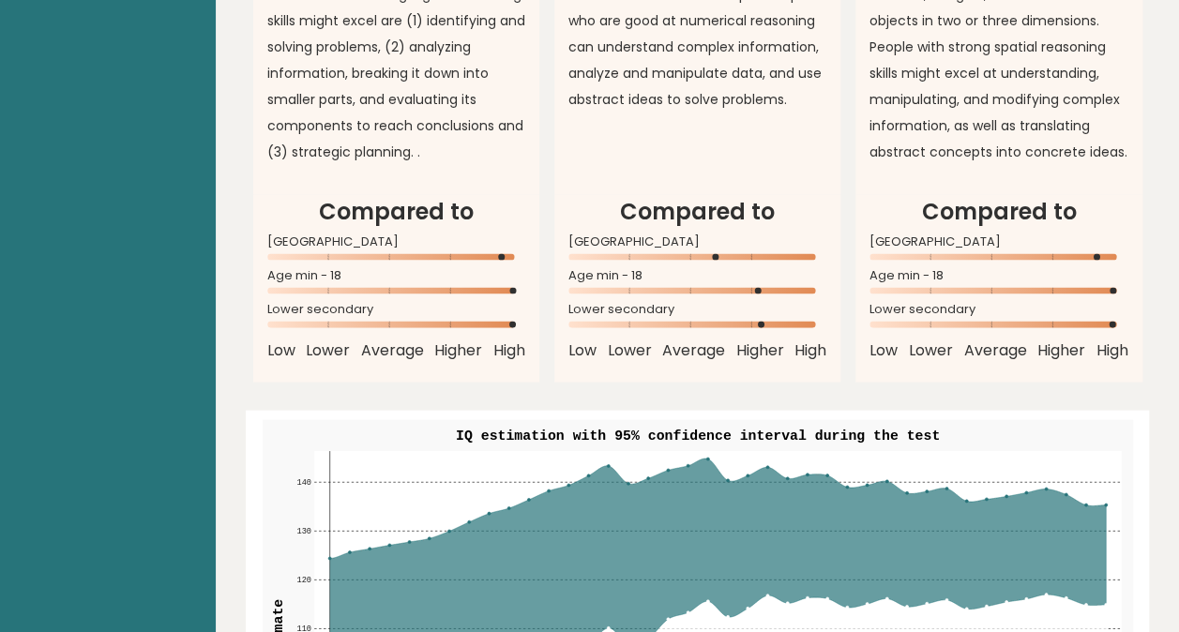
click at [510, 254] on circle at bounding box center [512, 257] width 7 height 7
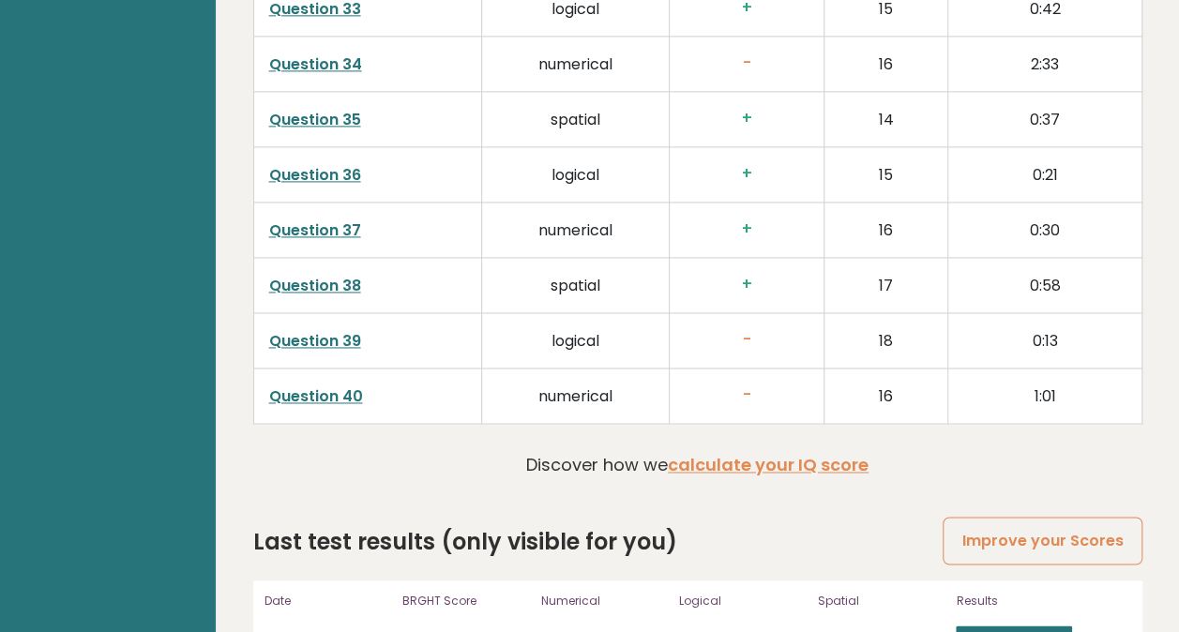
scroll to position [4982, 0]
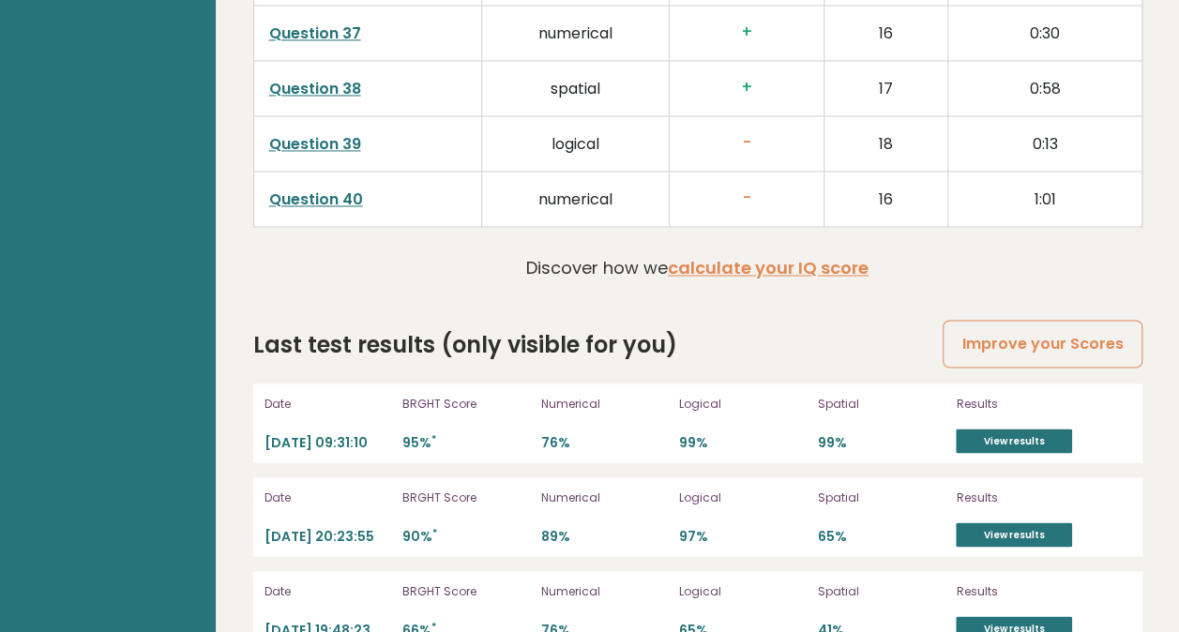
click at [756, 583] on p "Logical" at bounding box center [743, 591] width 128 height 17
drag, startPoint x: 301, startPoint y: 538, endPoint x: 524, endPoint y: 589, distance: 228.3
click at [524, 589] on div "Date 2025-10-11 19:48:23 BRGHT Score 66% * Numerical 76% Logical 65% Spatial 41…" at bounding box center [697, 610] width 889 height 79
click at [522, 621] on p "66% *" at bounding box center [467, 630] width 128 height 18
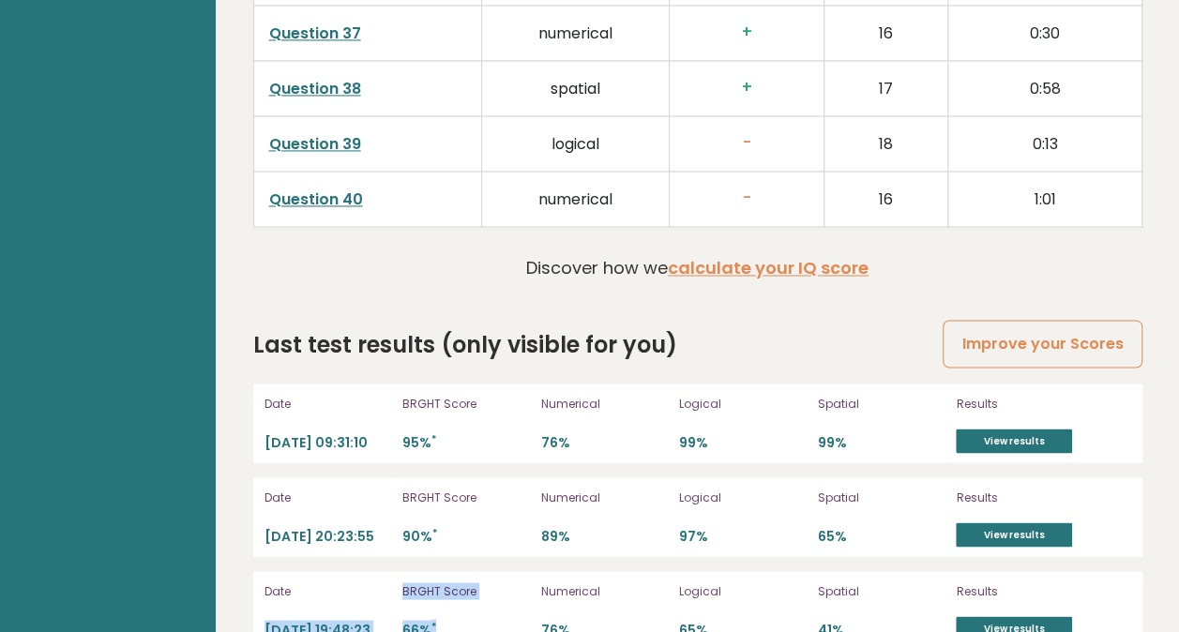
click at [364, 583] on p "Date" at bounding box center [329, 591] width 128 height 17
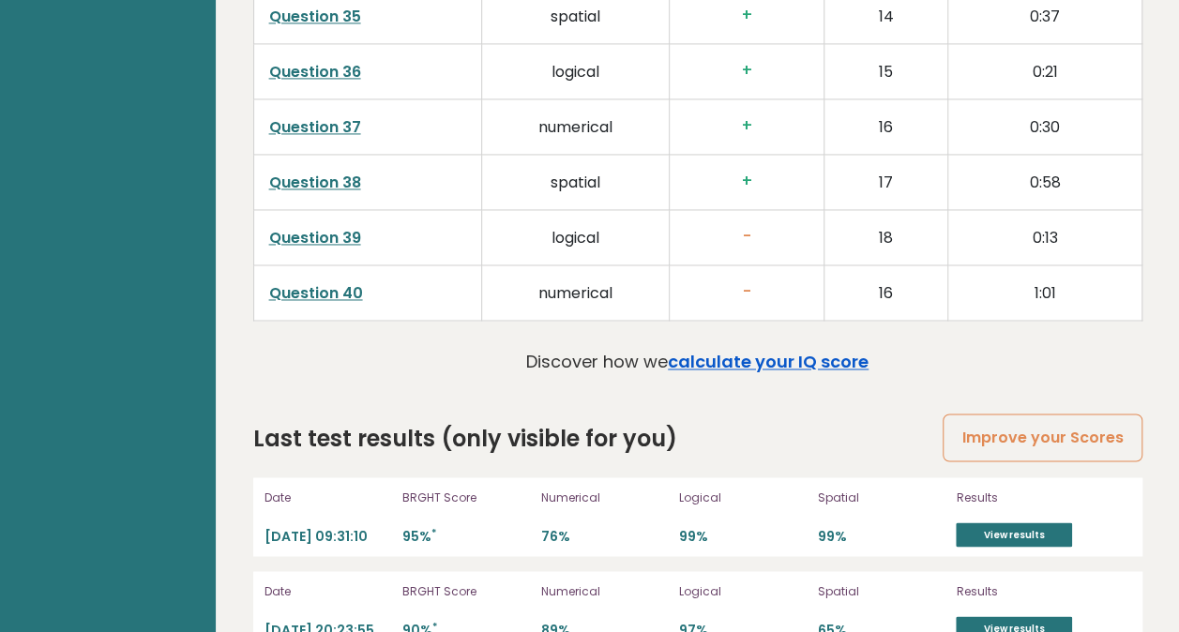
click at [764, 350] on link "calculate your IQ score" at bounding box center [768, 361] width 201 height 23
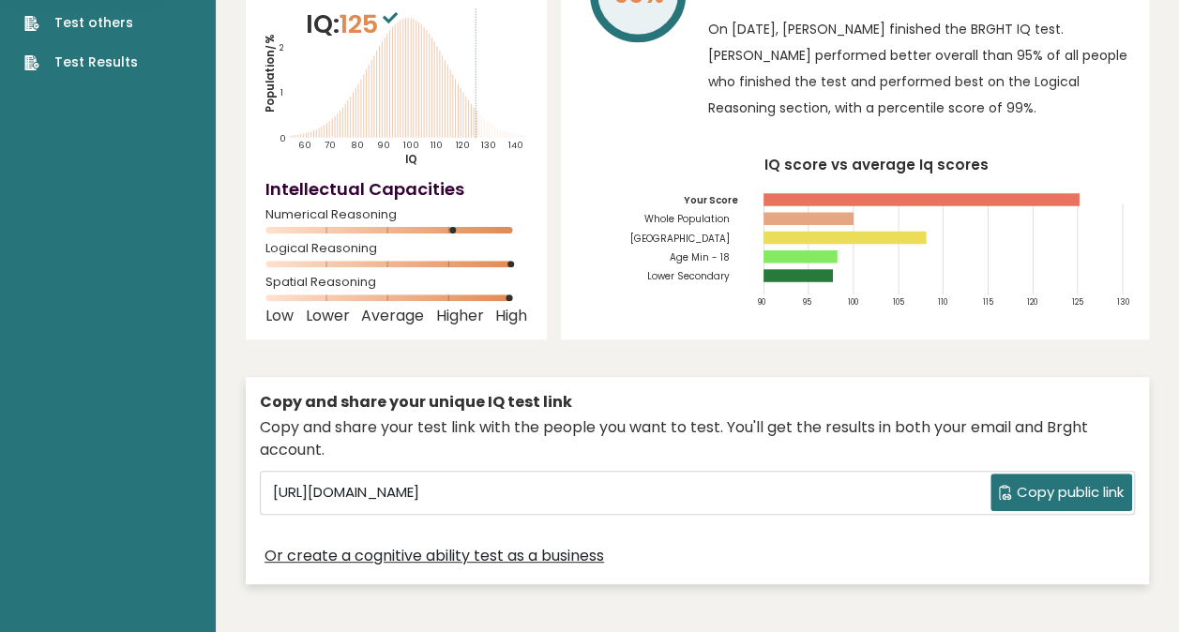
scroll to position [281, 0]
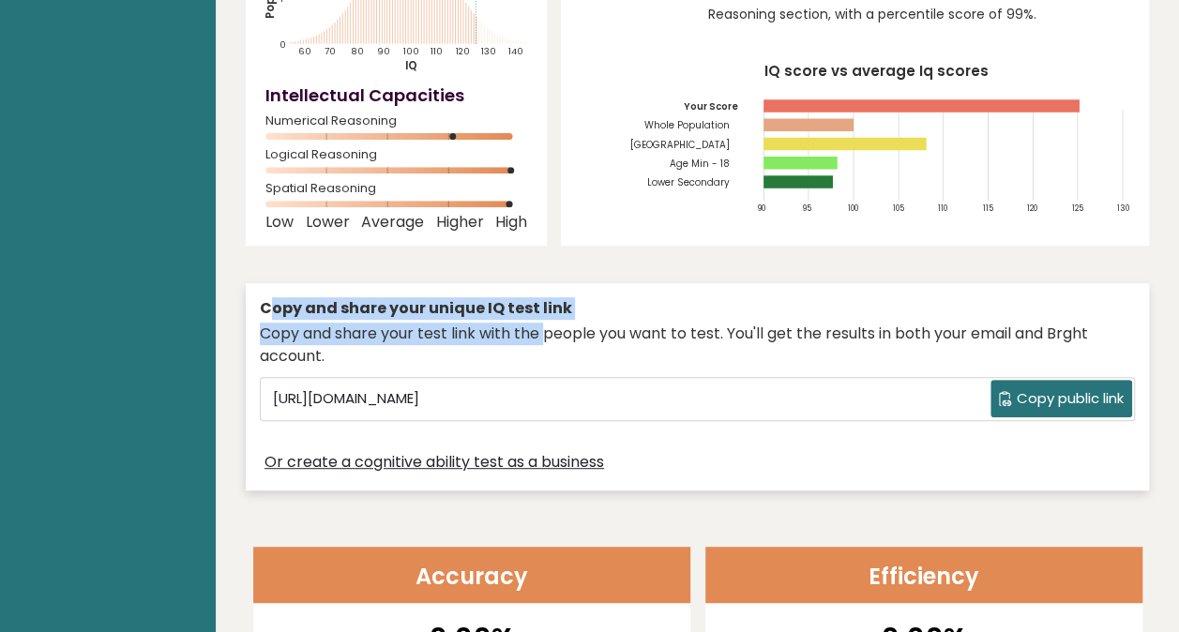
drag, startPoint x: 276, startPoint y: 279, endPoint x: 543, endPoint y: 290, distance: 267.6
click at [543, 290] on div "Copy and share your unique IQ test link Copy and share your test link with the …" at bounding box center [698, 386] width 904 height 207
drag, startPoint x: 543, startPoint y: 290, endPoint x: 675, endPoint y: 279, distance: 131.8
click at [675, 297] on div "Copy and share your unique IQ test link" at bounding box center [697, 308] width 875 height 23
click at [669, 297] on div "Copy and share your unique IQ test link" at bounding box center [697, 308] width 875 height 23
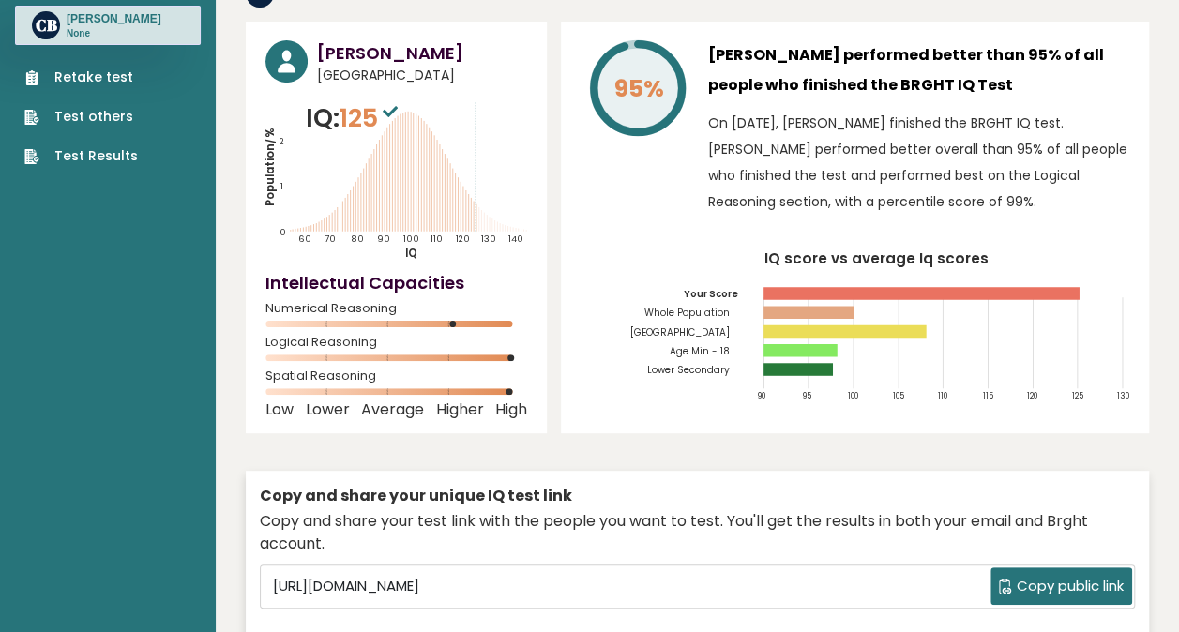
scroll to position [0, 0]
